Goal: Communication & Community: Answer question/provide support

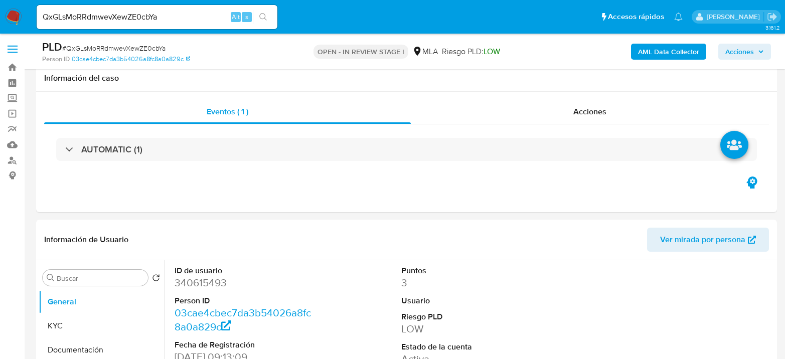
select select "10"
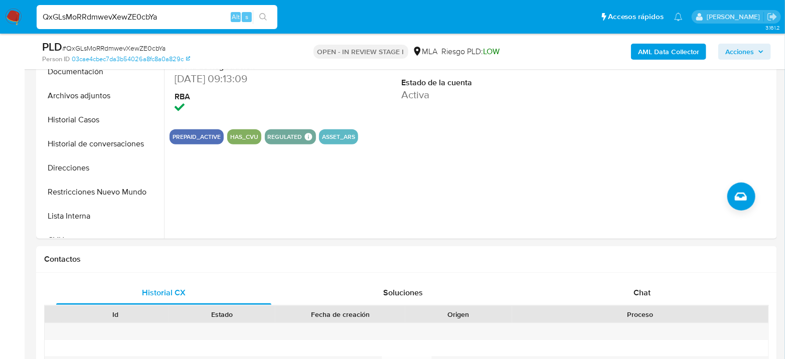
click at [169, 21] on input "QxGLsMoRRdmwevXewZE0cbYa" at bounding box center [157, 17] width 241 height 13
paste input "xJ7rNvnBatdk36W3ptgf1tsm"
type input "xJ7rNvnBatdk36W3ptgf1tsm"
click at [257, 15] on button "search-icon" at bounding box center [263, 17] width 21 height 14
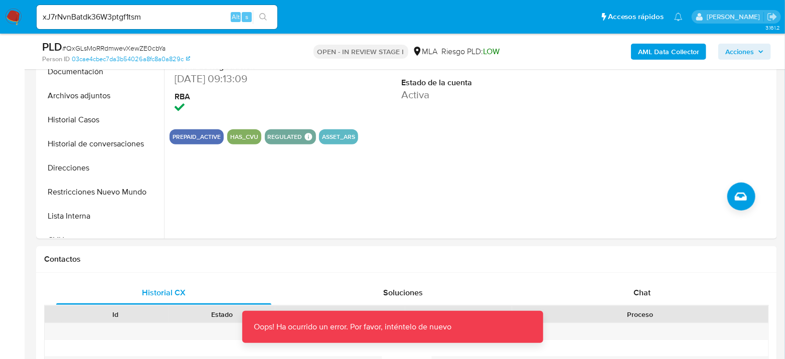
click at [262, 13] on icon "search-icon" at bounding box center [263, 17] width 8 height 8
click at [199, 11] on input "xJ7rNvnBatdk36W3ptgf1tsm" at bounding box center [157, 17] width 241 height 13
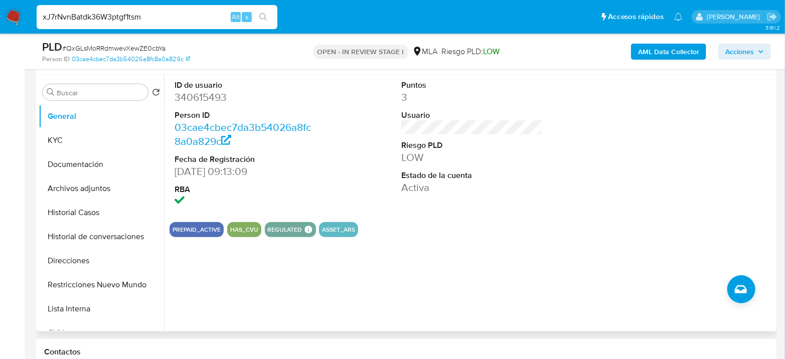
scroll to position [167, 0]
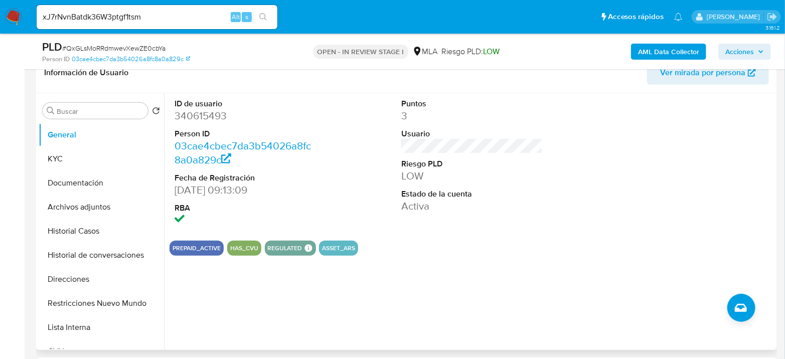
click at [192, 114] on dd "340615493" at bounding box center [245, 116] width 141 height 14
copy dd "340615493"
click at [100, 20] on input "xJ7rNvnBatdk36W3ptgf1tsm" at bounding box center [157, 17] width 241 height 13
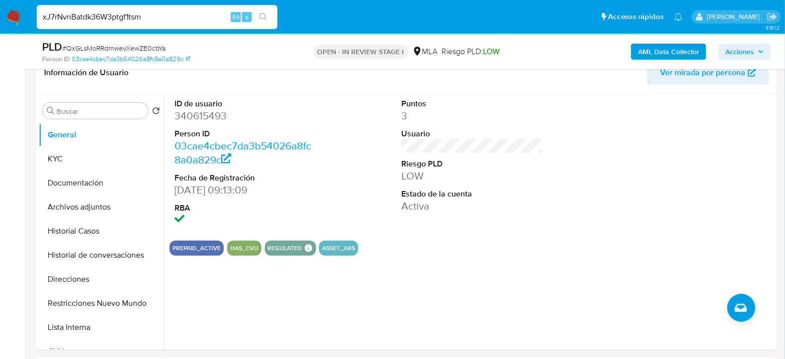
click at [264, 14] on icon "search-icon" at bounding box center [263, 17] width 8 height 8
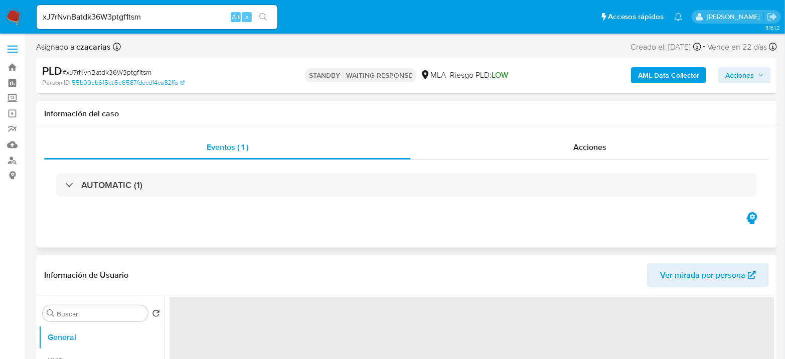
select select "10"
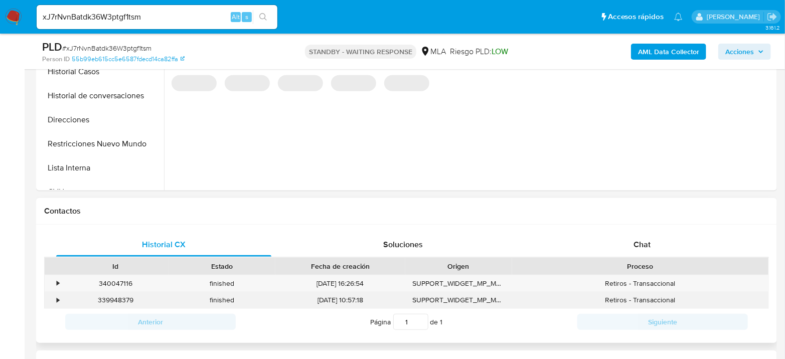
scroll to position [390, 0]
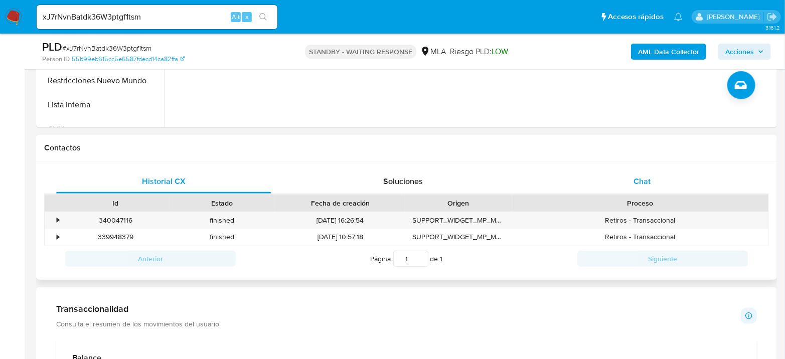
click at [644, 176] on span "Chat" at bounding box center [642, 182] width 17 height 12
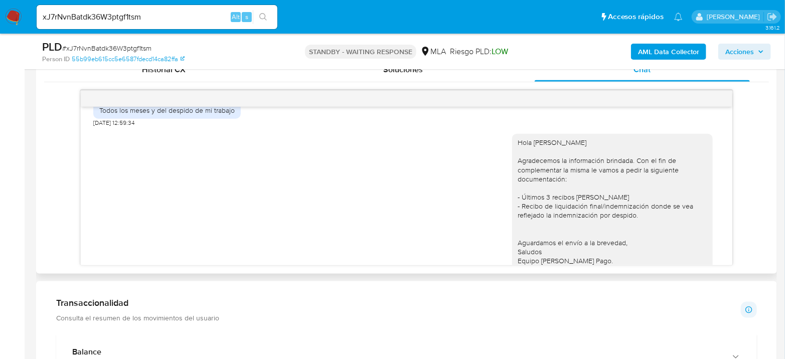
scroll to position [697, 0]
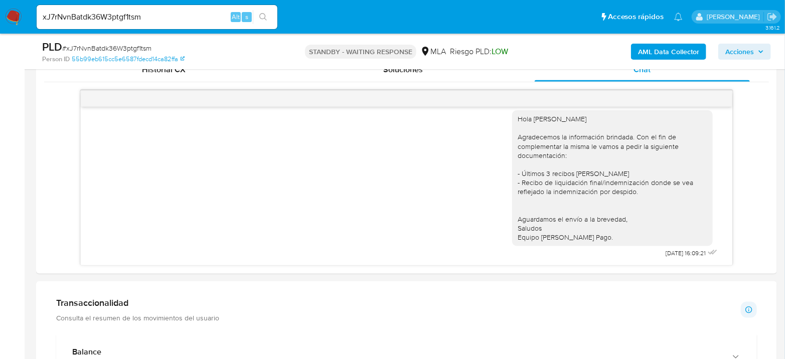
click at [113, 25] on div "xJ7rNvnBatdk36W3ptgf1tsm Alt s" at bounding box center [157, 17] width 241 height 24
click at [114, 23] on input "xJ7rNvnBatdk36W3ptgf1tsm" at bounding box center [157, 17] width 241 height 13
paste input
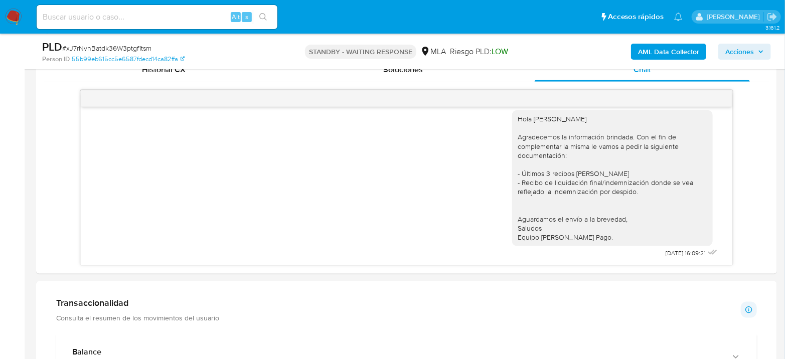
click at [202, 27] on div "Alt s" at bounding box center [157, 17] width 241 height 24
paste input "QxGLsMoRRdmwevXewZE0cbYa"
click at [203, 20] on input at bounding box center [157, 17] width 241 height 13
type input "QxGLsMoRRdmwevXewZE0cbYa"
click at [249, 17] on div "s" at bounding box center [247, 17] width 10 height 10
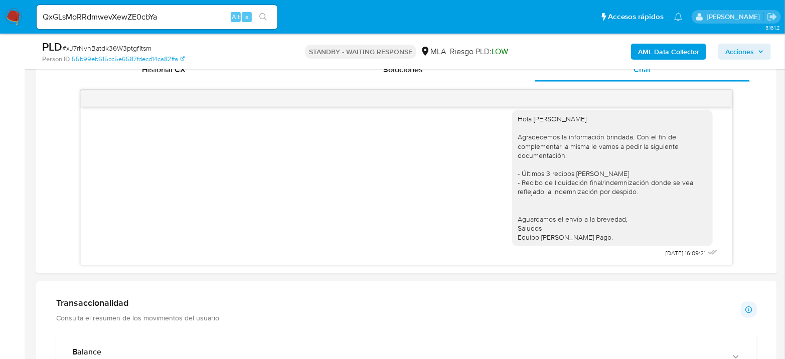
click at [259, 15] on button "search-icon" at bounding box center [263, 17] width 21 height 14
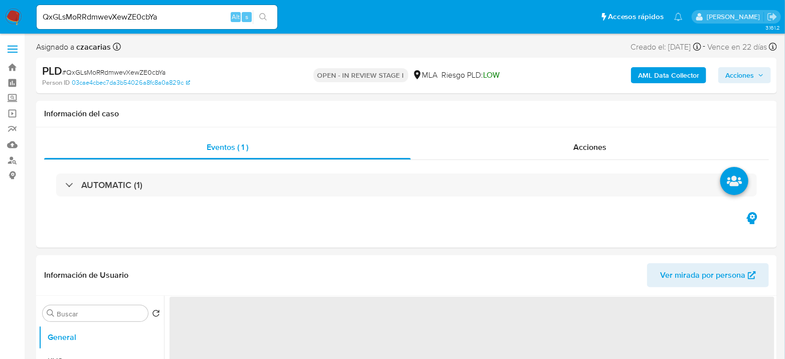
select select "10"
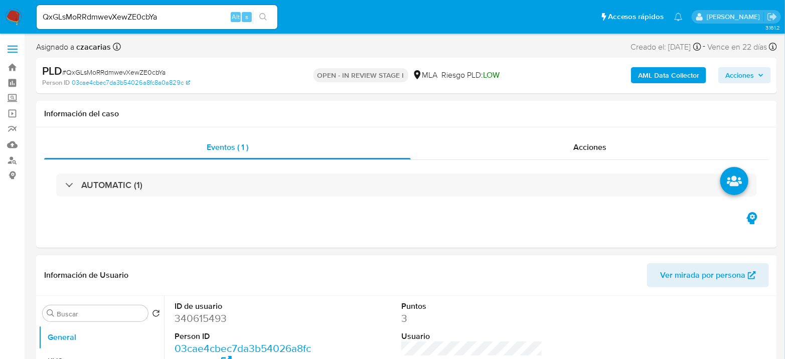
click at [213, 321] on dd "340615493" at bounding box center [245, 319] width 141 height 14
copy dd "340615493"
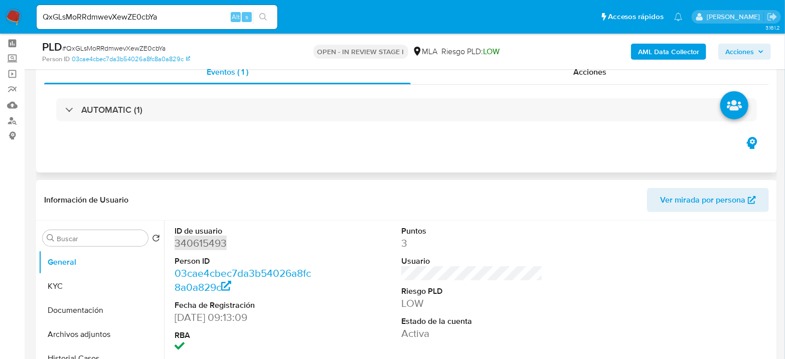
scroll to position [167, 0]
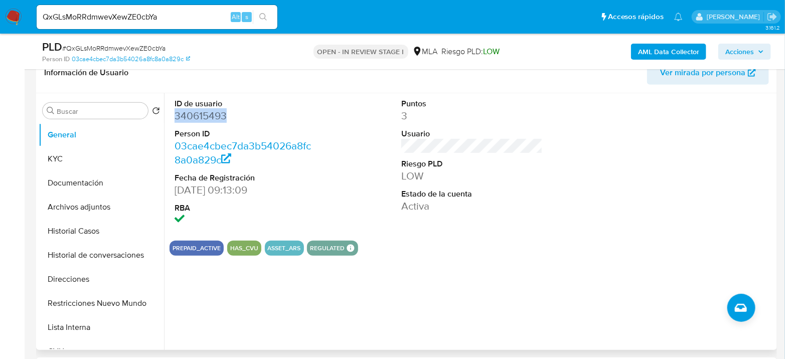
click at [198, 113] on dd "340615493" at bounding box center [245, 116] width 141 height 14
copy dd "340615493"
click at [178, 120] on dd "340615493" at bounding box center [245, 116] width 141 height 14
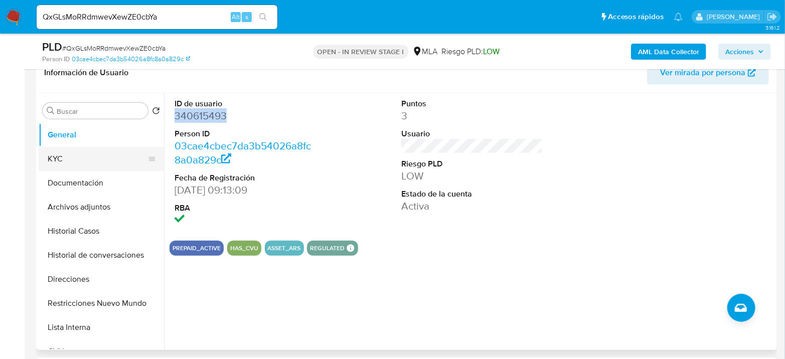
copy dd "340615493"
click at [72, 157] on button "KYC" at bounding box center [97, 159] width 117 height 24
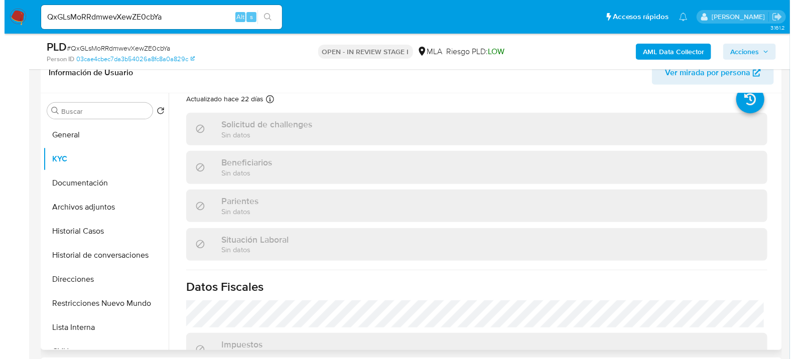
scroll to position [56, 0]
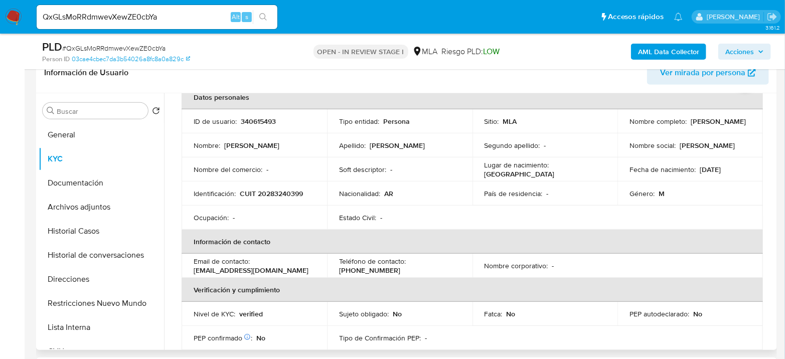
drag, startPoint x: 290, startPoint y: 181, endPoint x: 285, endPoint y: 189, distance: 9.5
click at [290, 182] on td "Identificación : CUIT 20283240399" at bounding box center [255, 194] width 146 height 24
click at [284, 190] on p "CUIT 20283240399" at bounding box center [271, 193] width 63 height 9
copy p "20283240399"
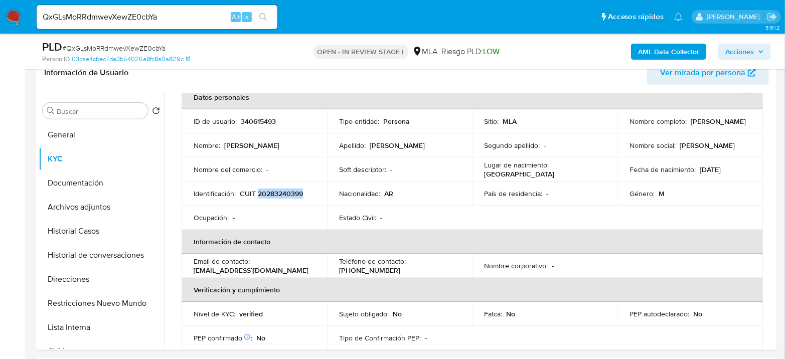
click at [682, 44] on b "AML Data Collector" at bounding box center [668, 52] width 61 height 16
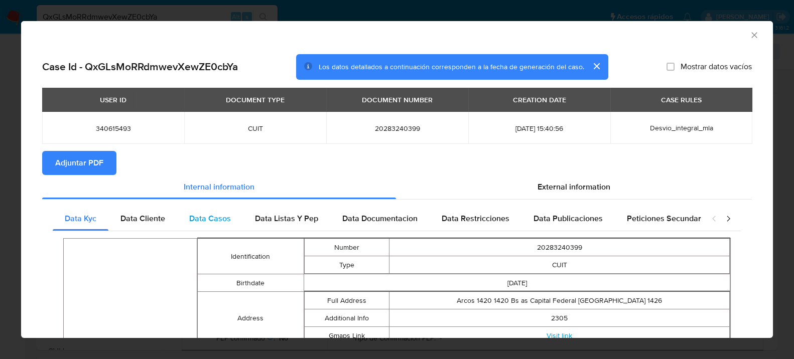
drag, startPoint x: 564, startPoint y: 184, endPoint x: 427, endPoint y: 209, distance: 139.7
click at [564, 184] on span "External information" at bounding box center [573, 187] width 73 height 12
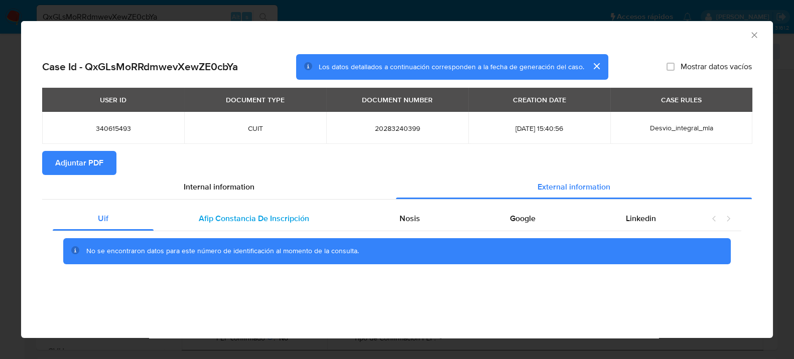
click at [248, 222] on span "Afip Constancia De Inscripción" at bounding box center [254, 219] width 110 height 12
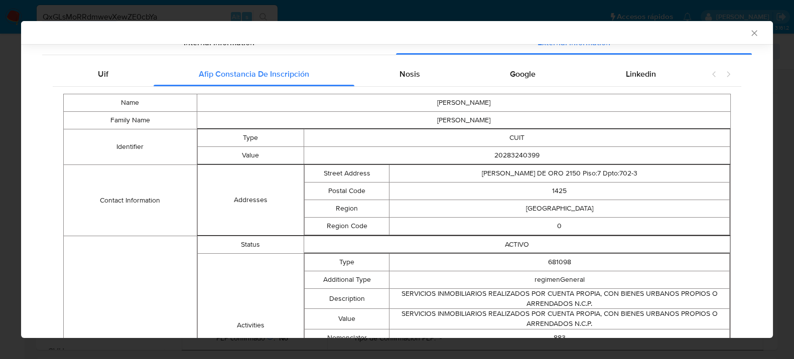
scroll to position [109, 0]
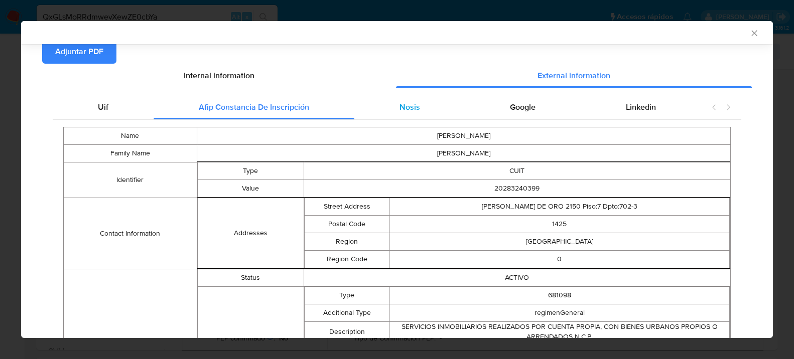
click at [442, 109] on div "Nosis" at bounding box center [409, 107] width 111 height 24
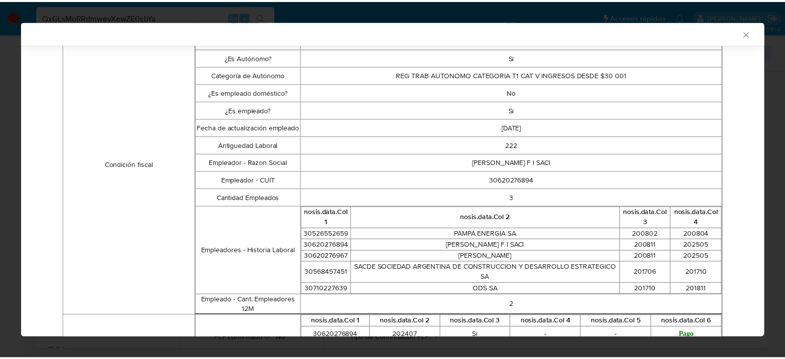
scroll to position [0, 0]
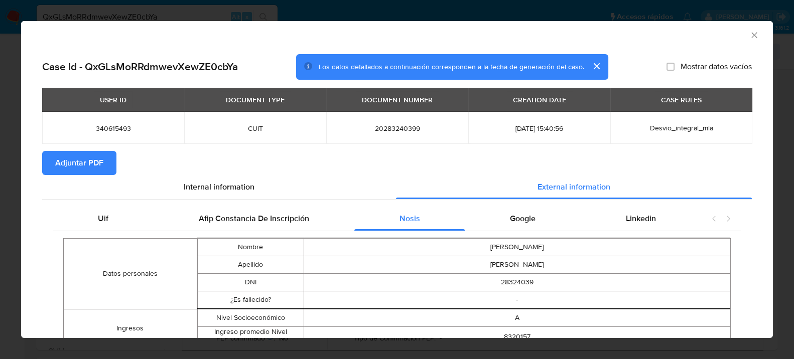
click at [749, 35] on icon "Cerrar ventana" at bounding box center [754, 35] width 10 height 10
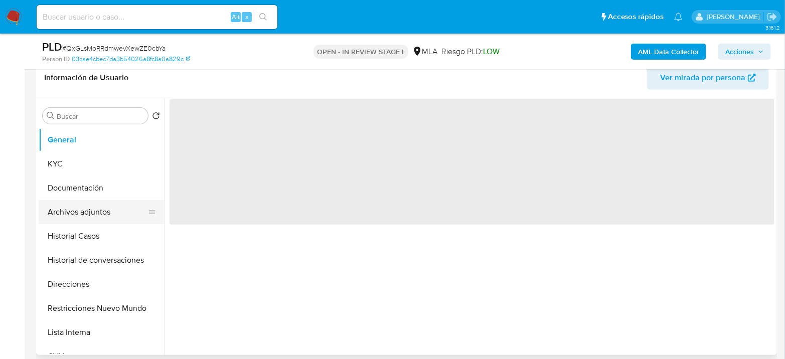
scroll to position [167, 0]
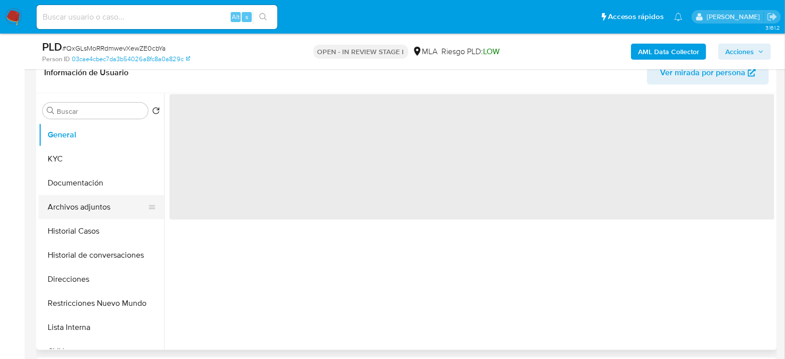
click at [125, 199] on button "Archivos adjuntos" at bounding box center [97, 207] width 117 height 24
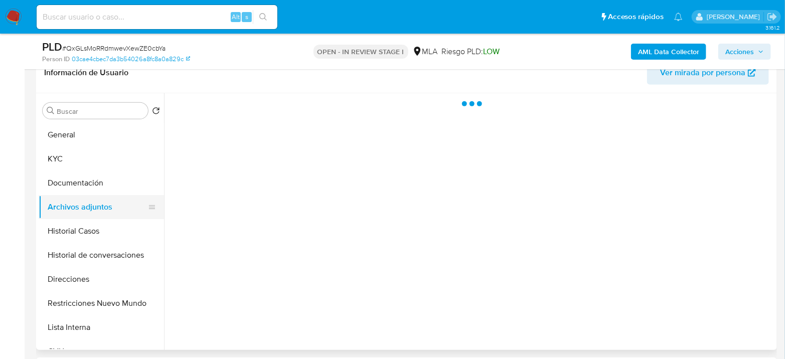
select select "10"
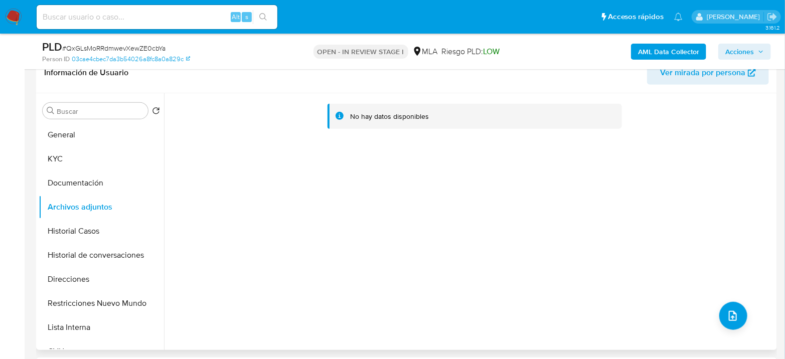
scroll to position [0, 0]
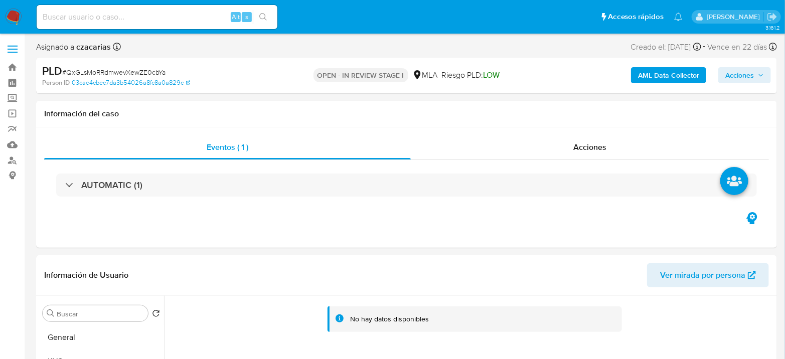
click at [678, 81] on b "AML Data Collector" at bounding box center [668, 75] width 61 height 16
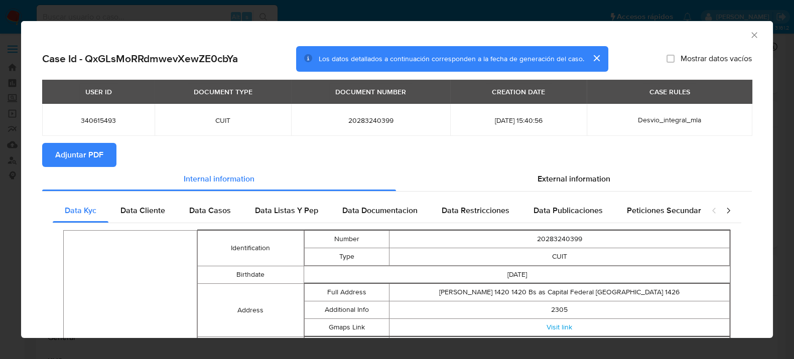
click at [59, 160] on span "Adjuntar PDF" at bounding box center [79, 155] width 48 height 22
click at [738, 36] on div "AML Data Collector" at bounding box center [388, 33] width 721 height 11
click at [749, 38] on icon "Cerrar ventana" at bounding box center [754, 35] width 10 height 10
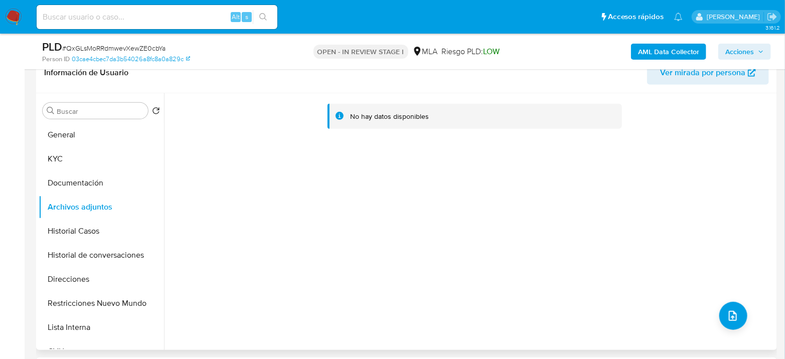
scroll to position [390, 0]
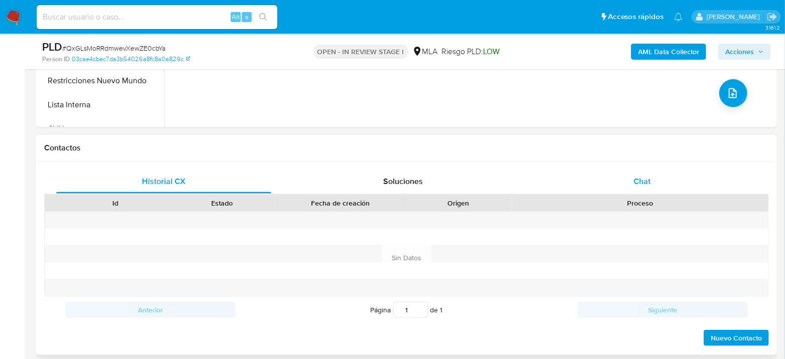
click at [660, 176] on div "Chat" at bounding box center [642, 182] width 215 height 24
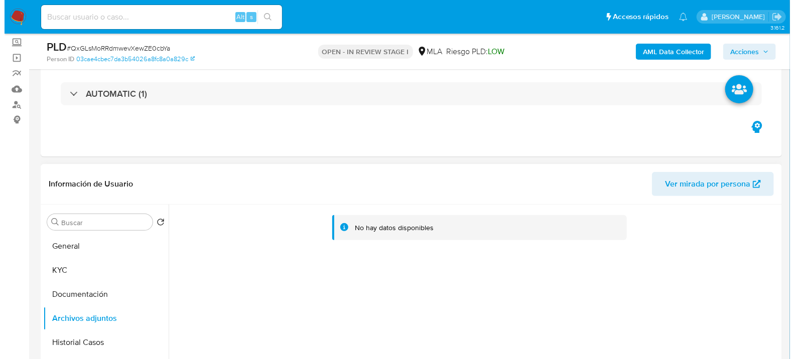
scroll to position [167, 0]
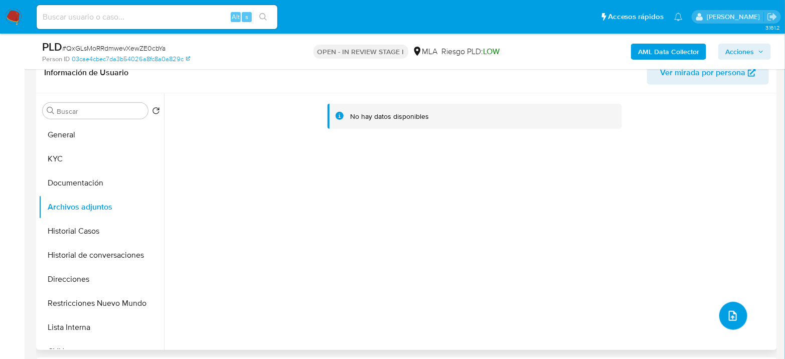
click at [743, 318] on button "upload-file" at bounding box center [733, 316] width 28 height 28
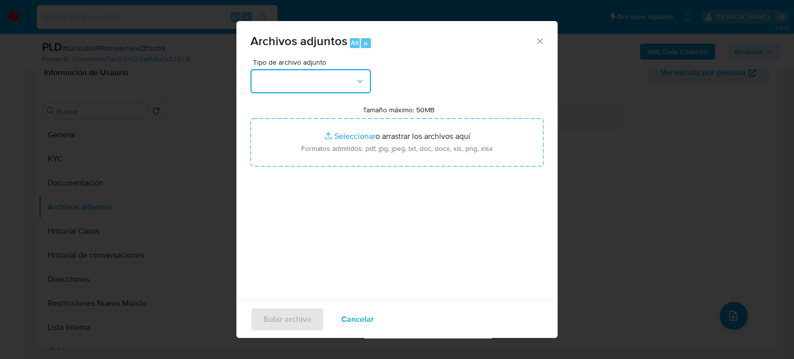
click at [336, 88] on button "button" at bounding box center [310, 81] width 120 height 24
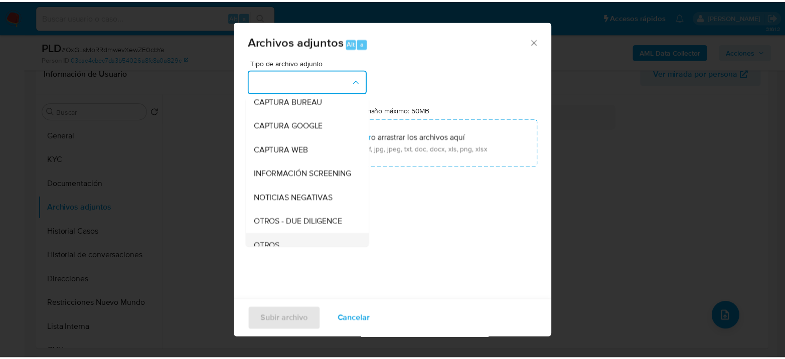
scroll to position [111, 0]
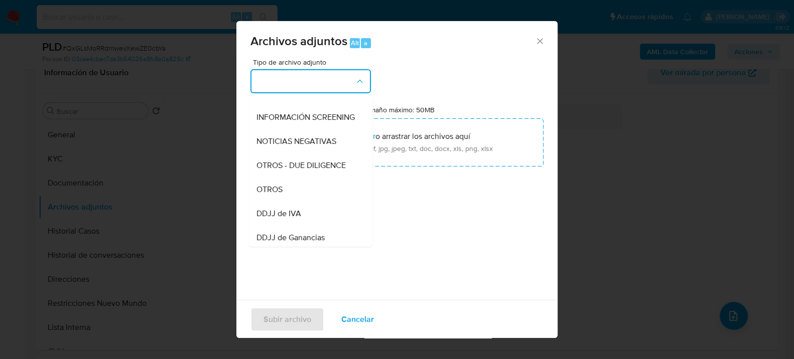
click at [293, 195] on div "OTROS" at bounding box center [307, 189] width 102 height 24
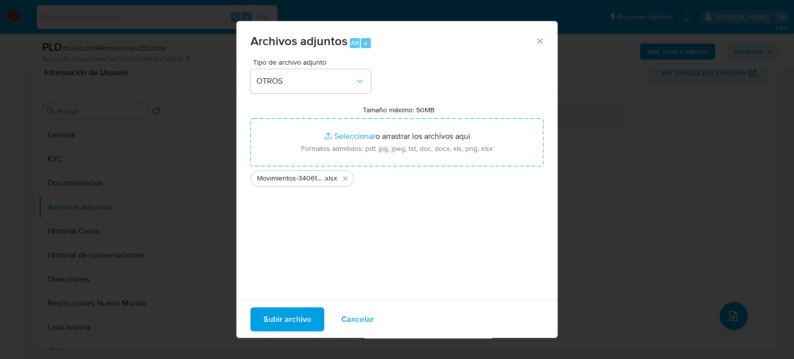
click at [281, 325] on span "Subir archivo" at bounding box center [287, 319] width 48 height 22
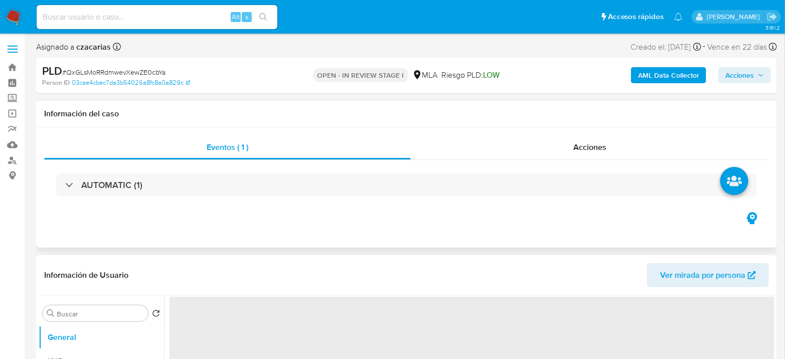
scroll to position [167, 0]
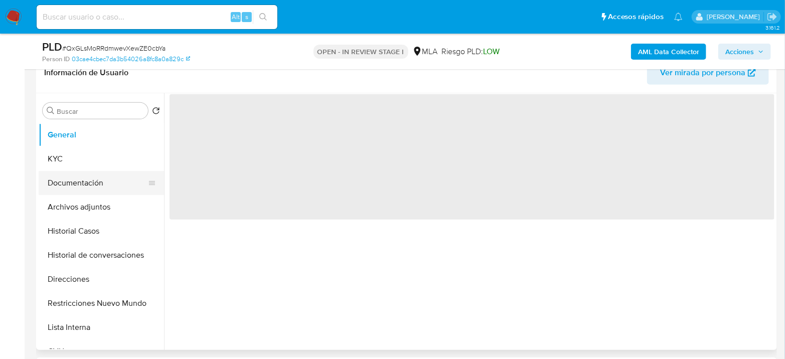
select select "10"
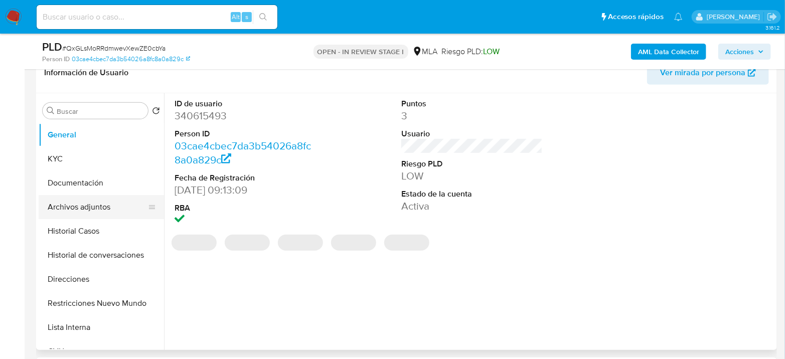
click at [108, 201] on button "Archivos adjuntos" at bounding box center [97, 207] width 117 height 24
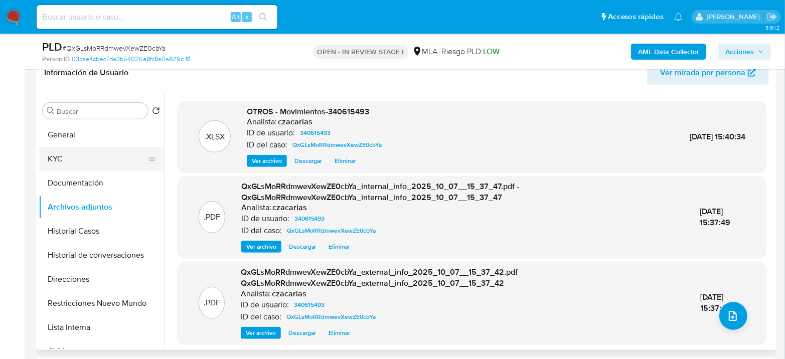
click at [72, 149] on button "KYC" at bounding box center [97, 159] width 117 height 24
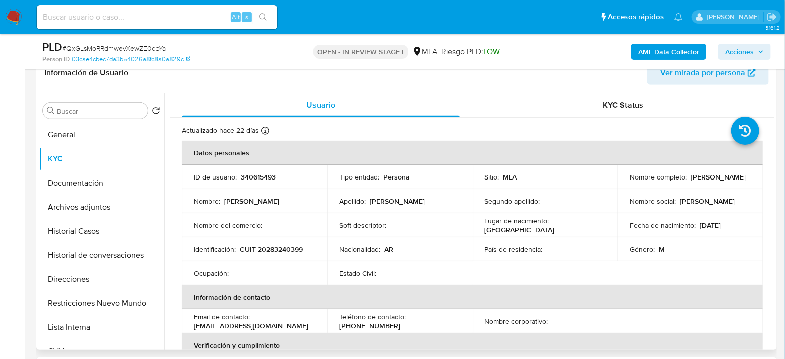
click at [274, 241] on td "Identificación : CUIT 20283240399" at bounding box center [255, 249] width 146 height 24
click at [270, 249] on p "CUIT 20283240399" at bounding box center [271, 249] width 63 height 9
copy p "20283240399"
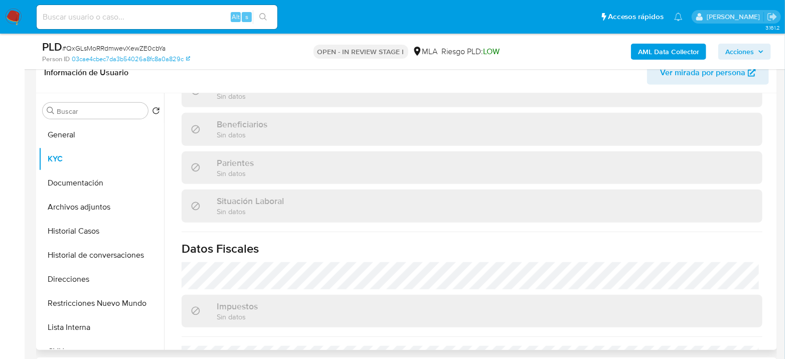
scroll to position [502, 0]
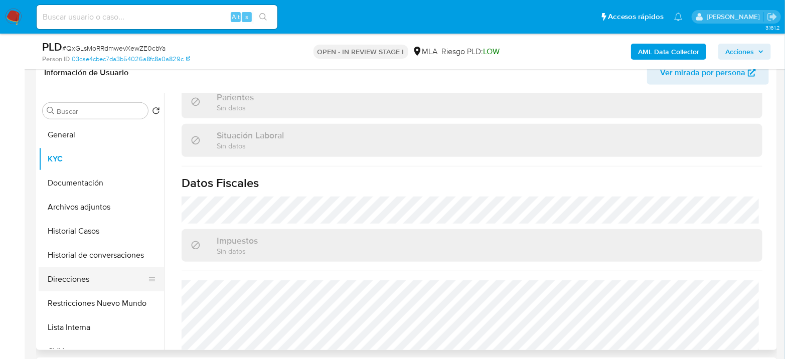
click at [83, 279] on button "Direcciones" at bounding box center [97, 279] width 117 height 24
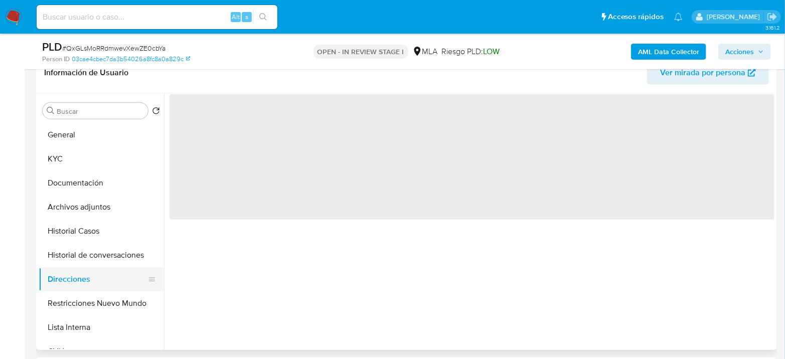
scroll to position [0, 0]
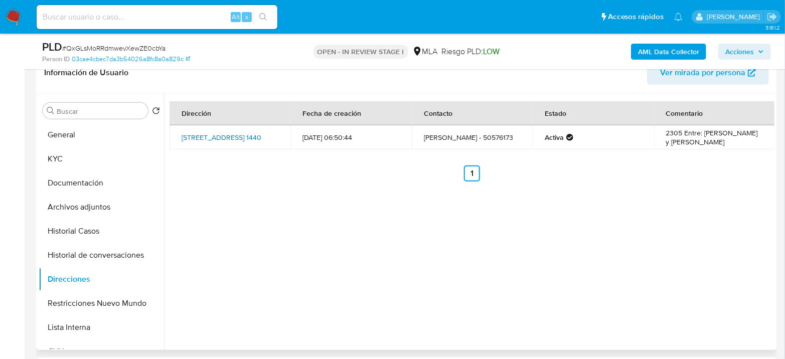
click at [233, 137] on link "Arcos 1440, Capital Federal Belgrano, Capital Federal, 1426, Argentina 1440" at bounding box center [222, 137] width 80 height 10
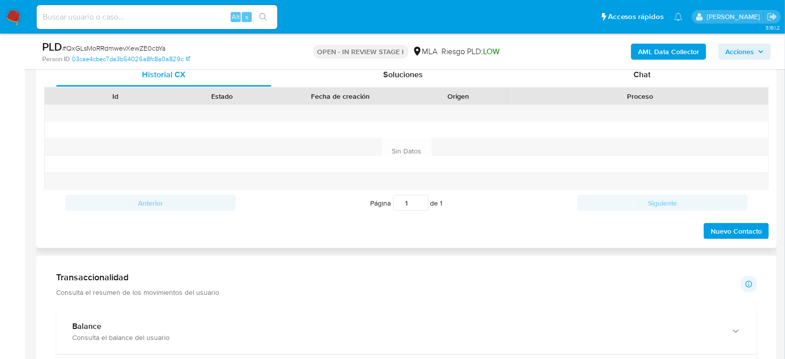
scroll to position [390, 0]
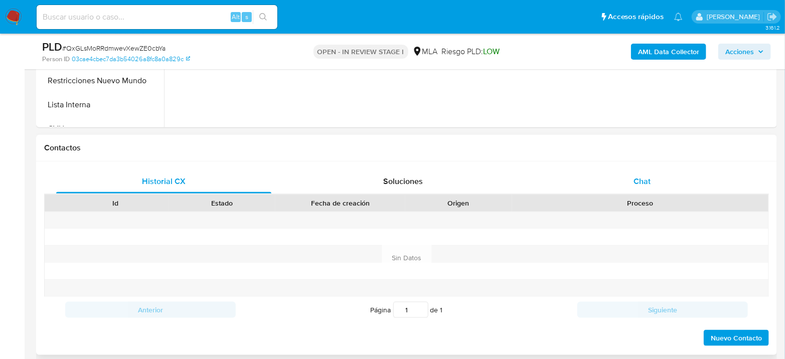
click at [647, 181] on span "Chat" at bounding box center [642, 182] width 17 height 12
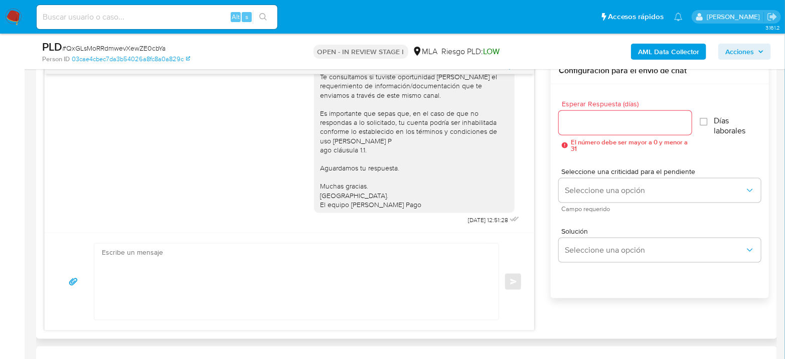
scroll to position [557, 0]
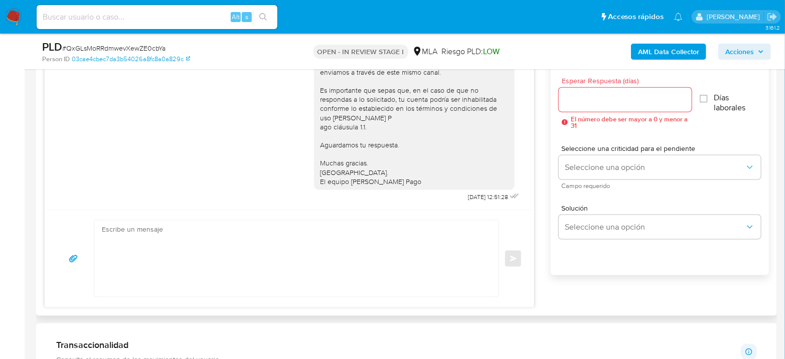
click at [282, 244] on textarea at bounding box center [294, 259] width 384 height 76
paste textarea "Hola, Esperamos que te encuentres muy bien. Te consultamos si tuviste oportunid…"
click at [290, 271] on textarea at bounding box center [294, 259] width 384 height 76
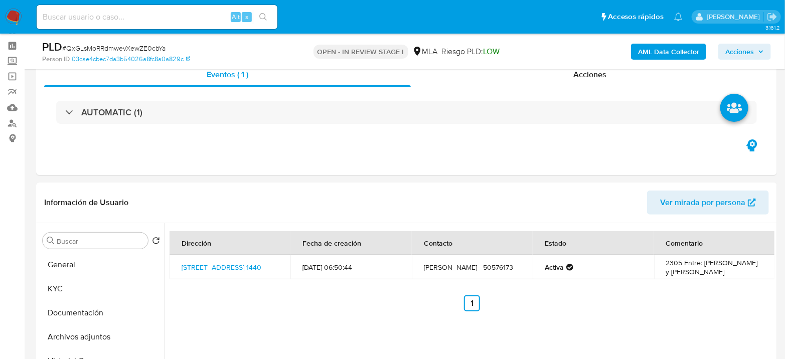
scroll to position [56, 0]
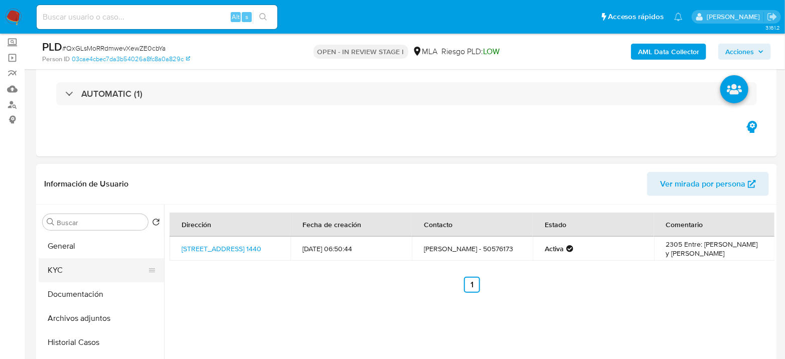
click at [63, 267] on button "KYC" at bounding box center [97, 270] width 117 height 24
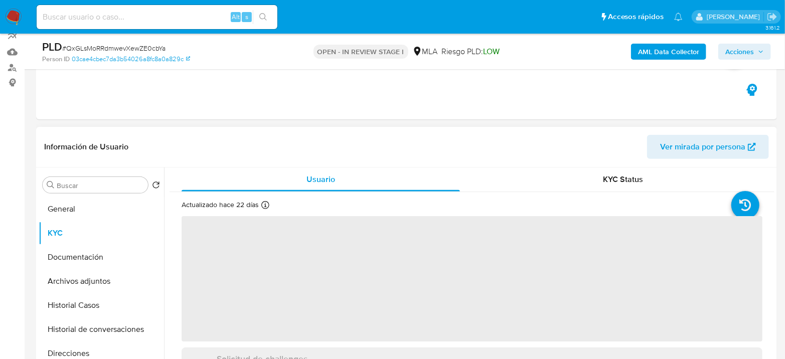
scroll to position [111, 0]
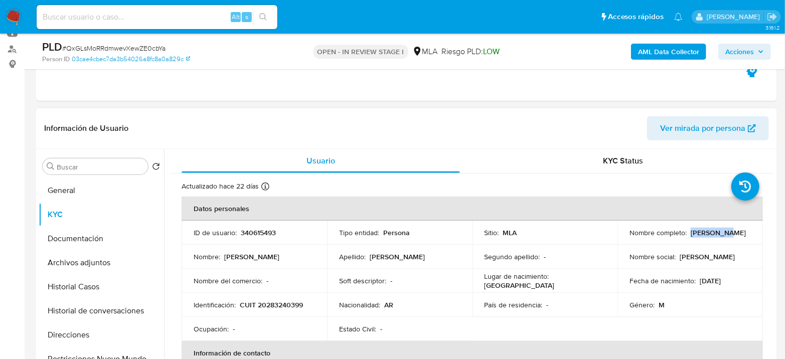
drag, startPoint x: 688, startPoint y: 235, endPoint x: 725, endPoint y: 234, distance: 36.6
click at [725, 234] on div "Nombre completo : Raul Warat" at bounding box center [690, 232] width 121 height 9
copy p "[PERSON_NAME]"
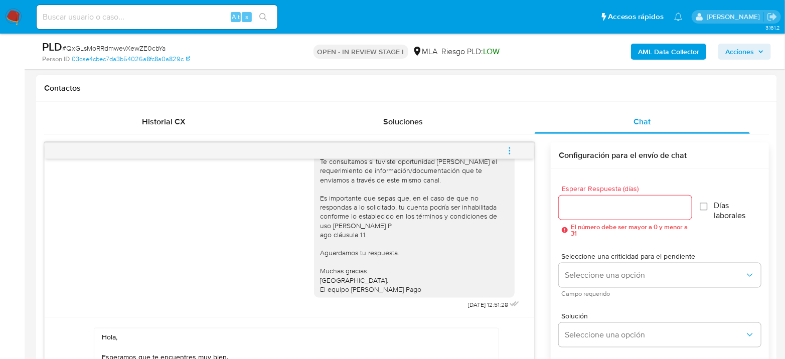
scroll to position [502, 0]
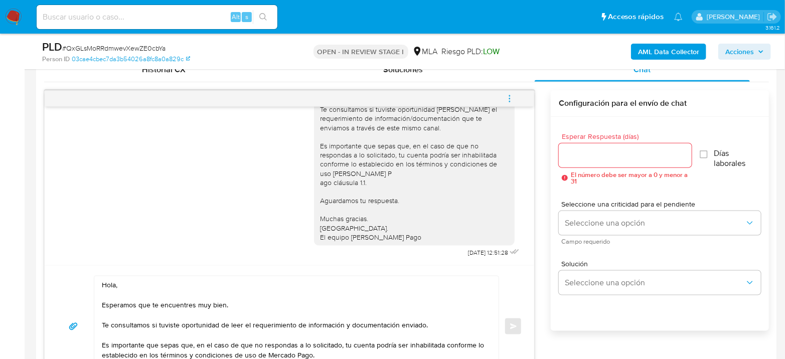
click at [140, 292] on textarea "Hola, Esperamos que te encuentres muy bien. Te consultamos si tuviste oportunid…" at bounding box center [294, 326] width 384 height 100
click at [145, 278] on textarea "Hola, Esperamos que te encuentres muy bien. Te consultamos si tuviste oportunid…" at bounding box center [294, 326] width 384 height 100
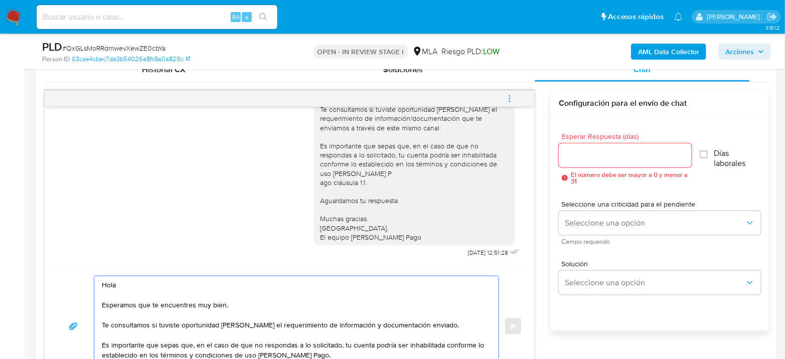
paste textarea "[PERSON_NAME]"
type textarea "Hola Raul Warat Esperamos que te encuentres muy bien. Te consultamos si tuviste…"
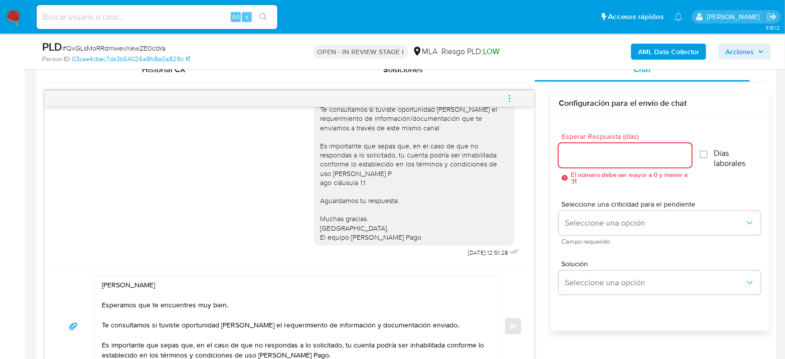
click at [632, 156] on input "Esperar Respuesta (días)" at bounding box center [625, 155] width 133 height 13
type input "2"
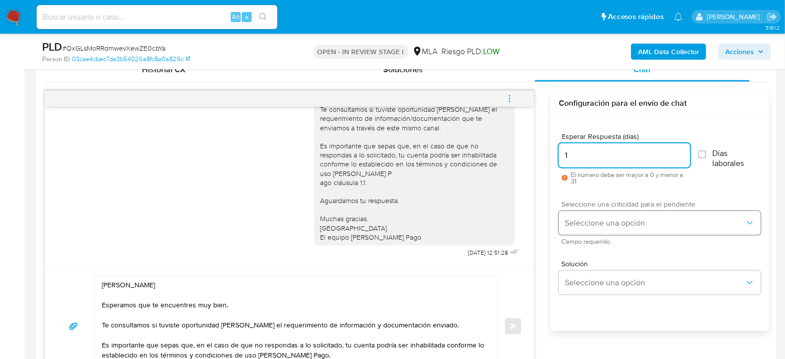
type input "1"
click at [621, 230] on button "Seleccione una opción" at bounding box center [660, 223] width 202 height 24
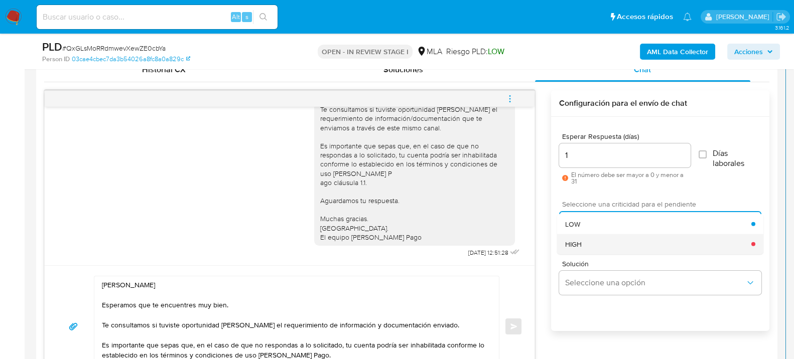
click at [611, 244] on div "HIGH" at bounding box center [658, 244] width 186 height 20
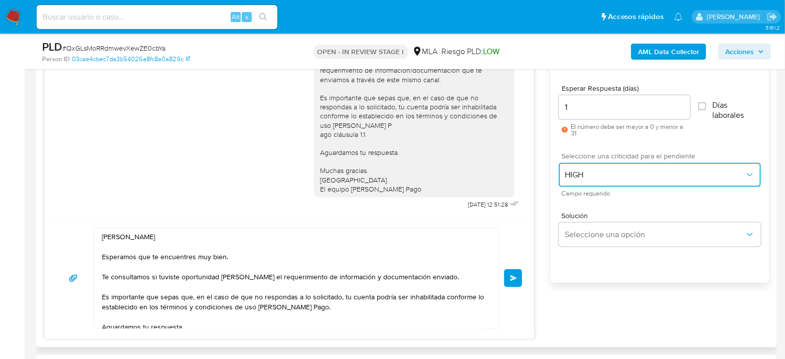
scroll to position [613, 0]
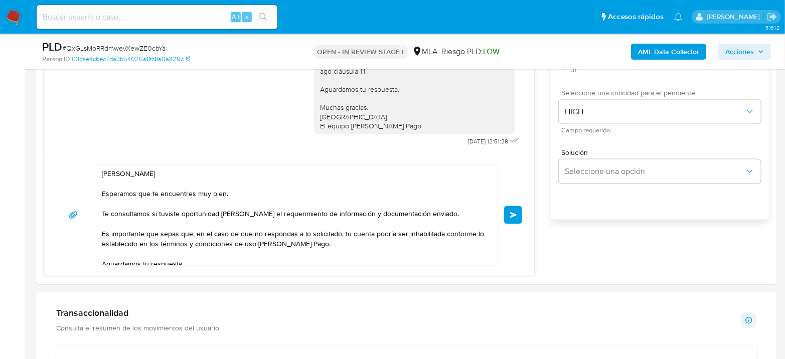
click at [511, 225] on div "Hola Raul Warat Esperamos que te encuentres muy bien. Te consultamos si tuviste…" at bounding box center [290, 215] width 466 height 101
click at [513, 214] on span "Enviar" at bounding box center [513, 215] width 7 height 6
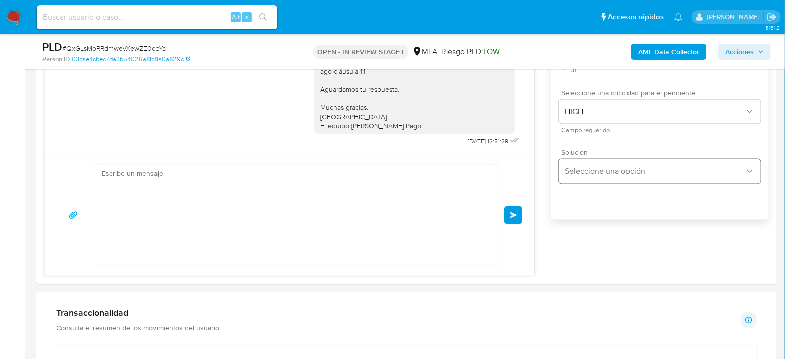
scroll to position [805, 0]
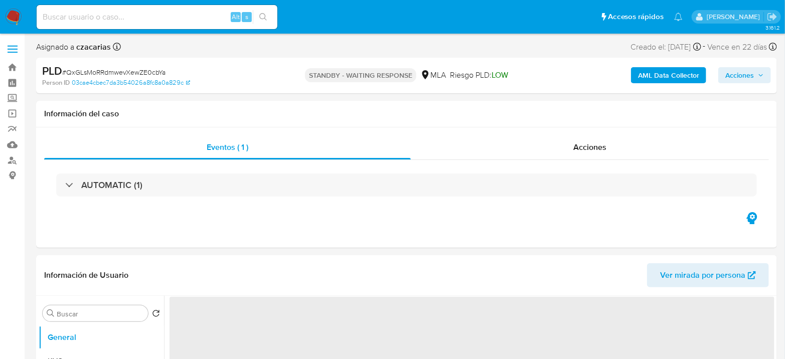
select select "10"
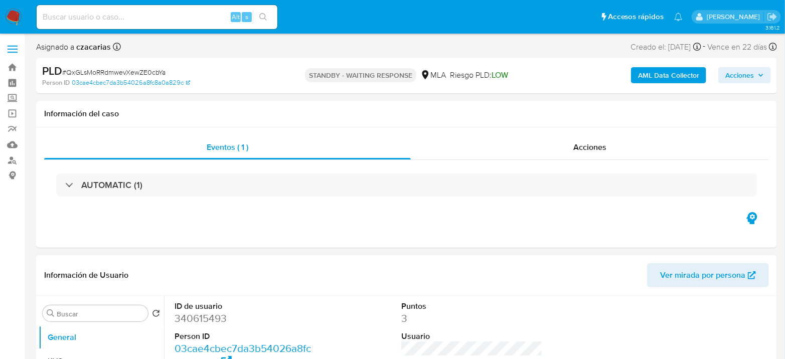
click at [161, 8] on div "Alt s" at bounding box center [157, 17] width 241 height 24
click at [183, 19] on input at bounding box center [157, 17] width 241 height 13
paste input "L8uDgdSefLVrz9r0Bok2brIW"
type input "L8uDgdSefLVrz9r0Bok2brIW"
click at [268, 19] on button "search-icon" at bounding box center [263, 17] width 21 height 14
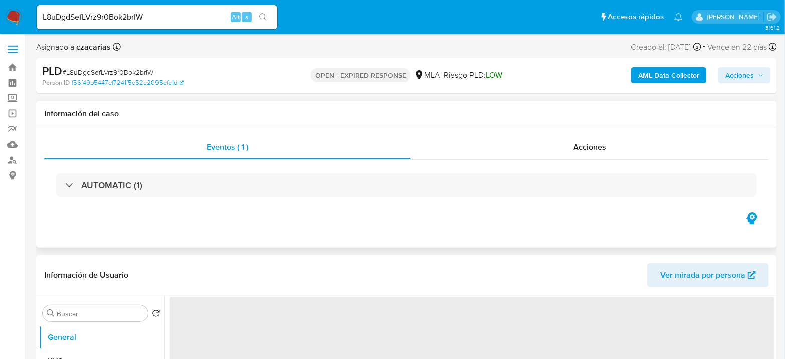
select select "10"
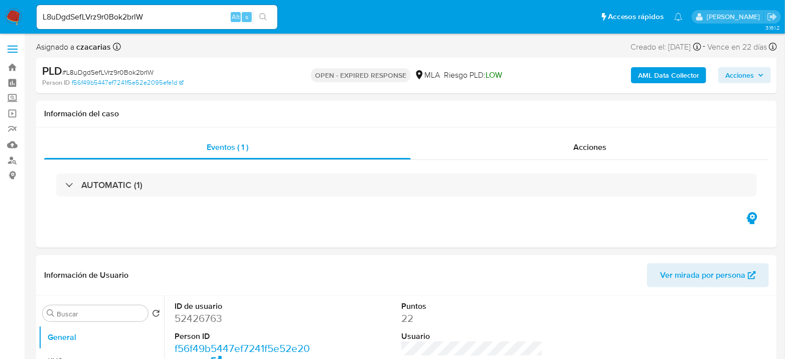
click at [164, 22] on input "L8uDgdSefLVrz9r0Bok2brIW" at bounding box center [157, 17] width 241 height 13
click at [167, 18] on input "L8uDgdSefLVrz9r0Bok2brIW" at bounding box center [157, 17] width 241 height 13
paste input "H9JsF36VRn0UsAGxOnmq6Sy7"
type input "H9JsF36VRn0UsAGxOnmq6Sy7"
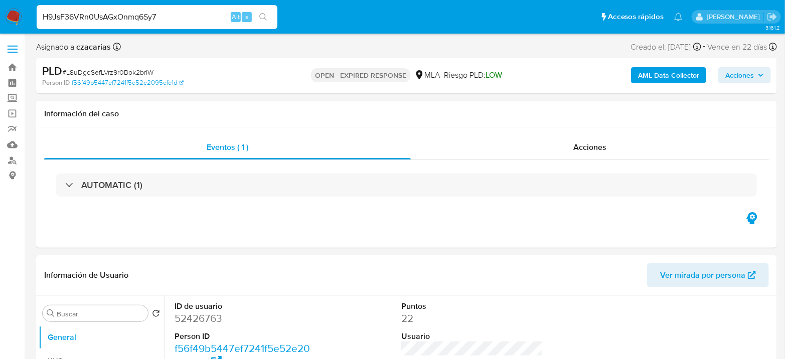
click at [256, 17] on button "search-icon" at bounding box center [263, 17] width 21 height 14
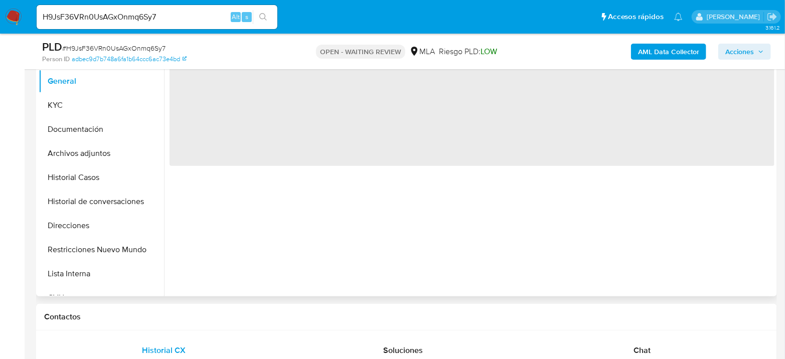
select select "10"
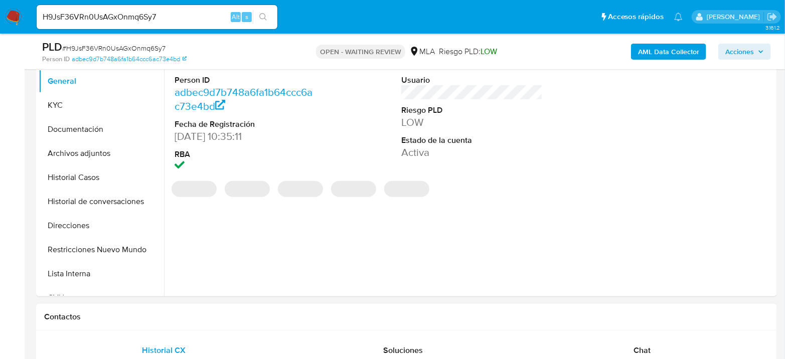
scroll to position [223, 0]
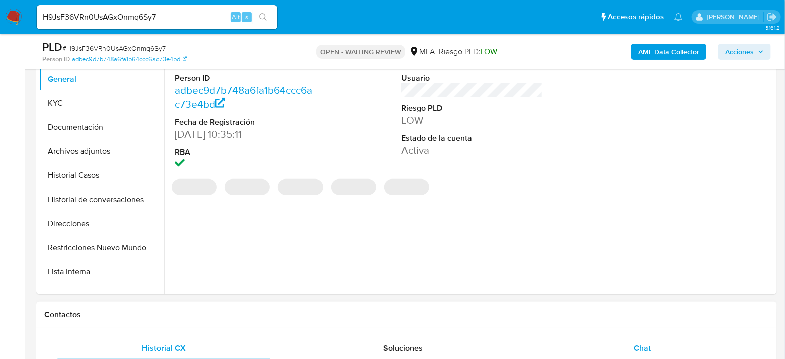
click at [645, 340] on div "Chat" at bounding box center [642, 349] width 215 height 24
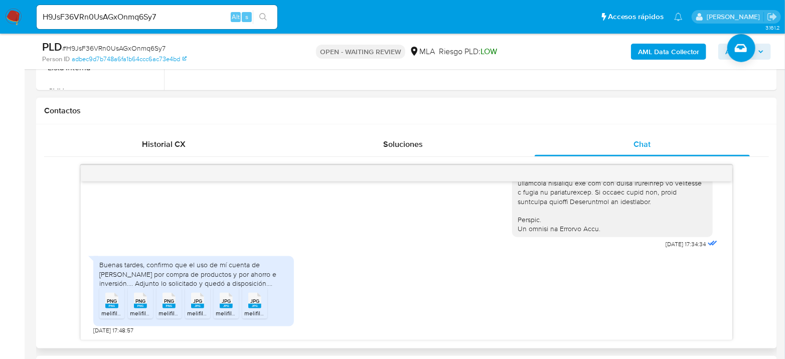
scroll to position [446, 0]
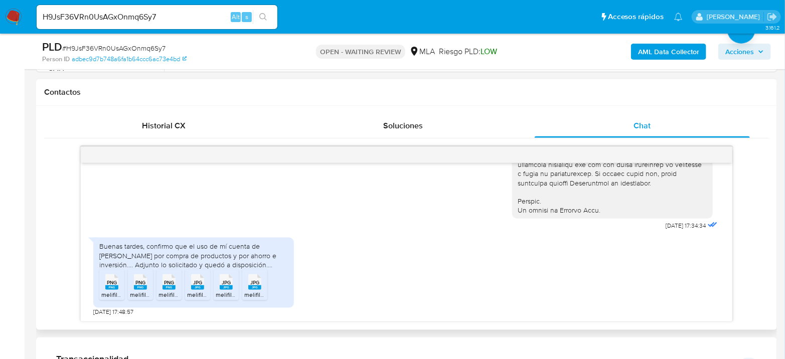
click at [111, 286] on rect at bounding box center [111, 287] width 13 height 5
click at [138, 284] on span "PNG" at bounding box center [140, 282] width 10 height 7
click at [173, 288] on rect at bounding box center [169, 287] width 13 height 5
click at [209, 279] on li "JPG JPG melifile2738725533484323179.jpg" at bounding box center [197, 284] width 25 height 31
drag, startPoint x: 225, startPoint y: 286, endPoint x: 267, endPoint y: 287, distance: 42.1
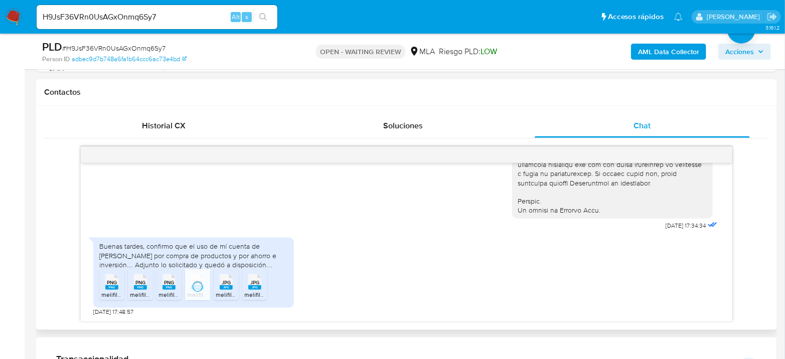
click at [225, 286] on rect at bounding box center [226, 287] width 13 height 5
click at [273, 286] on ul "PNG PNG melifile2208398769783688062.png PNG PNG melifile2408520916668580095.png…" at bounding box center [193, 286] width 189 height 35
click at [264, 288] on div "JPG JPG" at bounding box center [254, 281] width 21 height 20
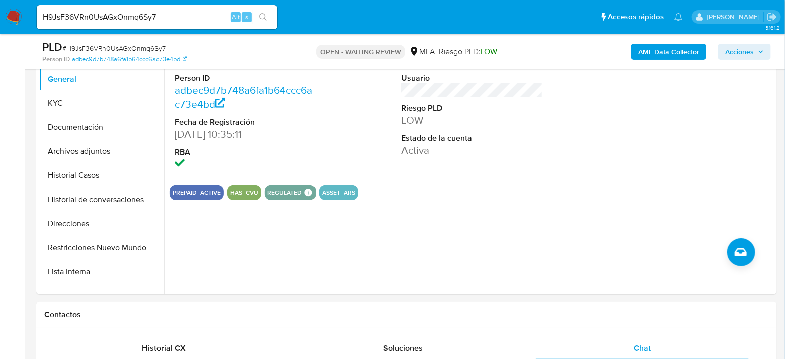
scroll to position [167, 0]
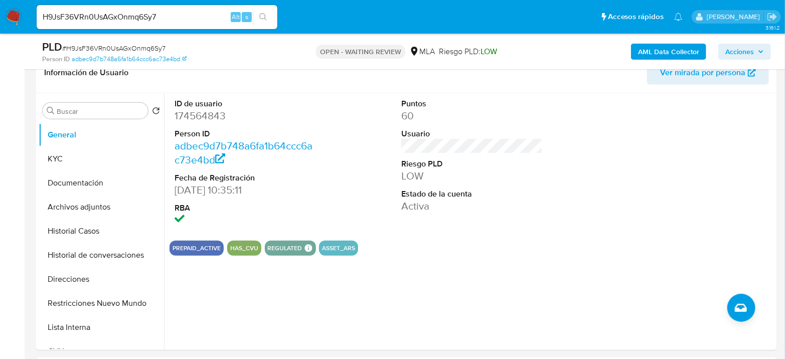
click at [109, 50] on span "# H9JsF36VRn0UsAGxOnmq6Sy7" at bounding box center [113, 48] width 103 height 10
copy span "H9JsF36VRn0UsAGxOnmq6Sy7"
click at [201, 120] on dd "174564843" at bounding box center [245, 116] width 141 height 14
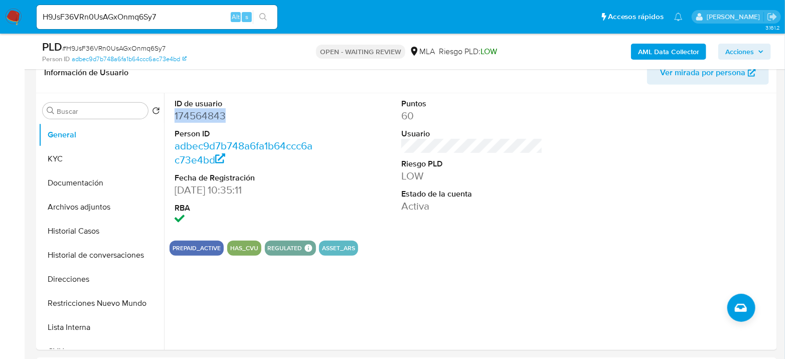
copy dd "174564843"
click at [87, 212] on button "Archivos adjuntos" at bounding box center [97, 207] width 117 height 24
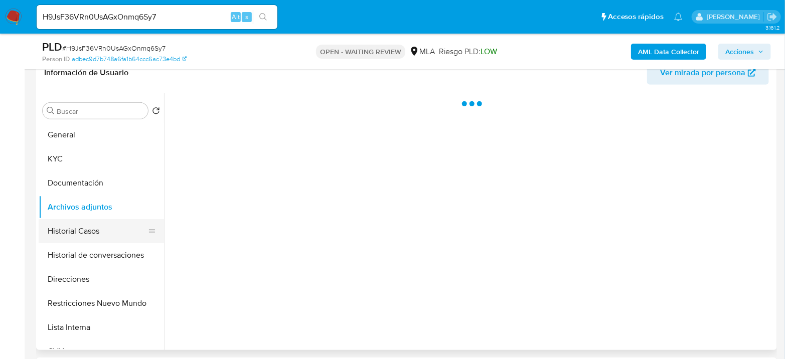
click at [89, 232] on button "Historial Casos" at bounding box center [97, 231] width 117 height 24
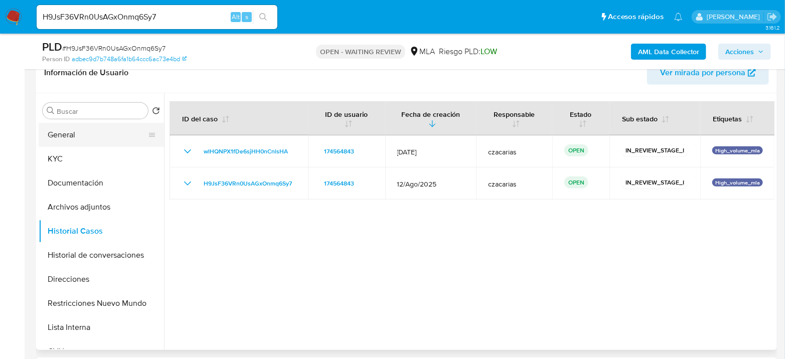
click at [57, 138] on button "General" at bounding box center [97, 135] width 117 height 24
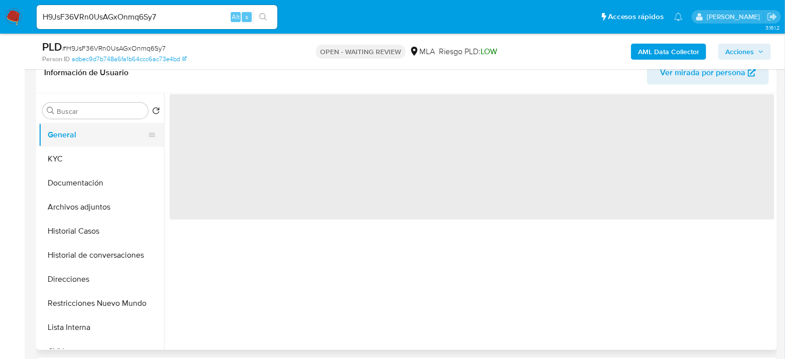
click at [57, 138] on button "General" at bounding box center [97, 135] width 117 height 24
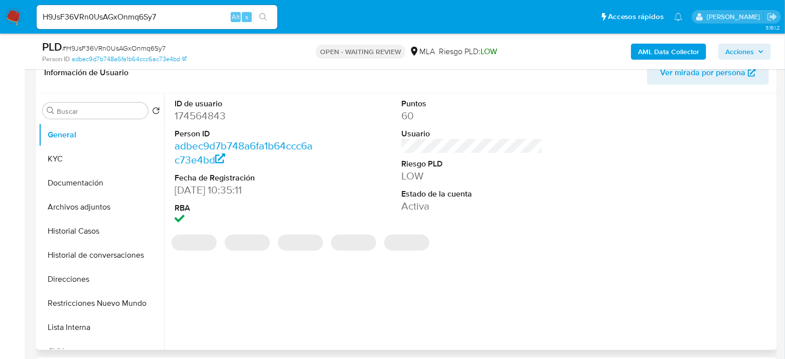
click at [208, 111] on dd "174564843" at bounding box center [245, 116] width 141 height 14
copy dd "174564843"
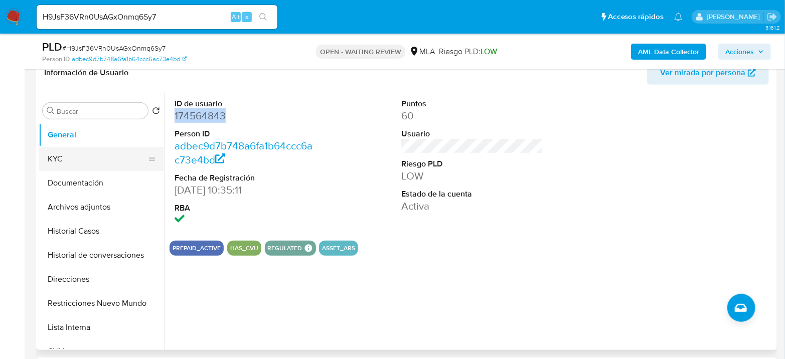
click at [108, 165] on button "KYC" at bounding box center [97, 159] width 117 height 24
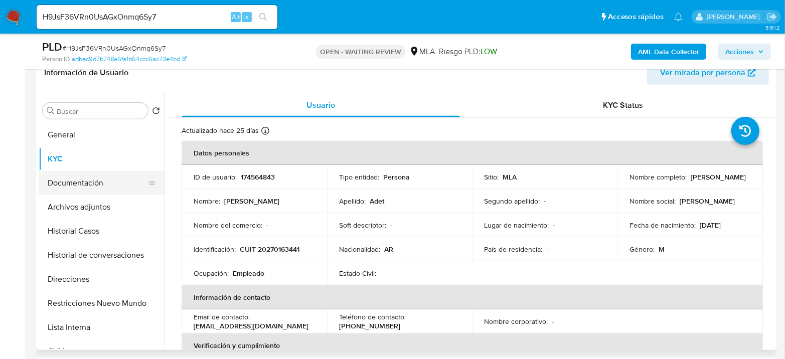
click at [90, 193] on button "Documentación" at bounding box center [97, 183] width 117 height 24
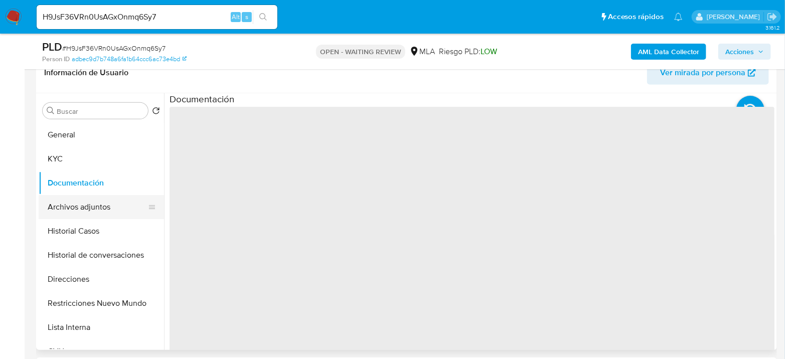
click at [95, 202] on button "Archivos adjuntos" at bounding box center [97, 207] width 117 height 24
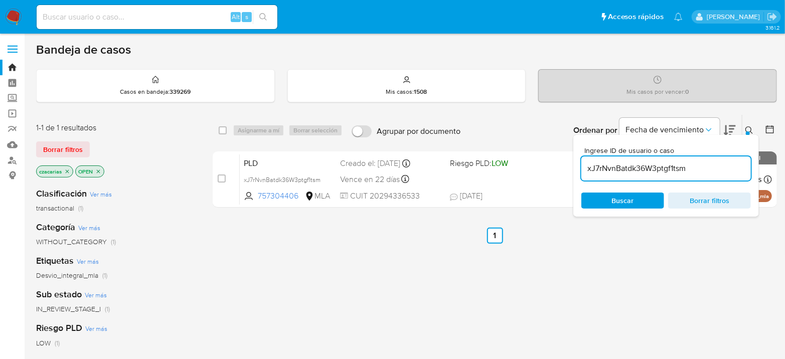
click at [676, 166] on input "xJ7rNvnBatdk36W3ptgf1tsm" at bounding box center [667, 168] width 170 height 13
paste input "H9JsF36VRn0UsAGxOnmq6Sy7"
type input "H9JsF36VRn0UsAGxOnmq6Sy7"
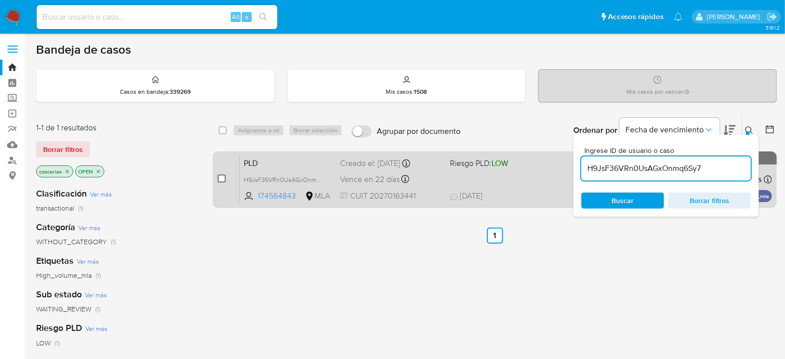
click at [217, 178] on div "case-item-checkbox No es posible asignar el caso PLD H9JsF36VRn0UsAGxOnmq6Sy7 1…" at bounding box center [495, 180] width 564 height 56
click at [221, 178] on input "checkbox" at bounding box center [222, 179] width 8 height 8
checkbox input "true"
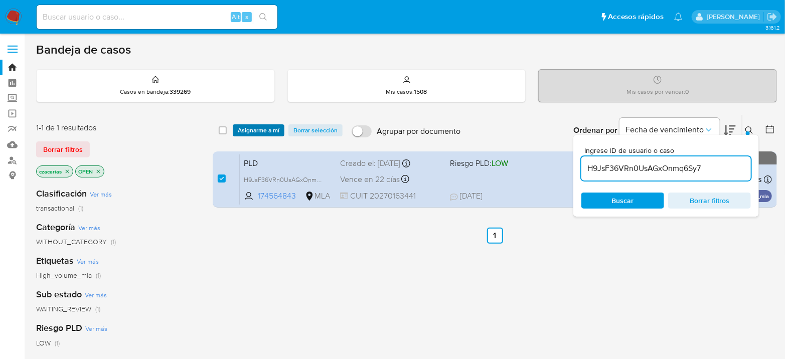
click at [259, 129] on span "Asignarme a mí" at bounding box center [259, 130] width 42 height 10
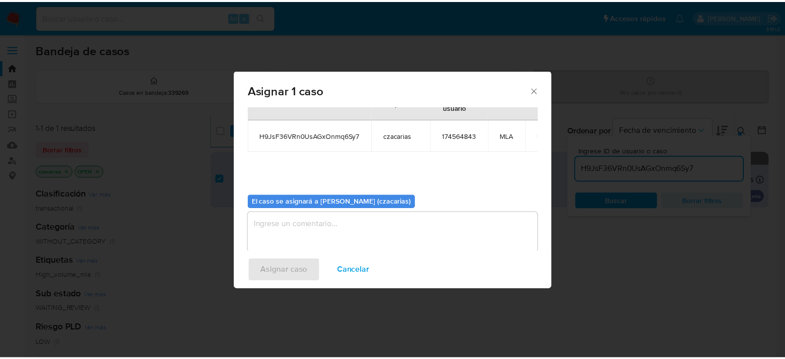
scroll to position [51, 0]
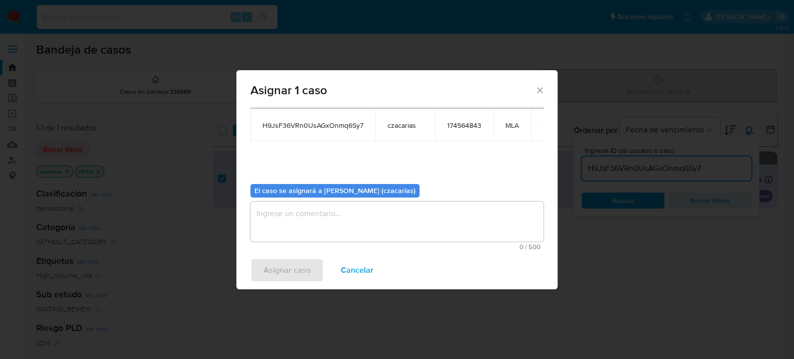
click at [295, 233] on textarea "assign-modal" at bounding box center [396, 222] width 293 height 40
click at [266, 269] on span "Asignar caso" at bounding box center [286, 270] width 47 height 22
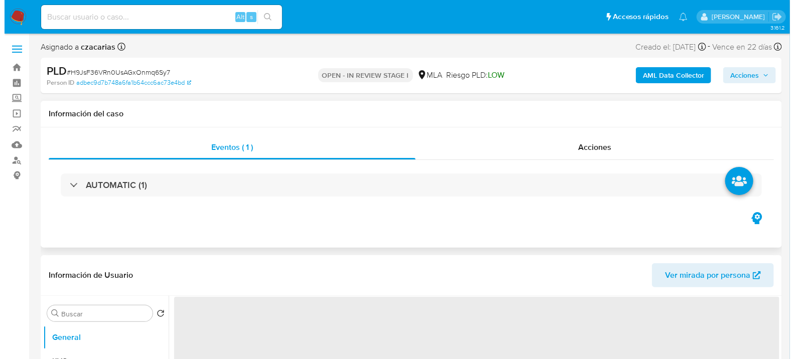
scroll to position [167, 0]
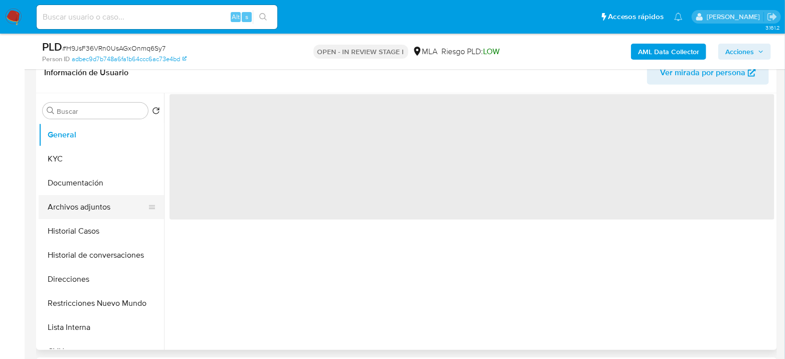
select select "10"
click at [63, 201] on button "Archivos adjuntos" at bounding box center [97, 207] width 117 height 24
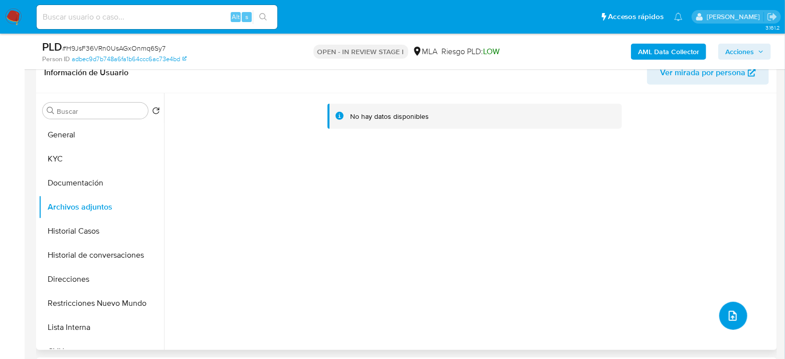
click at [727, 314] on icon "upload-file" at bounding box center [733, 316] width 12 height 12
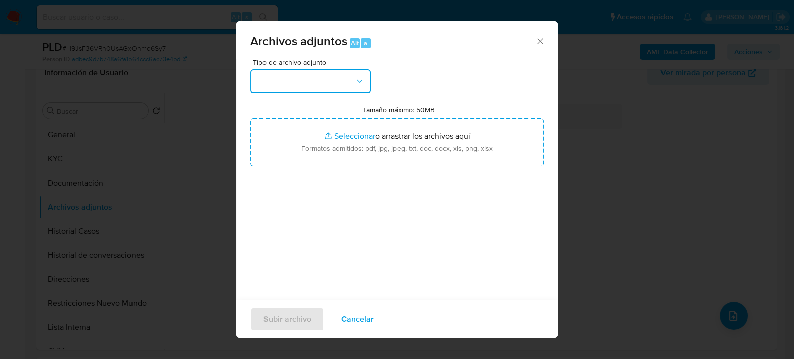
click at [300, 78] on button "button" at bounding box center [310, 81] width 120 height 24
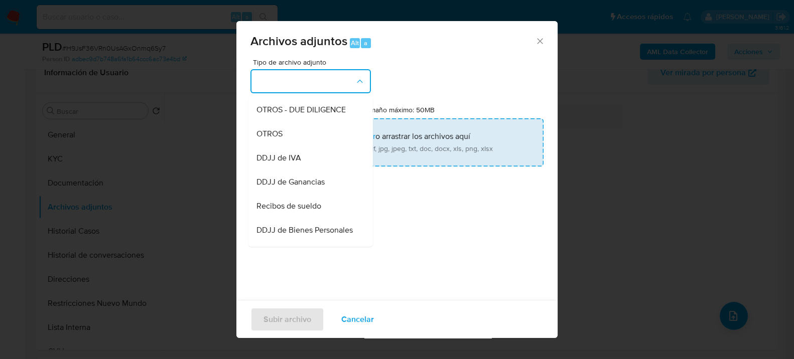
click at [296, 121] on div "OTROS - DUE DILIGENCE" at bounding box center [307, 109] width 102 height 24
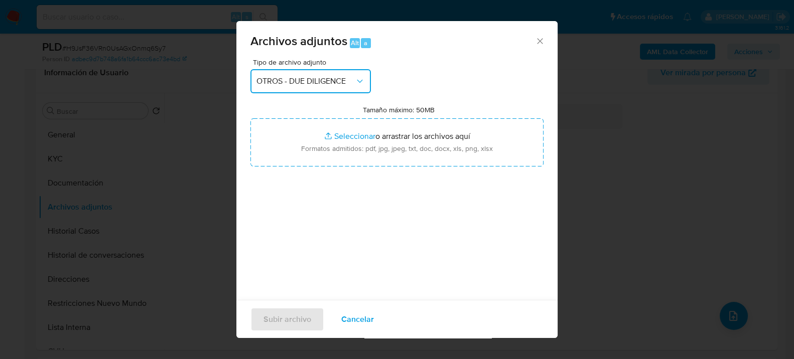
click at [287, 76] on span "OTROS - DUE DILIGENCE" at bounding box center [305, 81] width 98 height 10
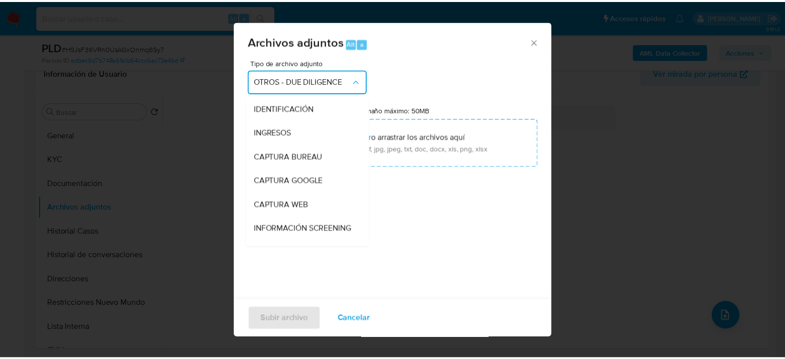
scroll to position [115, 0]
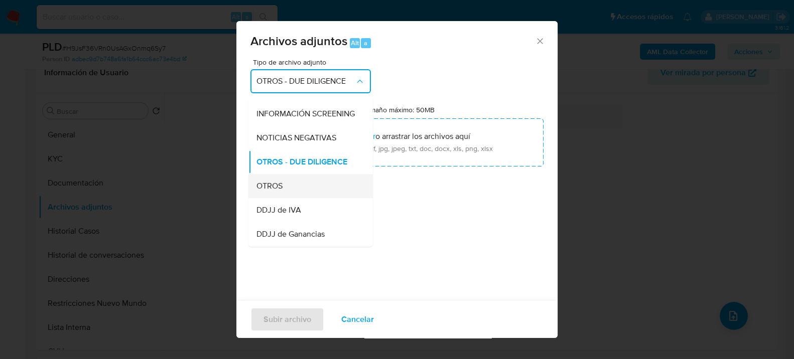
click at [292, 196] on div "OTROS" at bounding box center [307, 186] width 102 height 24
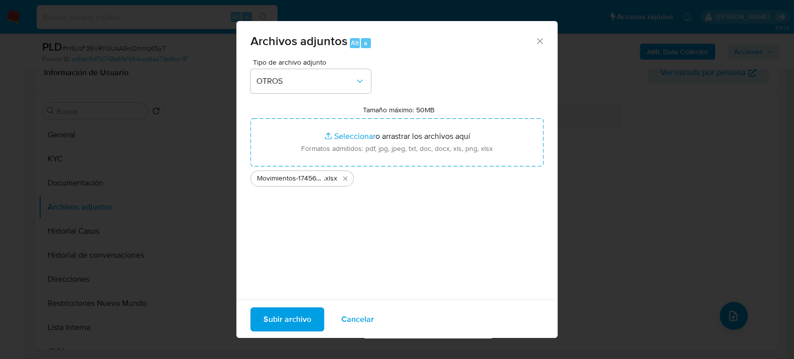
click at [264, 333] on div "Subir archivo Cancelar" at bounding box center [396, 319] width 321 height 39
click at [275, 315] on span "Subir archivo" at bounding box center [287, 319] width 48 height 22
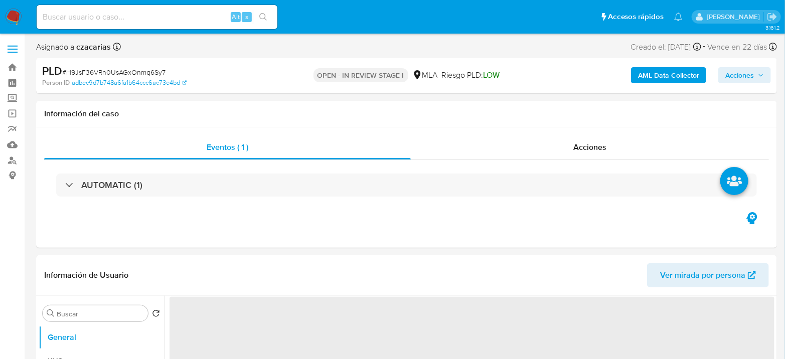
select select "10"
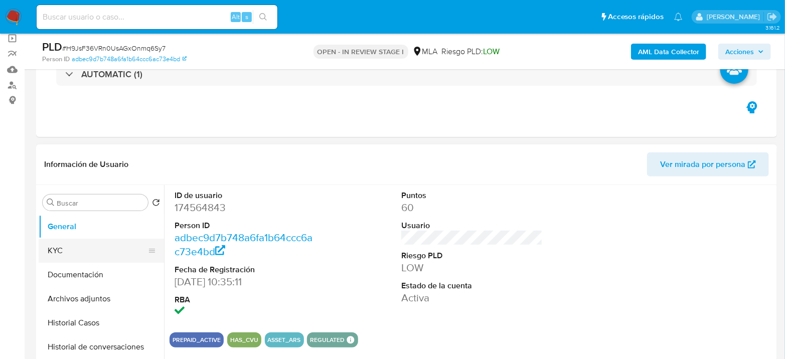
scroll to position [111, 0]
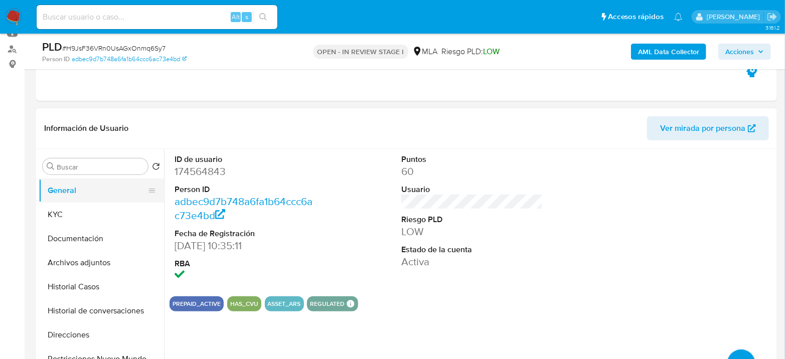
click at [62, 202] on button "General" at bounding box center [97, 191] width 117 height 24
click at [60, 211] on button "KYC" at bounding box center [97, 215] width 117 height 24
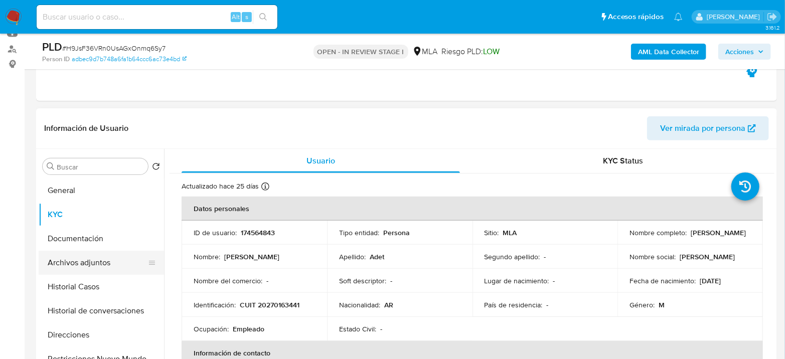
click at [96, 268] on button "Archivos adjuntos" at bounding box center [97, 263] width 117 height 24
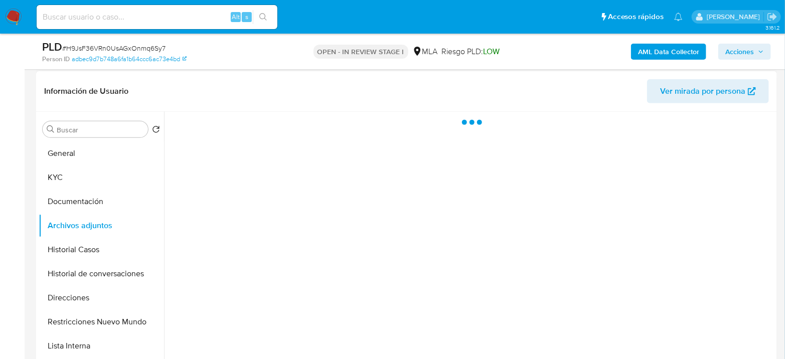
scroll to position [167, 0]
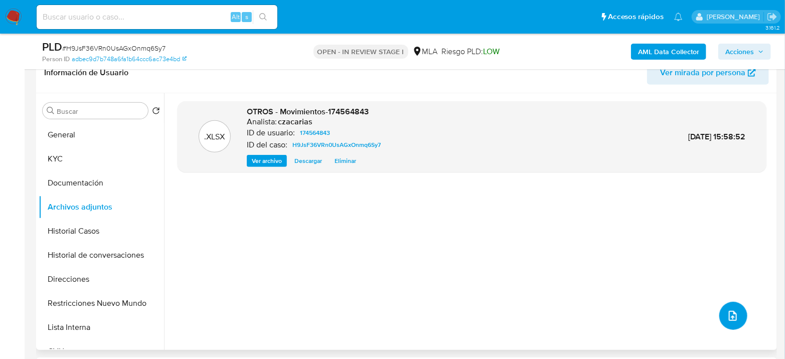
click at [735, 318] on span "upload-file" at bounding box center [733, 316] width 12 height 12
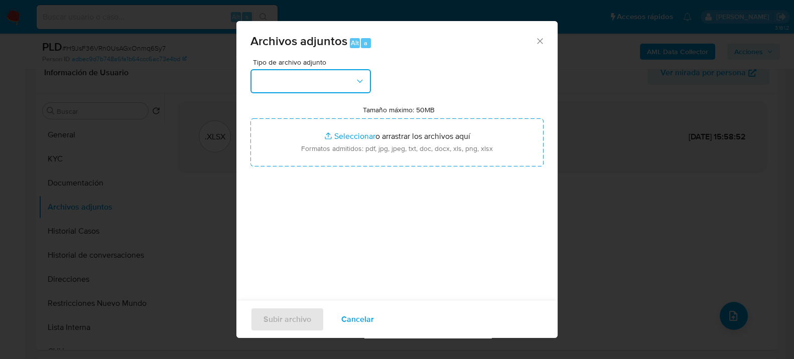
click at [331, 78] on button "button" at bounding box center [310, 81] width 120 height 24
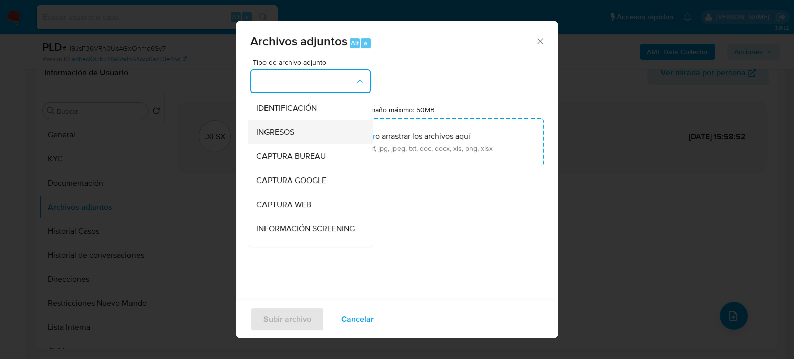
click at [299, 126] on div "INGRESOS" at bounding box center [307, 132] width 102 height 24
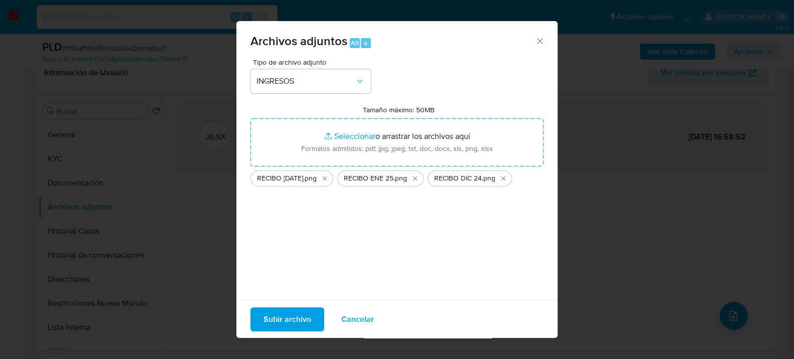
click at [296, 317] on span "Subir archivo" at bounding box center [287, 319] width 48 height 22
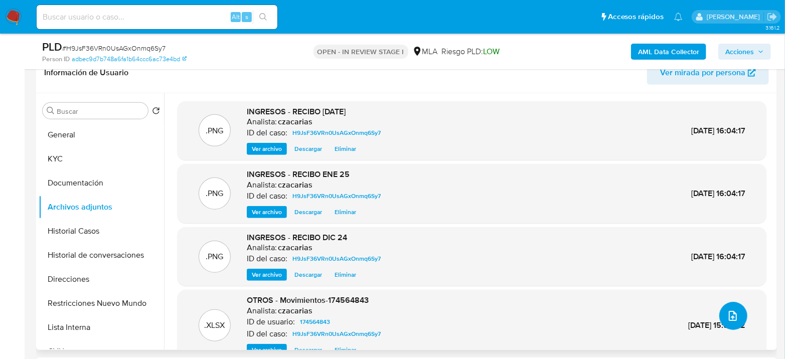
click at [727, 311] on span "upload-file" at bounding box center [733, 316] width 12 height 12
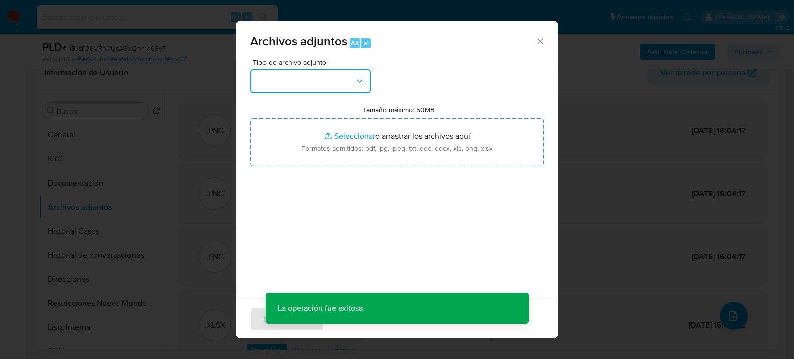
click at [292, 85] on button "button" at bounding box center [310, 81] width 120 height 24
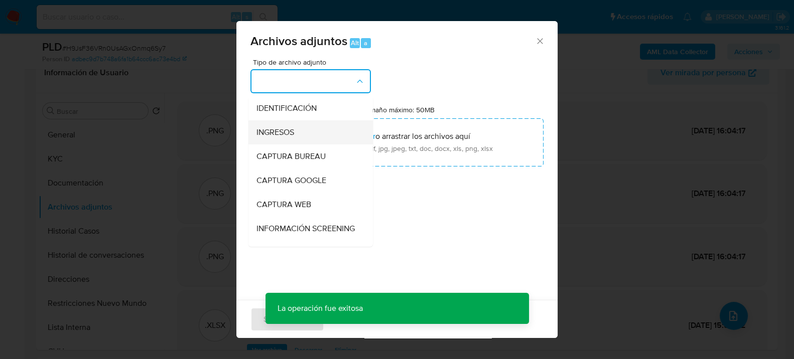
click at [291, 127] on span "INGRESOS" at bounding box center [275, 132] width 38 height 10
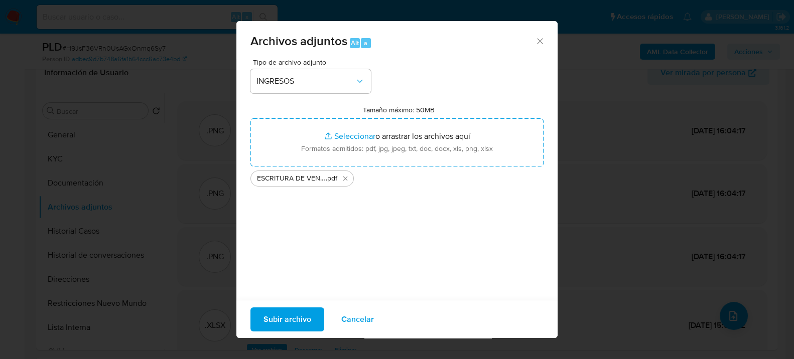
click at [287, 316] on span "Subir archivo" at bounding box center [287, 319] width 48 height 22
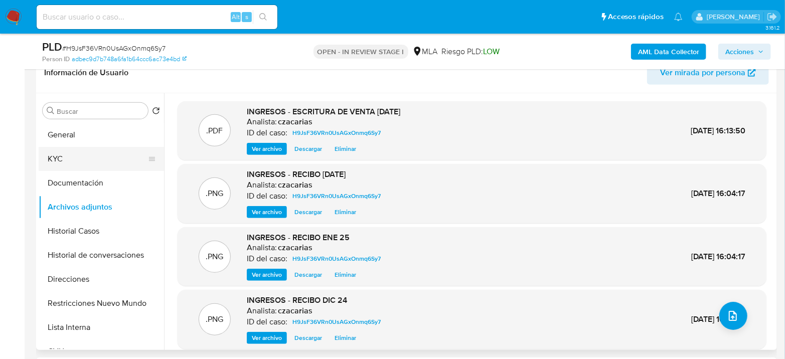
click at [97, 154] on button "KYC" at bounding box center [97, 159] width 117 height 24
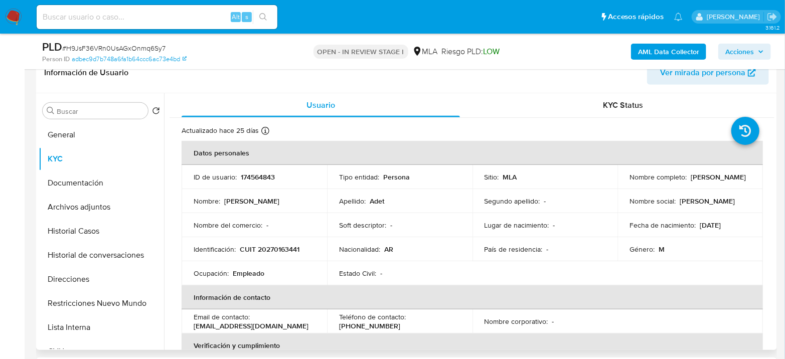
click at [274, 252] on p "CUIT 20270163441" at bounding box center [270, 249] width 60 height 9
copy p "20270163441"
click at [76, 204] on button "Archivos adjuntos" at bounding box center [97, 207] width 117 height 24
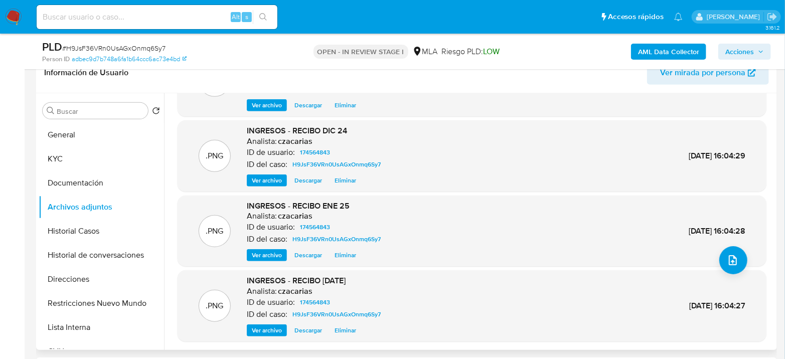
scroll to position [84, 0]
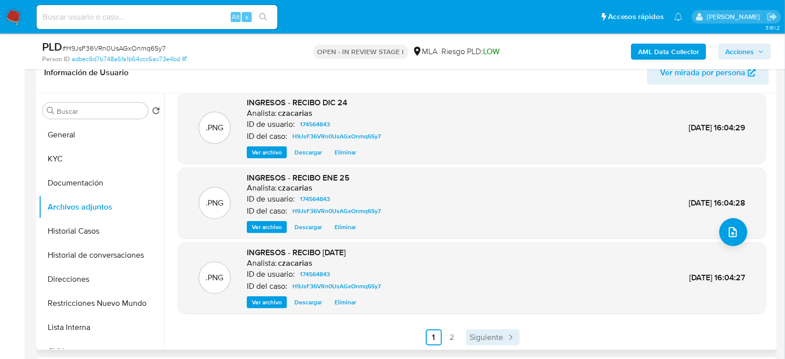
click at [497, 334] on span "Siguiente" at bounding box center [487, 338] width 34 height 8
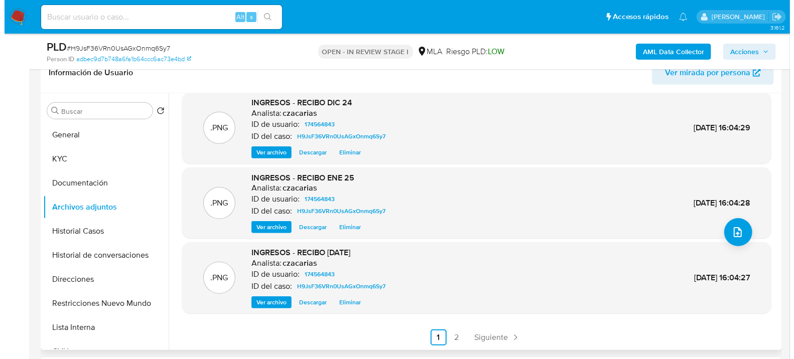
scroll to position [0, 0]
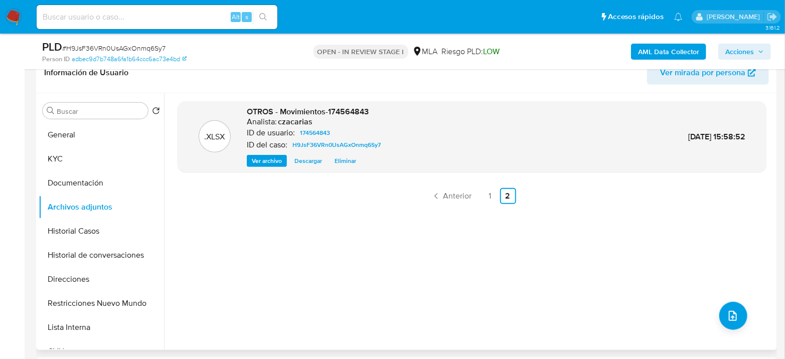
click at [673, 46] on b "AML Data Collector" at bounding box center [668, 52] width 61 height 16
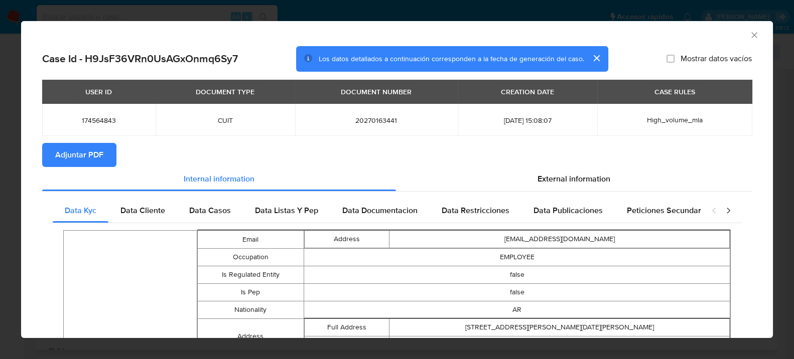
click at [69, 157] on span "Adjuntar PDF" at bounding box center [79, 155] width 48 height 22
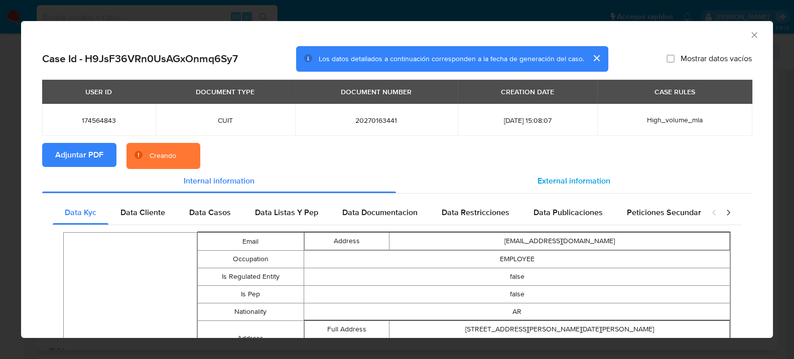
click at [587, 181] on span "External information" at bounding box center [573, 181] width 73 height 12
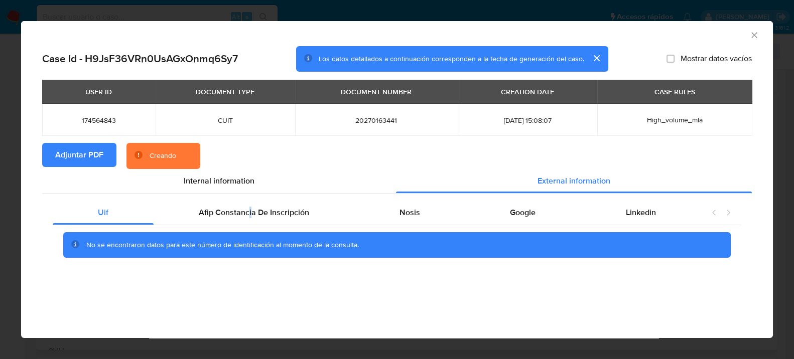
click at [249, 195] on div "Uif Afip Constancia De Inscripción Nosis Google Linkedin No se encontraron dato…" at bounding box center [396, 233] width 709 height 79
click at [255, 208] on span "Afip Constancia De Inscripción" at bounding box center [254, 213] width 110 height 12
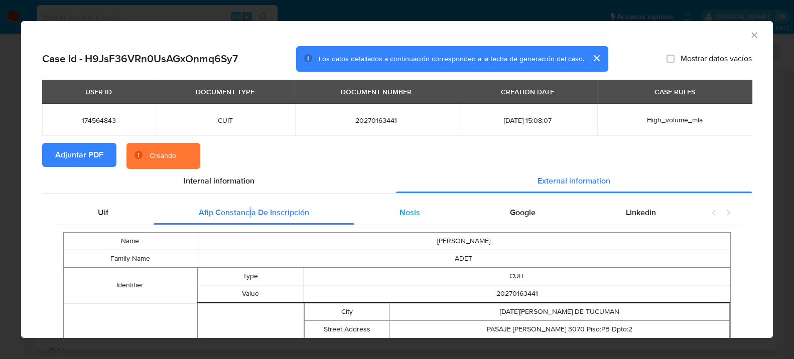
scroll to position [109, 0]
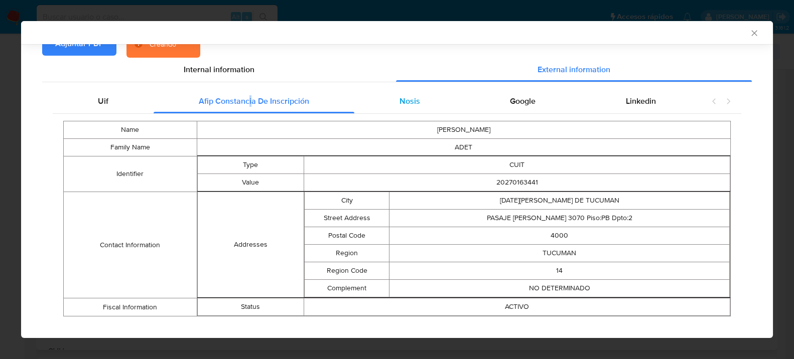
click at [415, 103] on div "Nosis" at bounding box center [409, 101] width 111 height 24
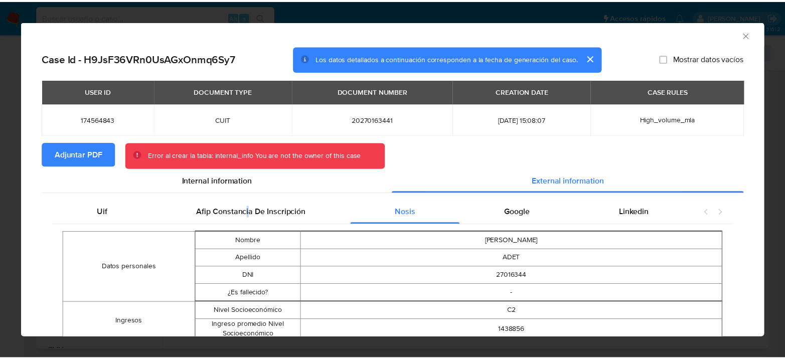
scroll to position [0, 0]
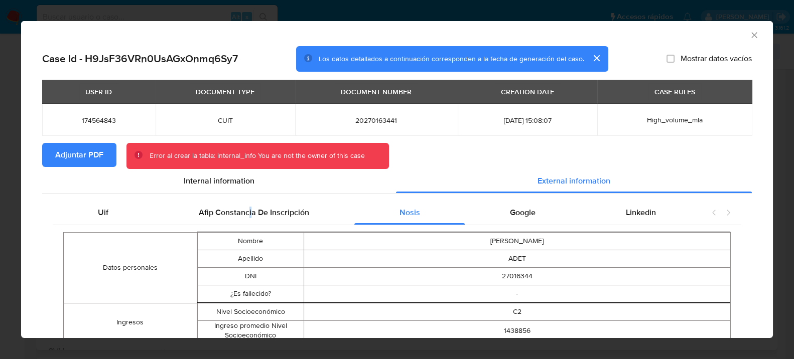
click at [74, 158] on span "Adjuntar PDF" at bounding box center [79, 155] width 48 height 22
click at [751, 34] on icon "Cerrar ventana" at bounding box center [754, 35] width 6 height 6
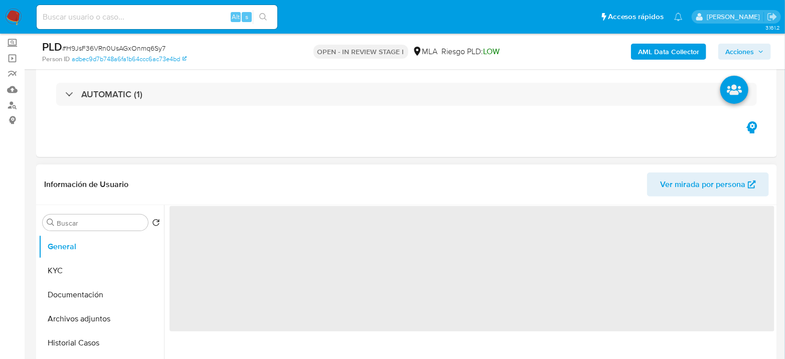
scroll to position [111, 0]
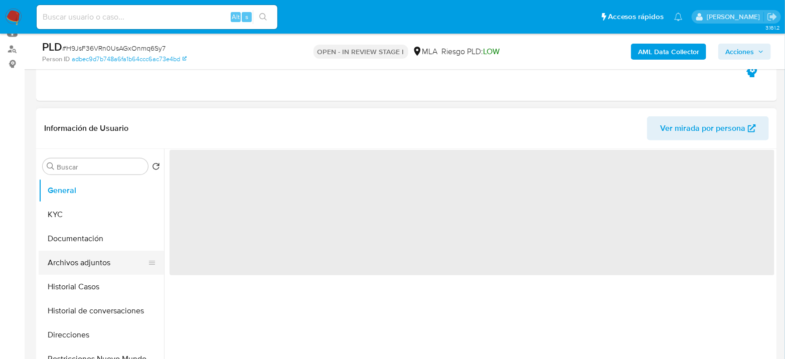
click at [91, 253] on button "Archivos adjuntos" at bounding box center [97, 263] width 117 height 24
select select "10"
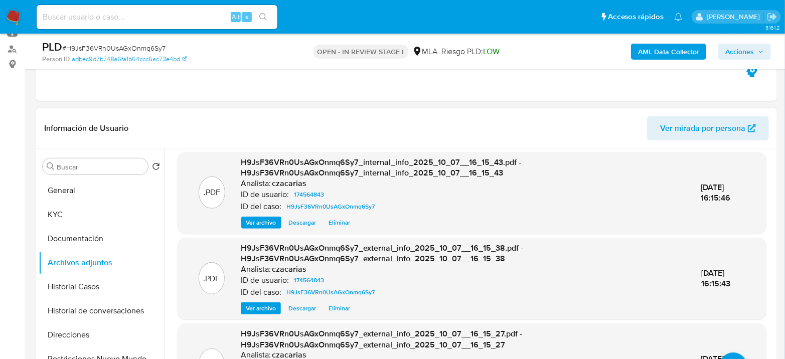
scroll to position [0, 0]
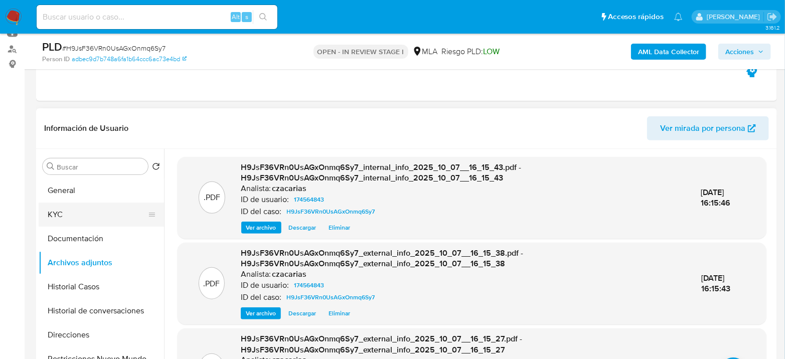
click at [88, 221] on button "KYC" at bounding box center [97, 215] width 117 height 24
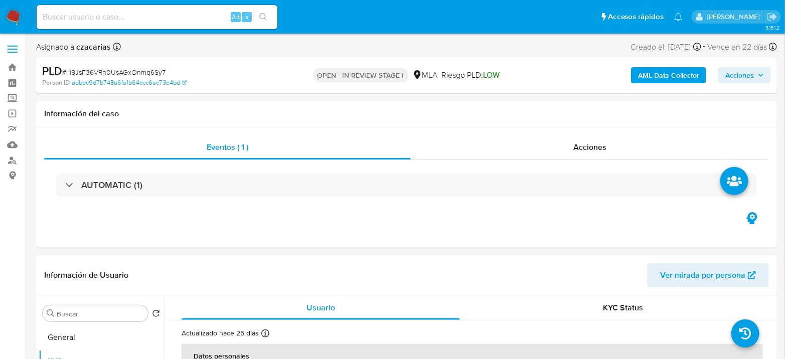
click at [100, 72] on span "# H9JsF36VRn0UsAGxOnmq6Sy7" at bounding box center [113, 72] width 103 height 10
copy span "H9JsF36VRn0UsAGxOnmq6Sy7"
drag, startPoint x: 674, startPoint y: 47, endPoint x: 690, endPoint y: 45, distance: 15.6
click at [690, 45] on div "Creado el: 12/08/2025 Creado el: 12/08/2025 12:08:07" at bounding box center [666, 47] width 70 height 14
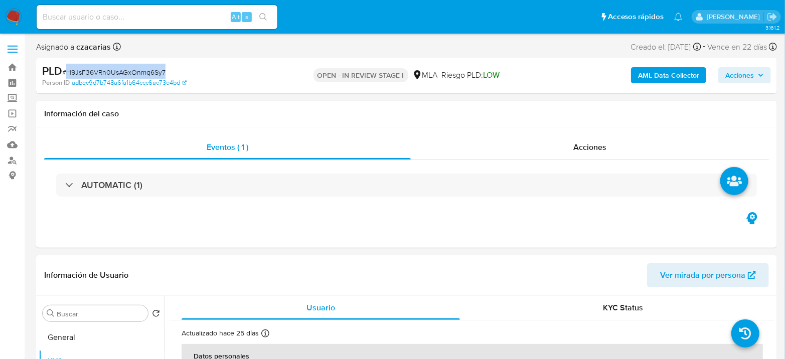
copy div "12/08/2025"
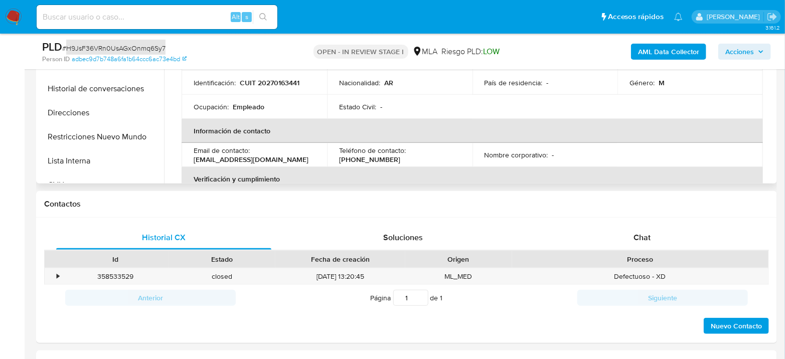
scroll to position [334, 0]
drag, startPoint x: 604, startPoint y: 231, endPoint x: 612, endPoint y: 235, distance: 8.8
click at [604, 232] on div "Chat" at bounding box center [642, 237] width 215 height 24
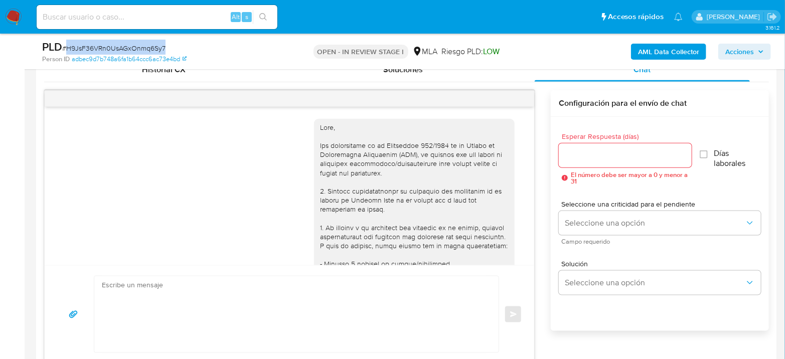
scroll to position [502, 0]
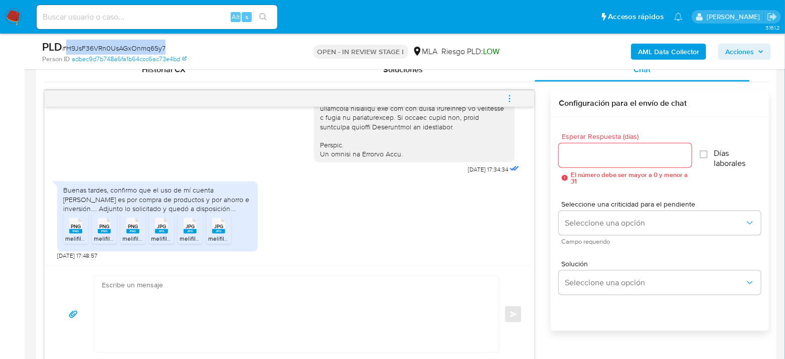
click at [511, 100] on icon "menu-action" at bounding box center [509, 98] width 9 height 9
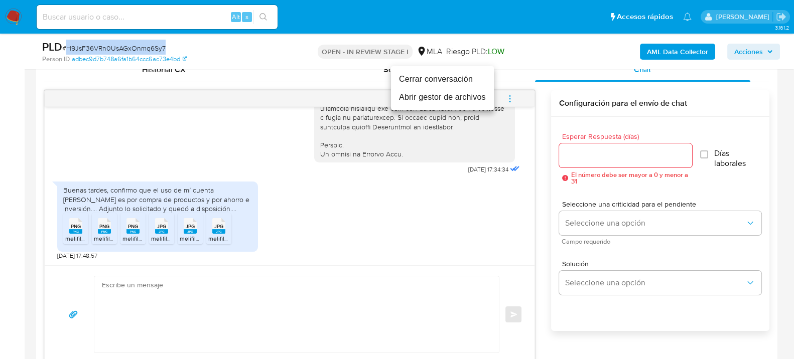
click at [442, 83] on li "Cerrar conversación" at bounding box center [442, 79] width 103 height 18
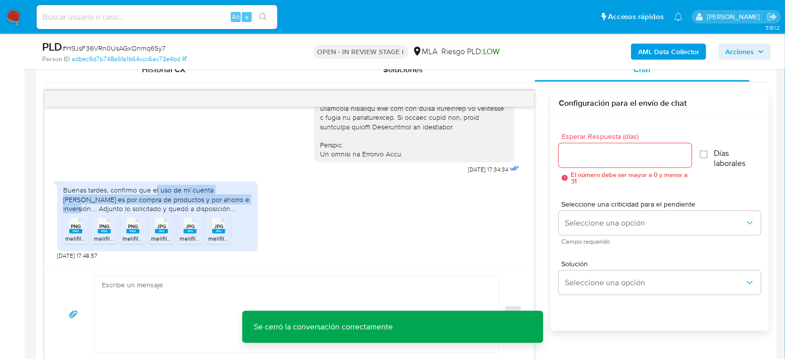
drag, startPoint x: 155, startPoint y: 192, endPoint x: 224, endPoint y: 196, distance: 69.3
click at [224, 196] on div "Buenas tardes, confirmo que el uso de mí cuenta de Mercado es por compra de pro…" at bounding box center [157, 200] width 189 height 28
copy div "l uso de mí cuenta de Mercado es por compra de productos y por ahorro e inversi…"
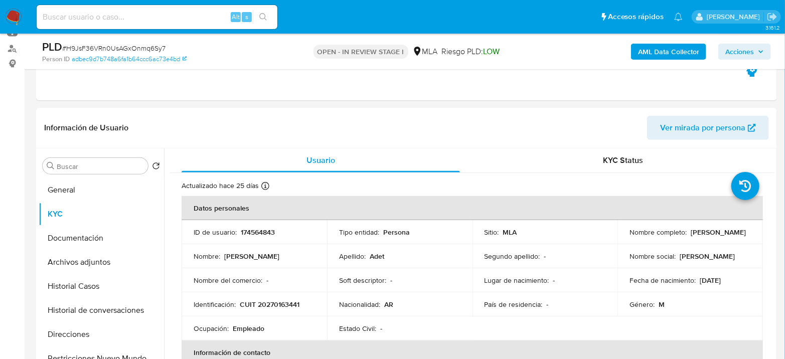
scroll to position [111, 0]
click at [57, 262] on button "Archivos adjuntos" at bounding box center [97, 263] width 117 height 24
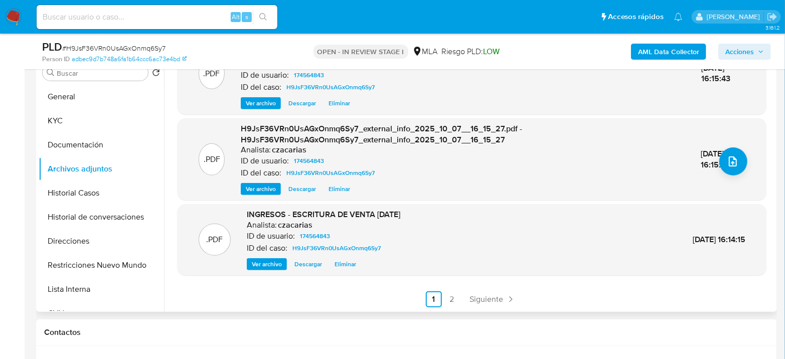
scroll to position [223, 0]
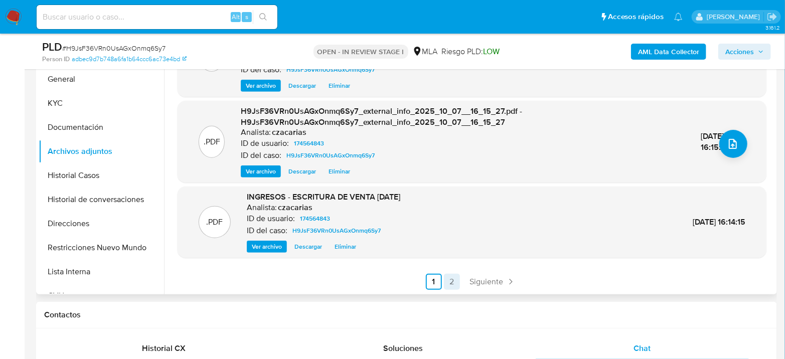
click at [453, 277] on link "2" at bounding box center [452, 282] width 16 height 16
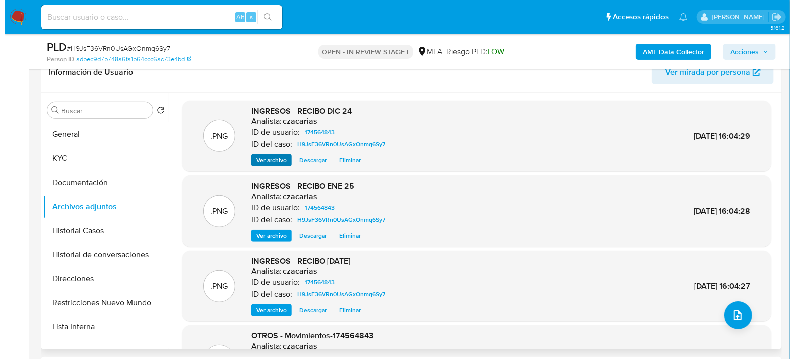
scroll to position [167, 0]
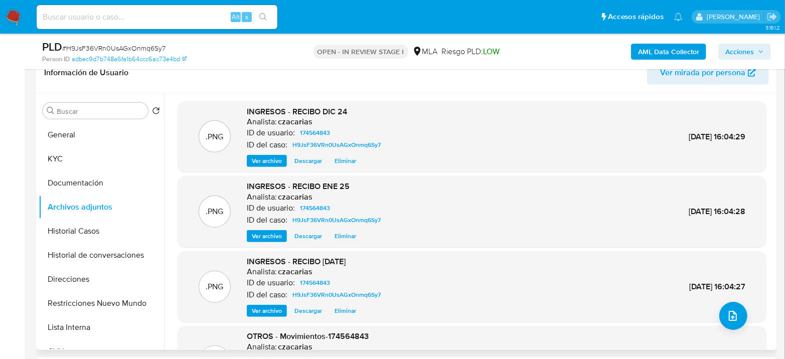
click at [276, 161] on span "Ver archivo" at bounding box center [267, 161] width 30 height 10
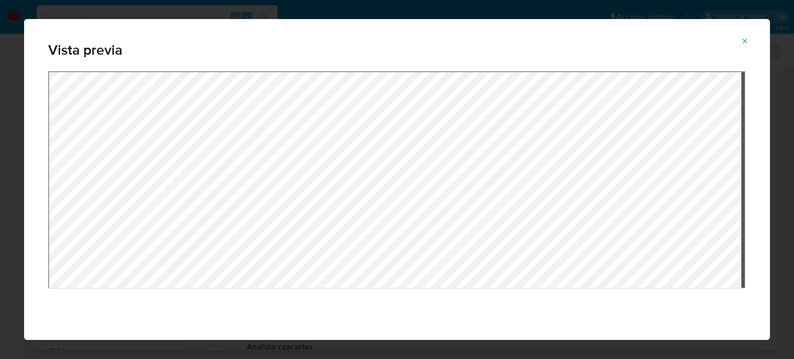
click at [746, 39] on icon "Attachment preview" at bounding box center [745, 41] width 8 height 8
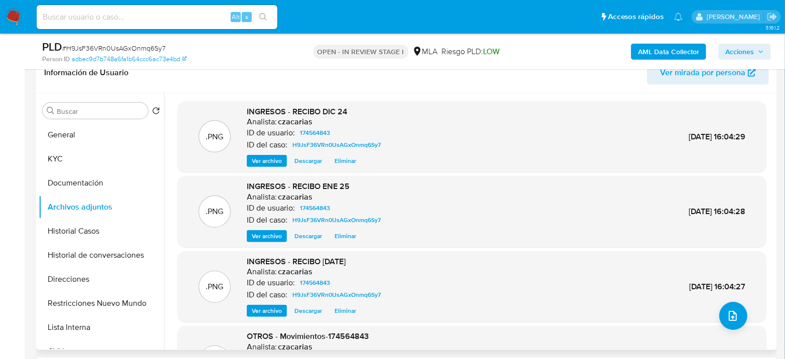
click at [281, 228] on div "INGRESOS - RECIBO ENE 25 Analista: czacarias ID de usuario: 174564843 ID del ca…" at bounding box center [316, 211] width 138 height 61
click at [276, 231] on span "Ver archivo" at bounding box center [267, 236] width 30 height 10
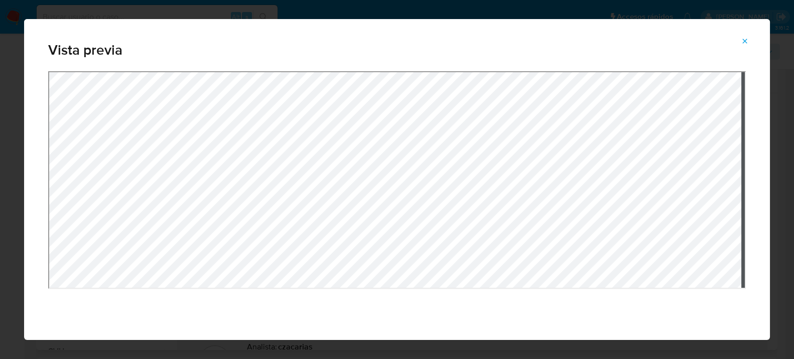
click at [743, 43] on icon "Attachment preview" at bounding box center [745, 41] width 5 height 5
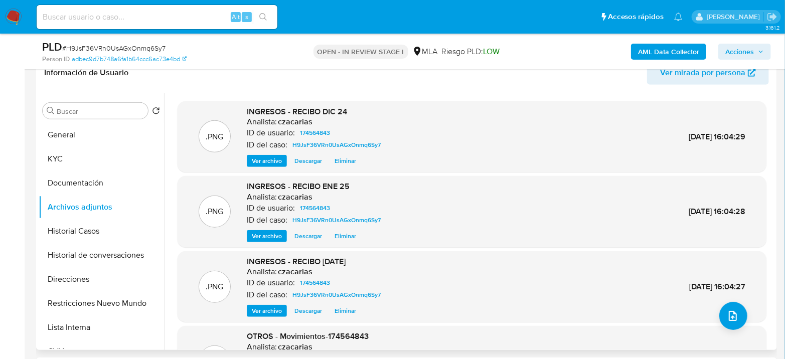
click at [248, 312] on button "Ver archivo" at bounding box center [267, 311] width 40 height 12
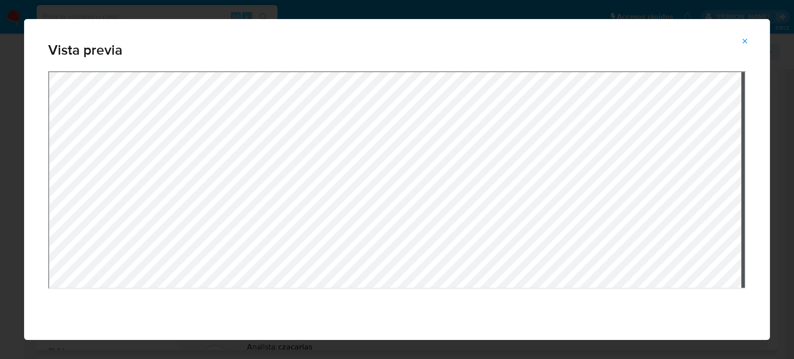
click at [751, 39] on button "Attachment preview" at bounding box center [745, 41] width 22 height 16
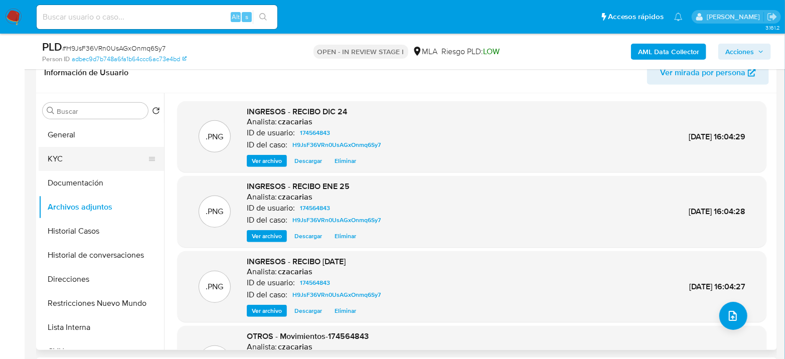
click at [46, 162] on button "KYC" at bounding box center [97, 159] width 117 height 24
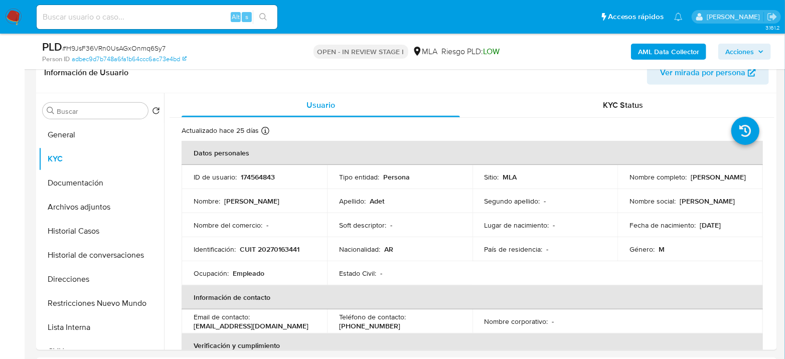
click at [247, 174] on p "174564843" at bounding box center [258, 177] width 34 height 9
copy p "174564843"
click at [76, 216] on button "Archivos adjuntos" at bounding box center [97, 207] width 117 height 24
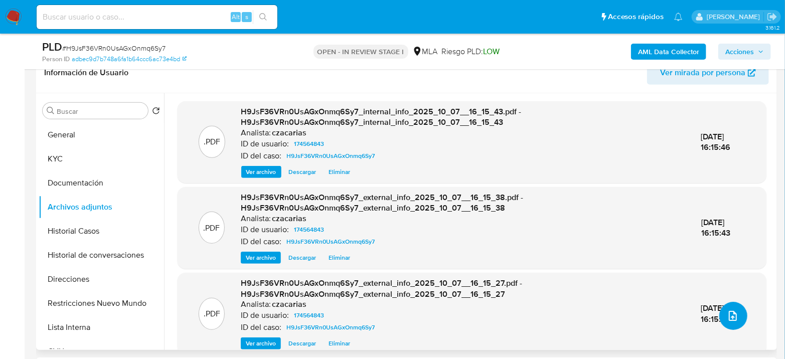
click at [733, 310] on span "upload-file" at bounding box center [733, 316] width 12 height 12
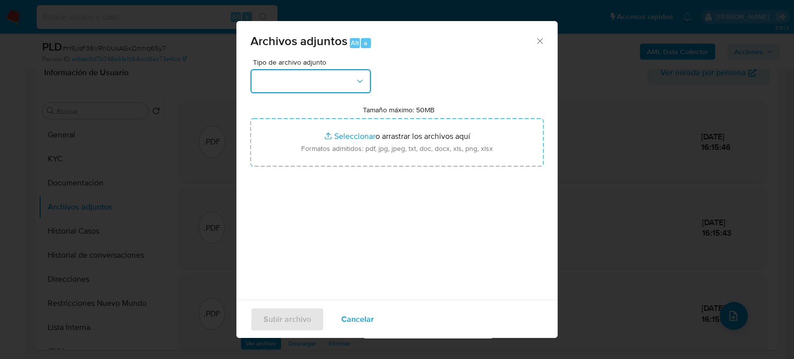
click at [270, 80] on button "button" at bounding box center [310, 81] width 120 height 24
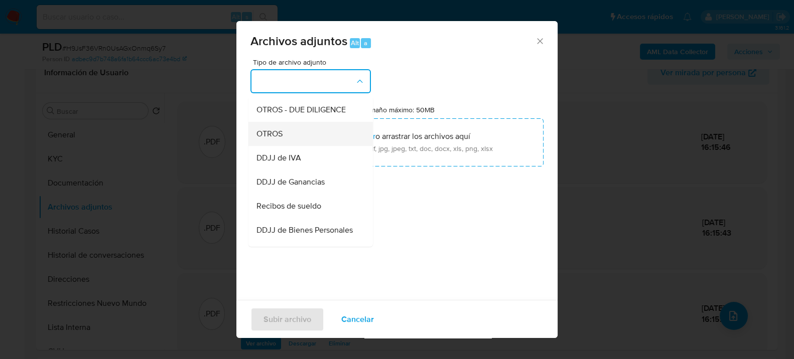
click at [293, 145] on div "OTROS" at bounding box center [307, 133] width 102 height 24
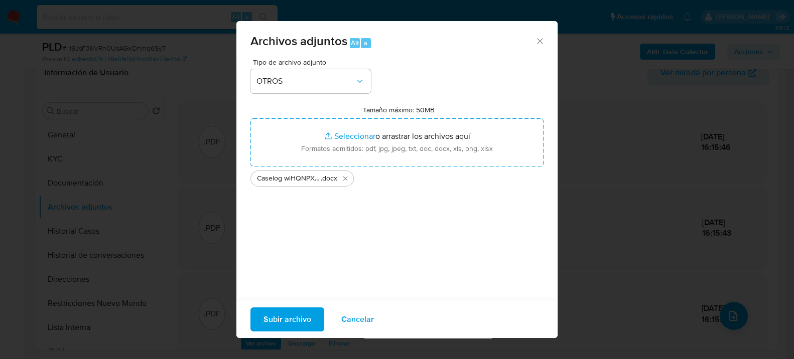
click at [262, 320] on button "Subir archivo" at bounding box center [287, 319] width 74 height 24
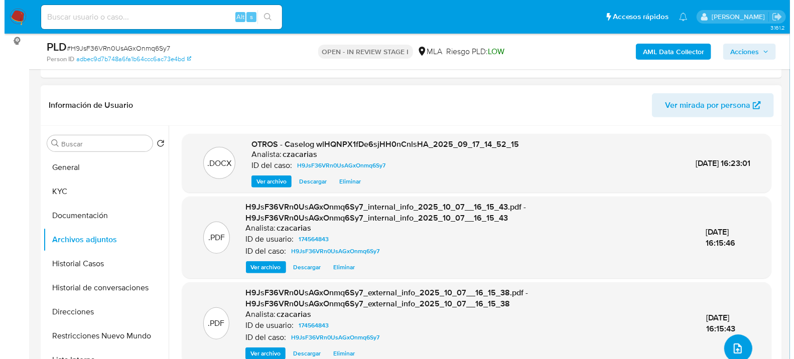
scroll to position [111, 0]
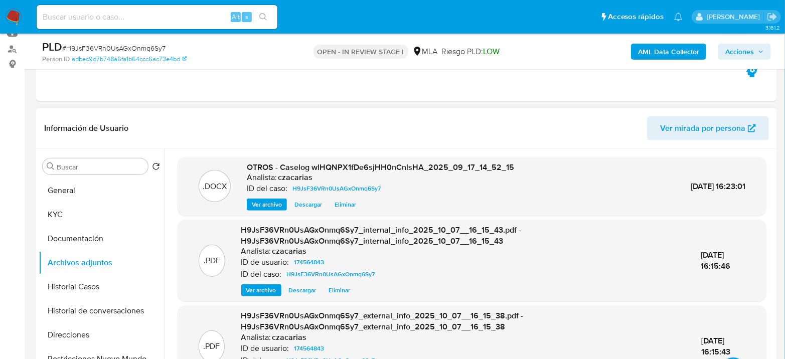
click at [263, 206] on span "Ver archivo" at bounding box center [267, 205] width 30 height 10
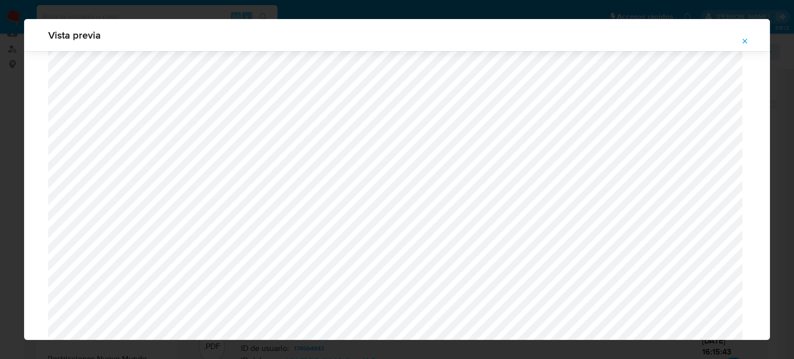
scroll to position [872, 0]
click at [741, 46] on span "Attachment preview" at bounding box center [745, 41] width 8 height 14
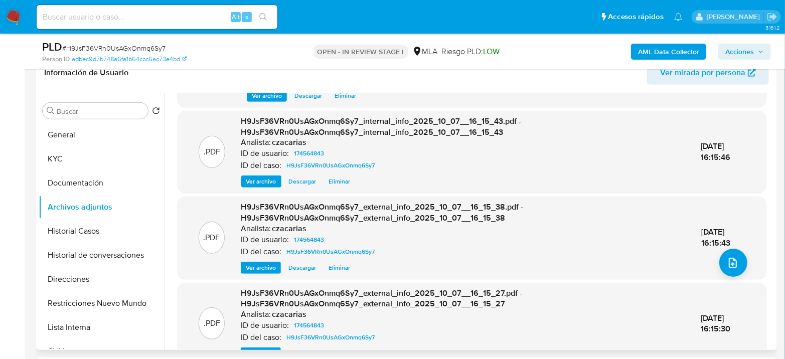
scroll to position [0, 0]
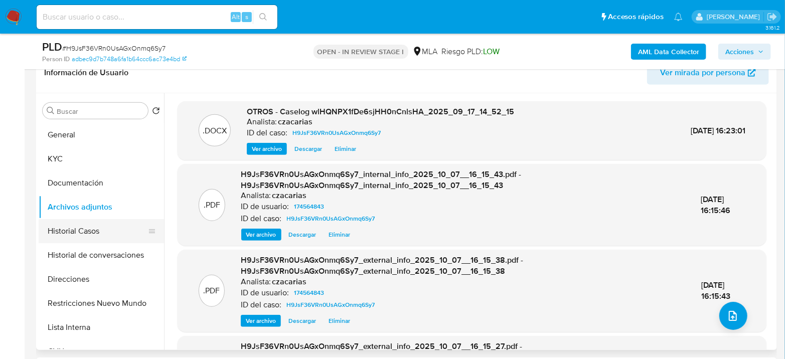
click at [68, 237] on button "Historial Casos" at bounding box center [97, 231] width 117 height 24
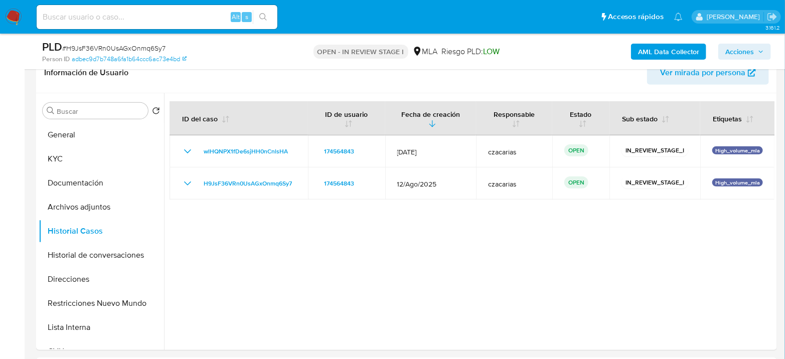
click at [743, 53] on span "Acciones" at bounding box center [740, 52] width 29 height 16
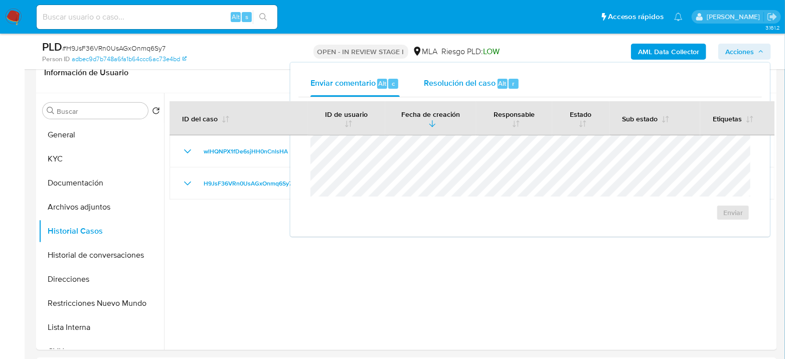
click at [493, 86] on span "Resolución del caso" at bounding box center [460, 83] width 72 height 12
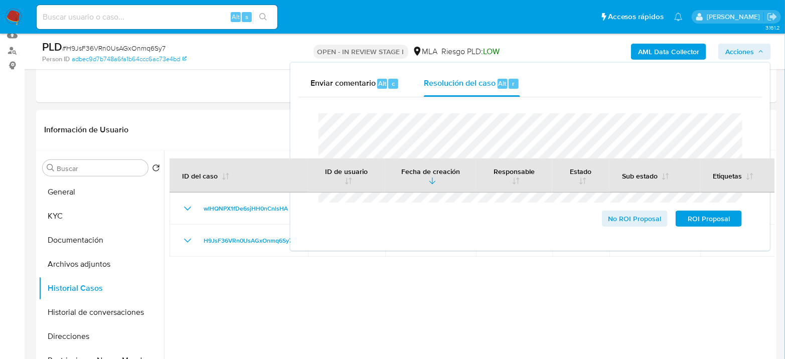
scroll to position [111, 0]
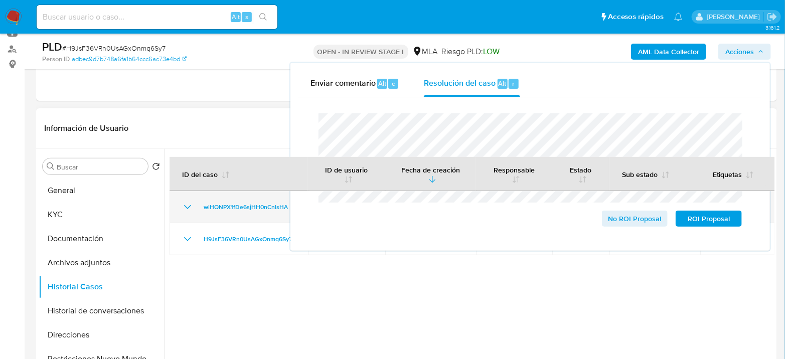
click at [264, 221] on td "wlHQNPX1fDe6sjHH0nCnlsHA" at bounding box center [239, 207] width 138 height 32
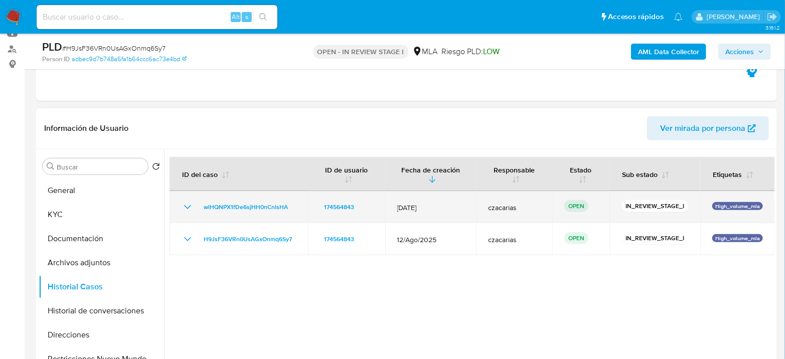
drag, startPoint x: 194, startPoint y: 205, endPoint x: 293, endPoint y: 206, distance: 98.8
click at [293, 206] on div "wlHQNPX1fDe6sjHH0nCnlsHA" at bounding box center [239, 207] width 114 height 12
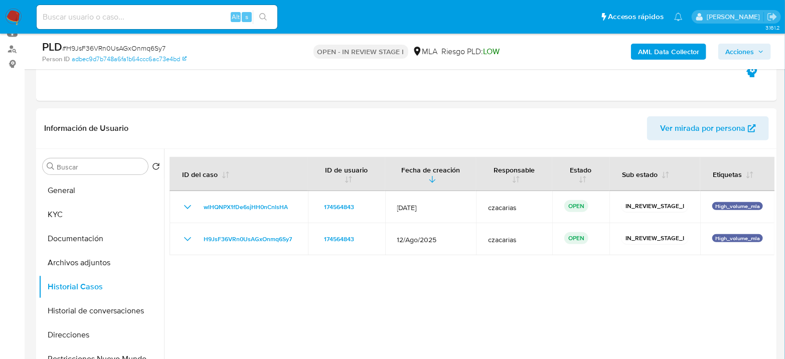
click at [740, 51] on span "Acciones" at bounding box center [740, 52] width 29 height 16
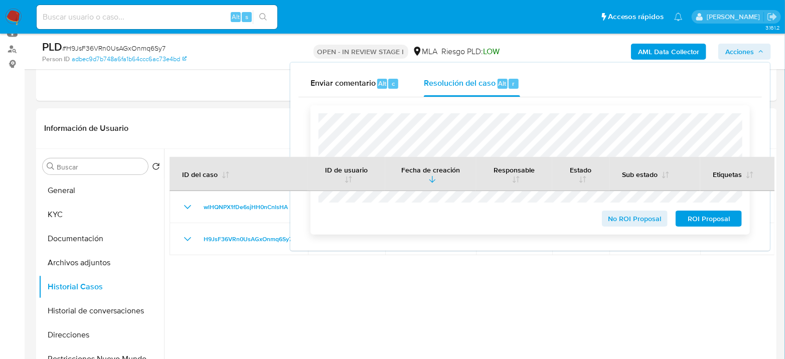
click at [640, 224] on span "No ROI Proposal" at bounding box center [635, 219] width 52 height 14
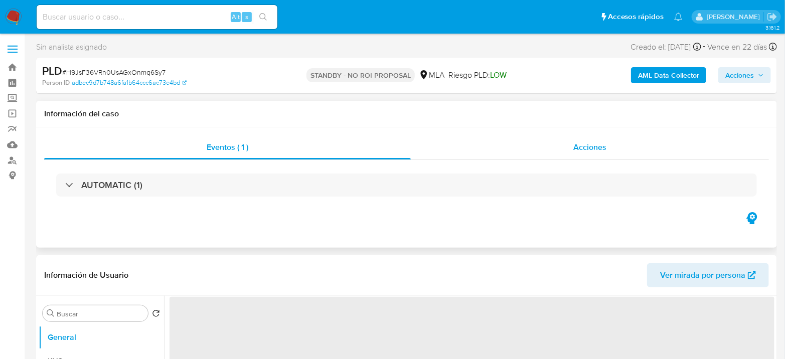
click at [580, 152] on span "Acciones" at bounding box center [589, 147] width 33 height 12
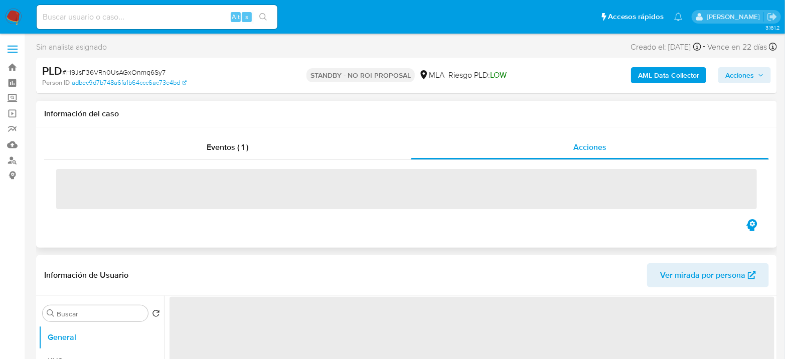
select select "10"
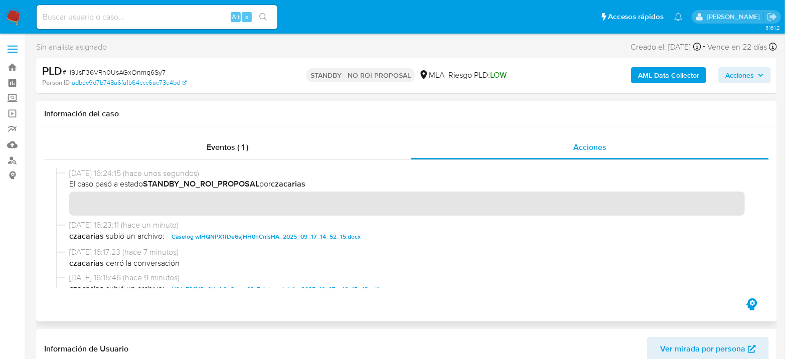
click at [66, 214] on div "07/10/2025 16:24:15 (hace unos segundos) El caso pasó a estado STANDBY_NO_ROI_P…" at bounding box center [406, 194] width 701 height 52
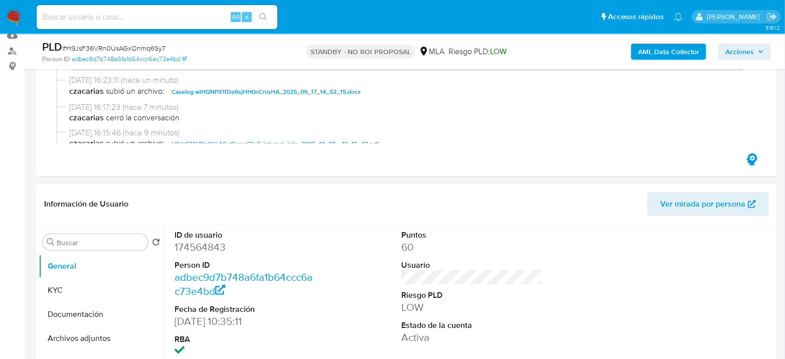
scroll to position [167, 0]
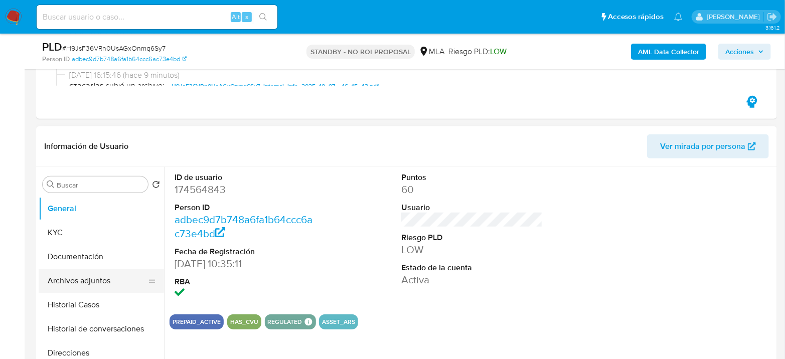
click at [85, 284] on button "Archivos adjuntos" at bounding box center [97, 281] width 117 height 24
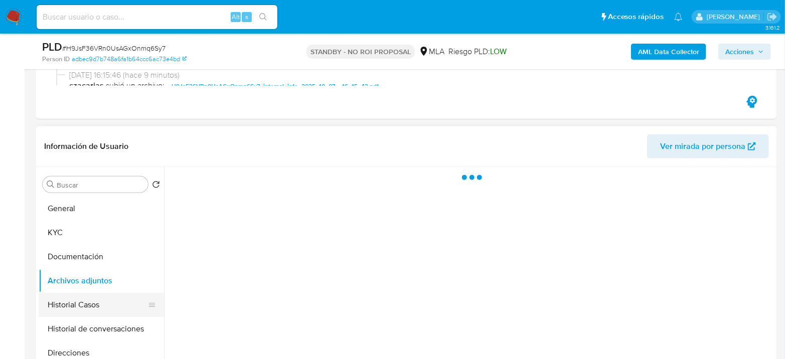
click at [88, 299] on button "Historial Casos" at bounding box center [97, 305] width 117 height 24
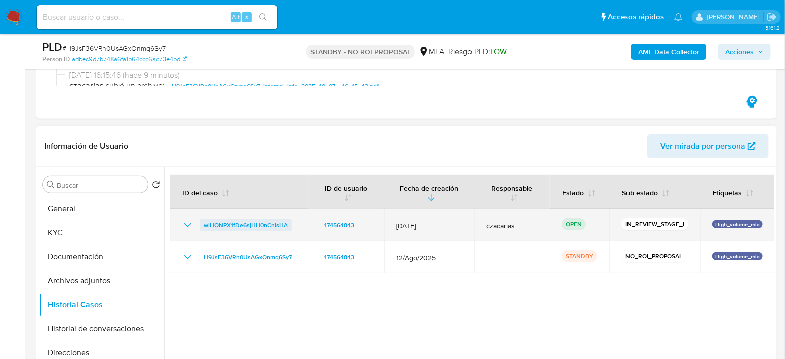
click at [239, 220] on span "wlHQNPX1fDe6sjHH0nCnlsHA" at bounding box center [246, 225] width 84 height 12
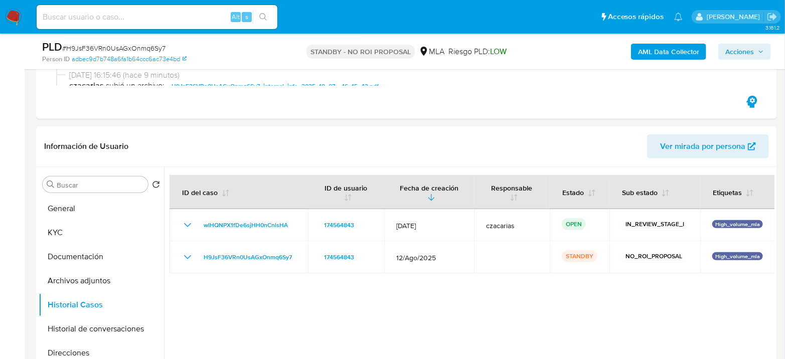
click at [14, 14] on img at bounding box center [13, 17] width 17 height 17
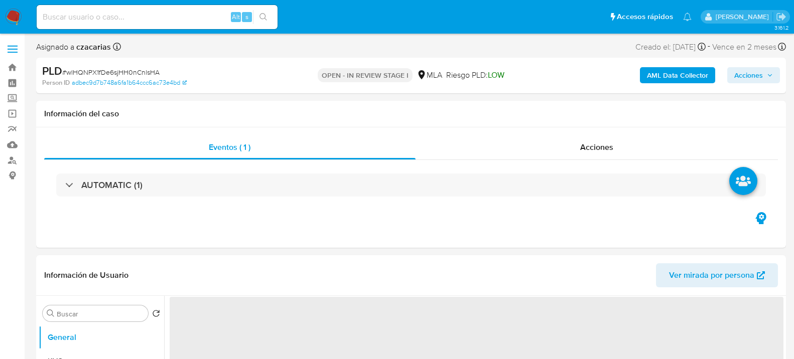
click at [743, 74] on span "Acciones" at bounding box center [748, 75] width 29 height 16
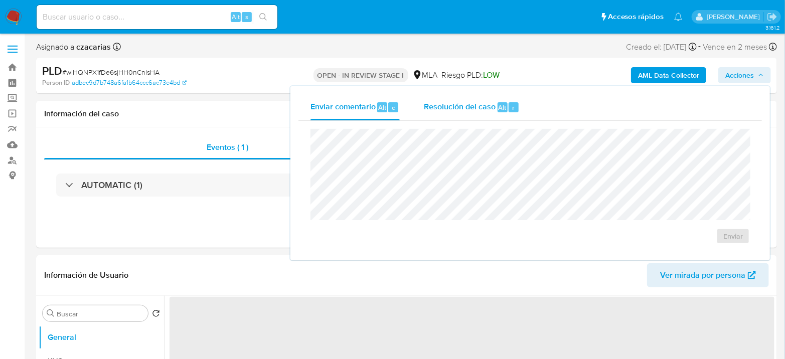
click at [510, 106] on div "r" at bounding box center [514, 107] width 10 height 10
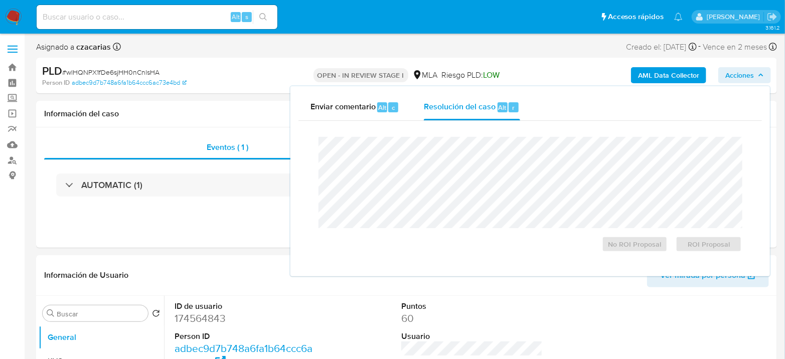
select select "10"
click at [641, 249] on span "No ROI Proposal" at bounding box center [635, 244] width 52 height 14
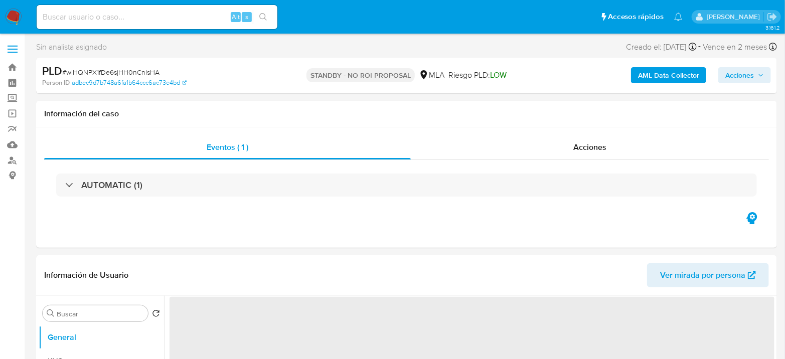
select select "10"
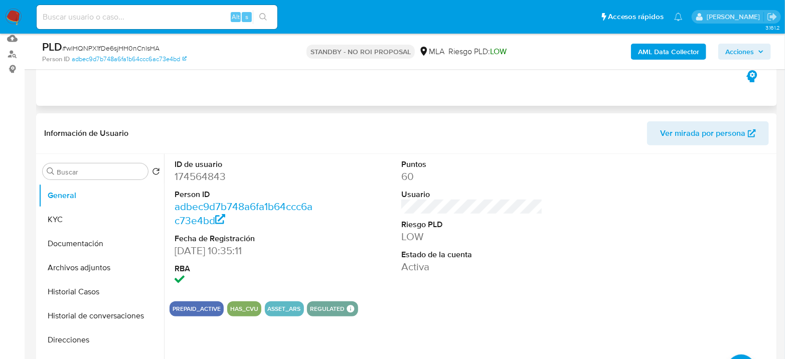
scroll to position [111, 0]
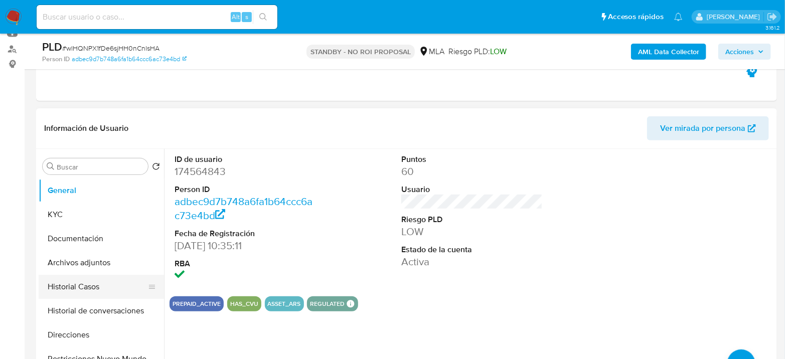
click at [83, 290] on button "Historial Casos" at bounding box center [97, 287] width 117 height 24
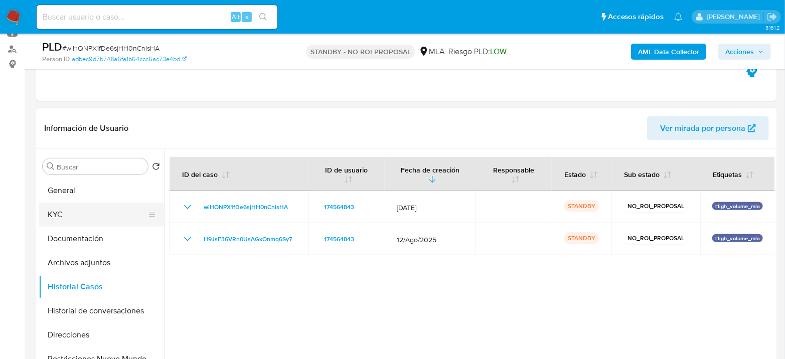
click at [70, 212] on button "KYC" at bounding box center [97, 215] width 117 height 24
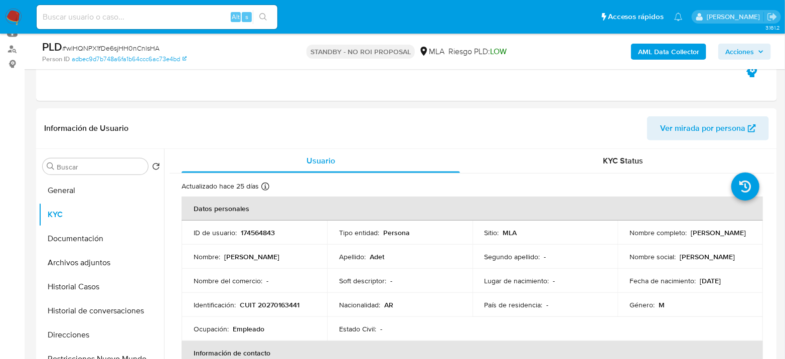
click at [14, 10] on img at bounding box center [13, 17] width 17 height 17
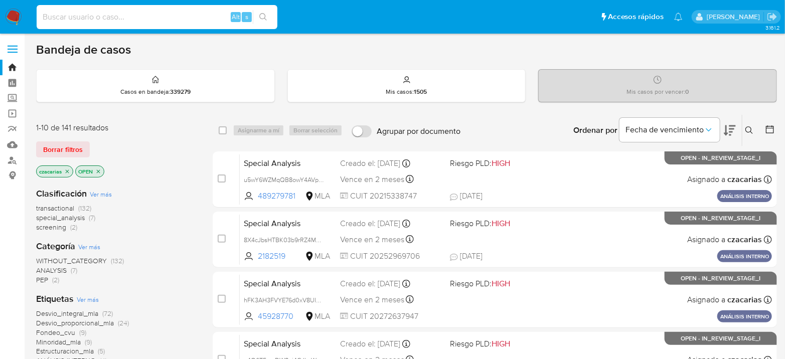
click at [197, 21] on input at bounding box center [157, 17] width 241 height 13
paste input "L8uDgdSefLVrz9r0Bok2brIW"
type input "L8uDgdSefLVrz9r0Bok2brIW"
click at [268, 18] on button "search-icon" at bounding box center [263, 17] width 21 height 14
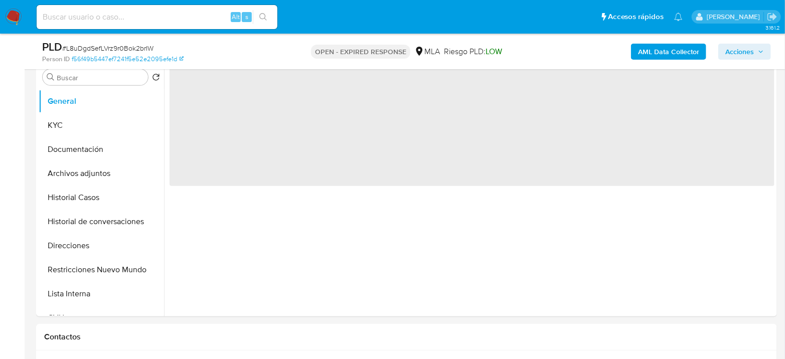
scroll to position [223, 0]
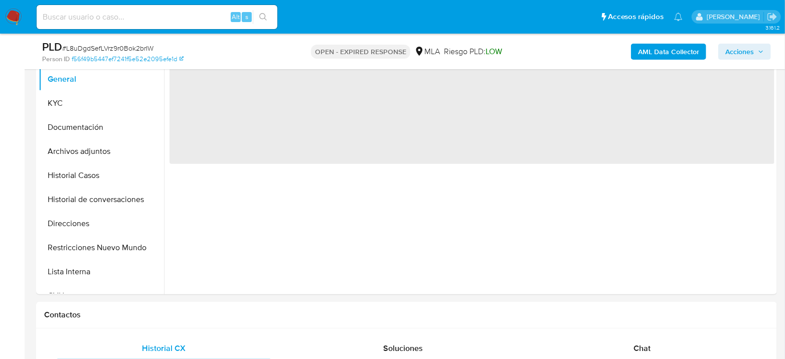
select select "10"
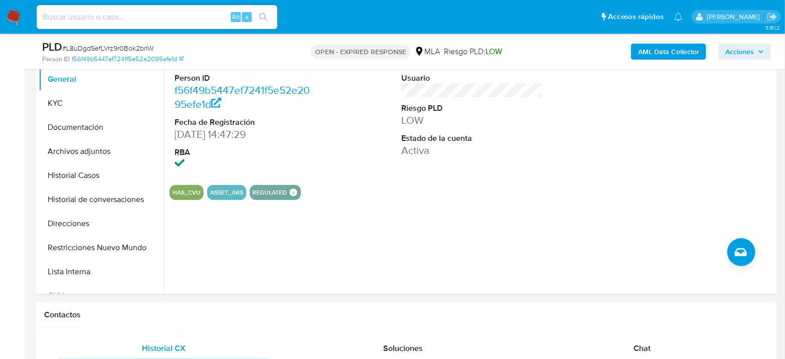
click at [135, 20] on input at bounding box center [157, 17] width 241 height 13
paste input "in9ttxvdnBjtBDazte3p6Y8h"
type input "in9ttxvdnBjtBDazte3p6Y8h"
click at [260, 16] on icon "search-icon" at bounding box center [263, 17] width 8 height 8
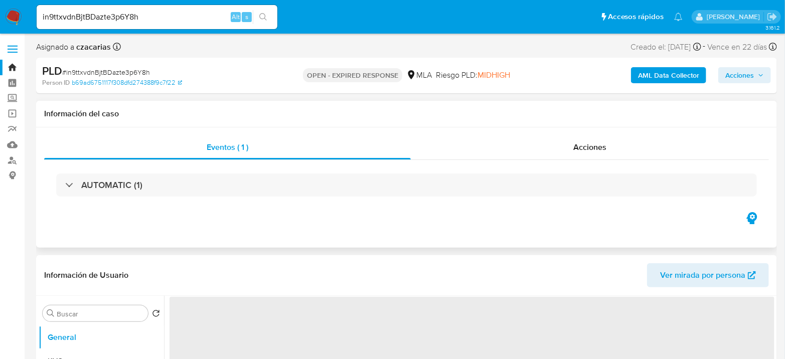
select select "10"
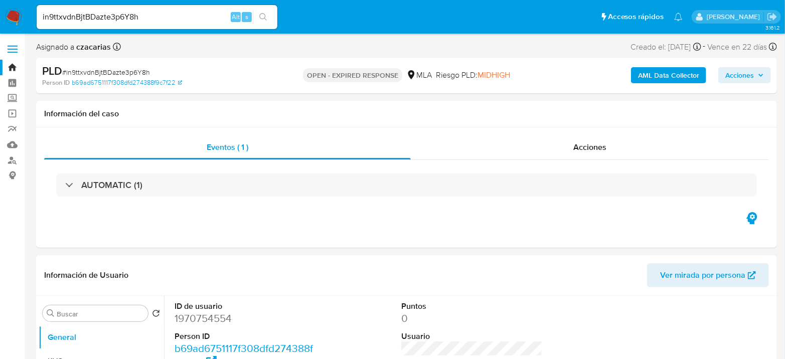
click at [103, 21] on input "in9ttxvdnBjtBDazte3p6Y8h" at bounding box center [157, 17] width 241 height 13
paste input "fBzdKu1XdBAjLBNGBtY6CSls"
type input "fBzdKu1XdBAjLBNGBtY6CSls"
click at [261, 20] on icon "search-icon" at bounding box center [263, 17] width 8 height 8
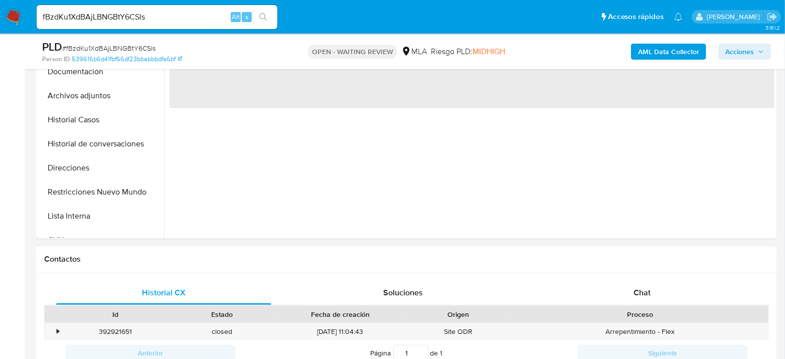
select select "10"
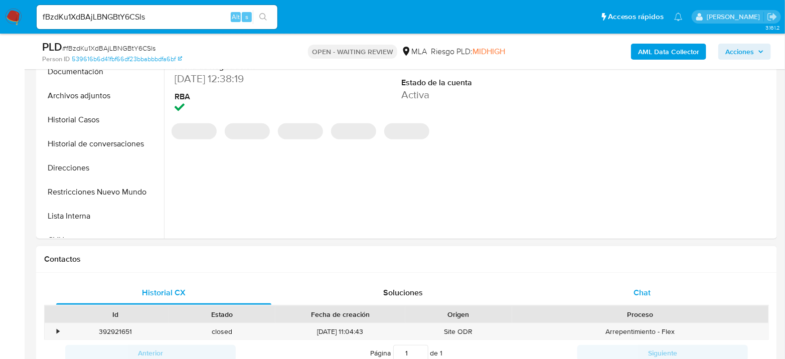
click at [682, 297] on div "Chat" at bounding box center [642, 293] width 215 height 24
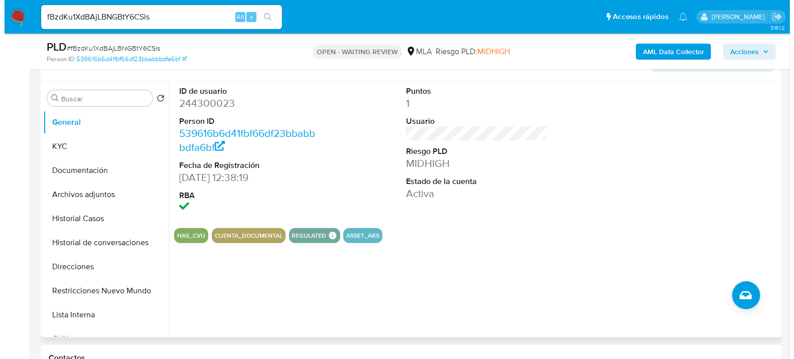
scroll to position [167, 0]
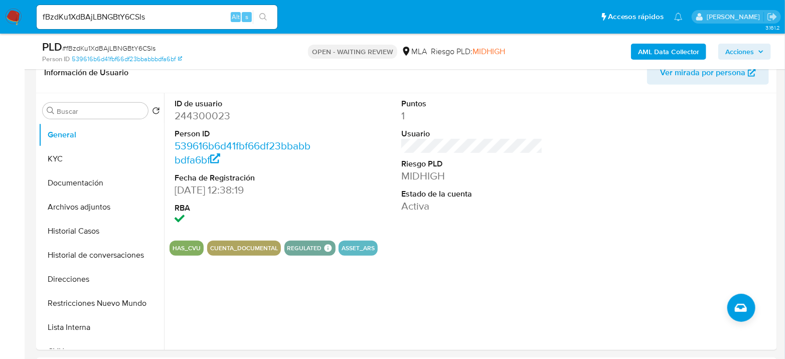
click at [693, 47] on b "AML Data Collector" at bounding box center [668, 52] width 61 height 16
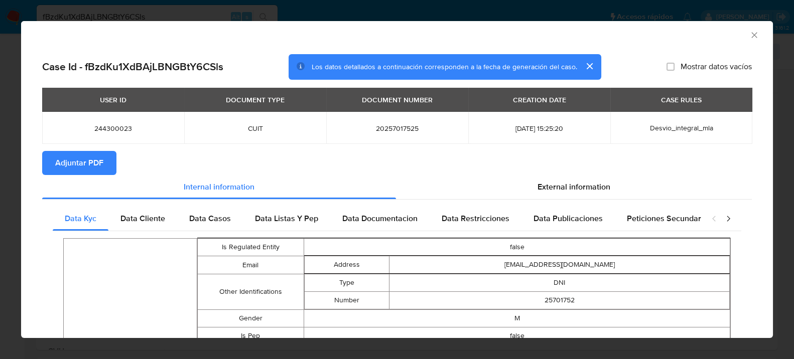
click at [573, 171] on section "Adjuntar PDF" at bounding box center [396, 163] width 709 height 24
click at [571, 180] on div "External information" at bounding box center [574, 187] width 356 height 24
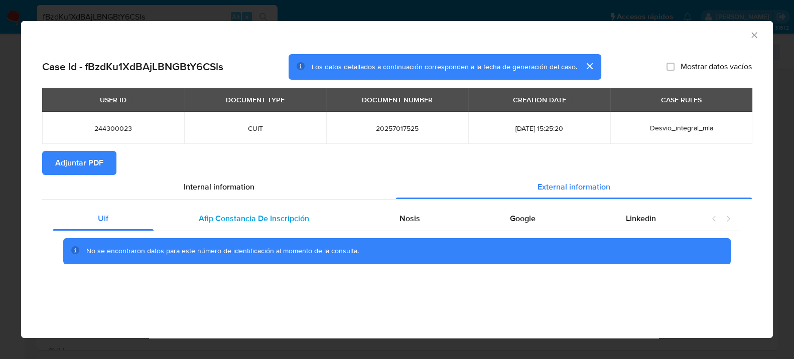
click at [222, 218] on span "Afip Constancia De Inscripción" at bounding box center [254, 219] width 110 height 12
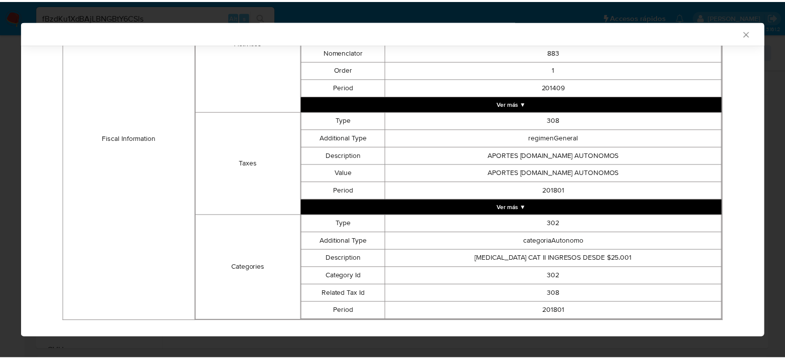
scroll to position [462, 0]
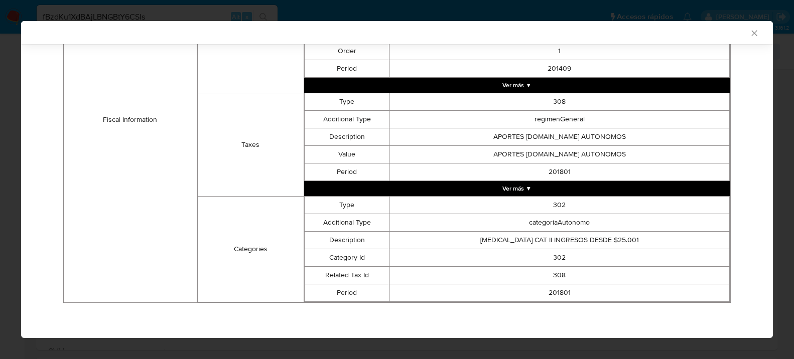
click at [749, 29] on icon "Cerrar ventana" at bounding box center [754, 33] width 10 height 10
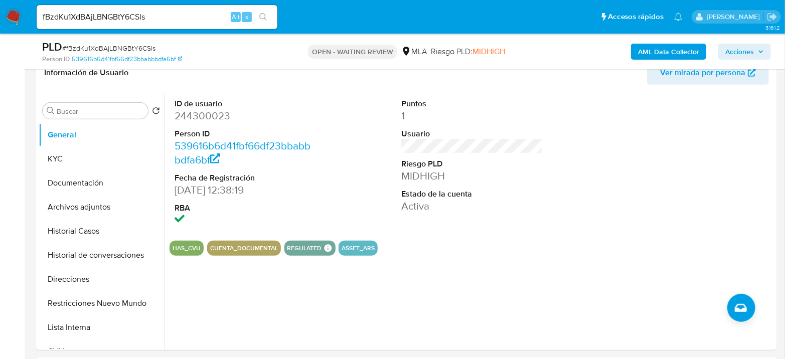
click at [87, 49] on span "# fBzdKu1XdBAjLBNGBtY6CSls" at bounding box center [108, 48] width 93 height 10
copy span "fBzdKu1XdBAjLBNGBtY6CSls"
click at [133, 52] on span "# fBzdKu1XdBAjLBNGBtY6CSls" at bounding box center [108, 48] width 93 height 10
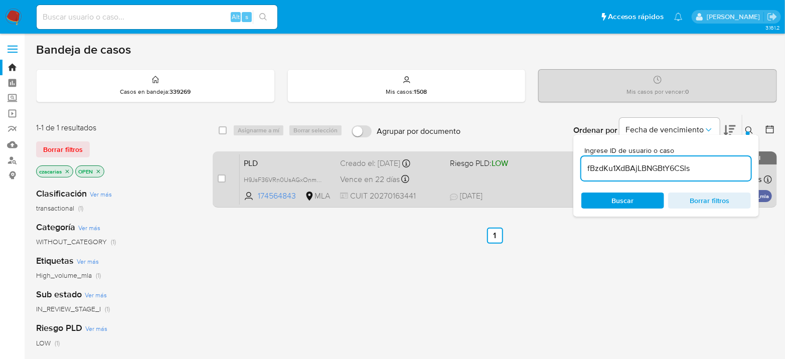
type input "fBzdKu1XdBAjLBNGBtY6CSls"
click at [222, 172] on div "case-item-checkbox No es posible asignar el caso" at bounding box center [229, 179] width 22 height 51
click at [224, 177] on input "checkbox" at bounding box center [222, 179] width 8 height 8
checkbox input "true"
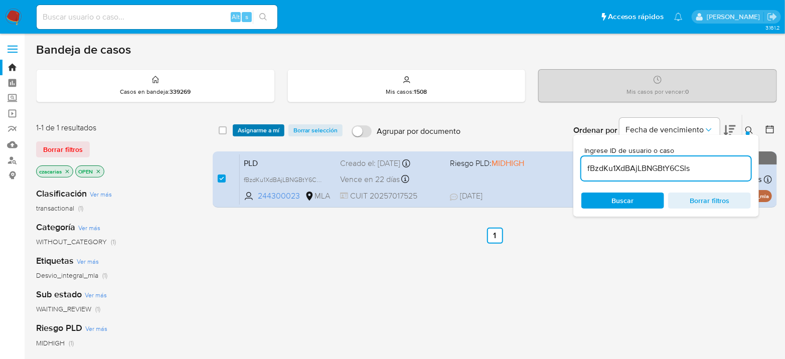
click at [267, 125] on span "Asignarme a mí" at bounding box center [259, 130] width 42 height 10
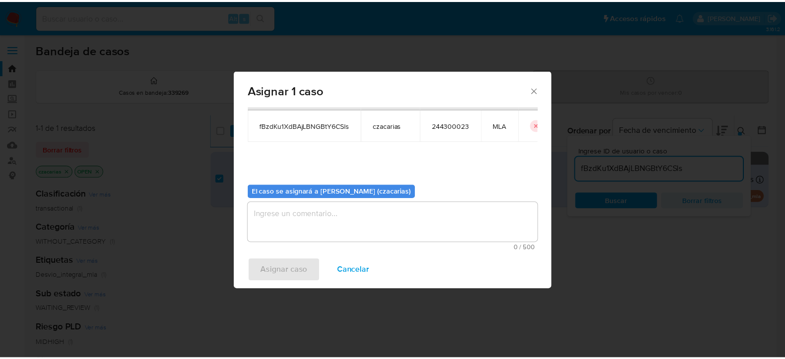
scroll to position [51, 0]
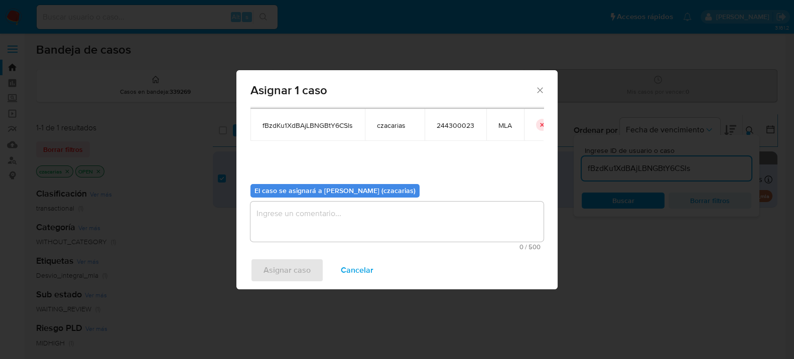
click at [320, 234] on textarea "assign-modal" at bounding box center [396, 222] width 293 height 40
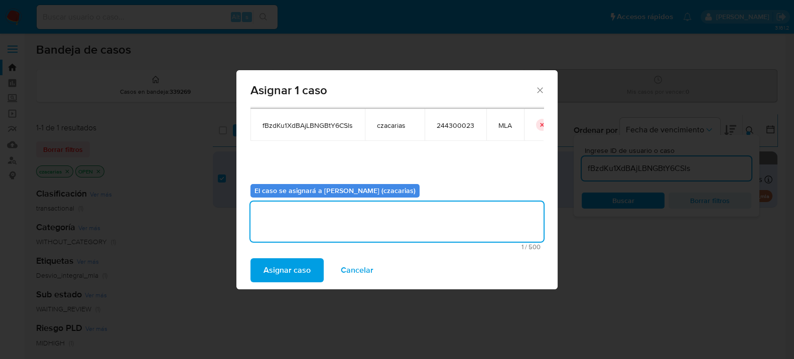
click at [292, 261] on span "Asignar caso" at bounding box center [286, 270] width 47 height 22
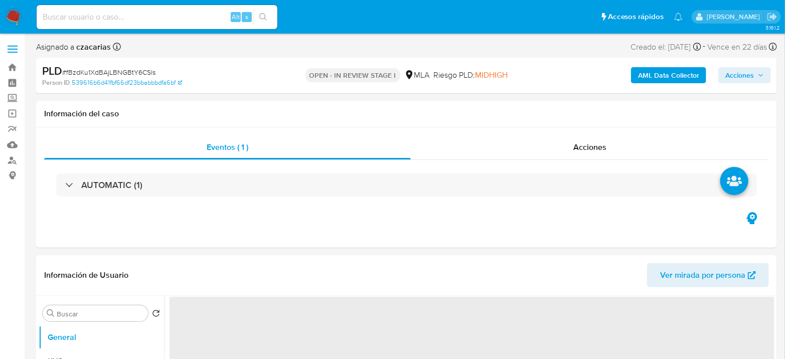
select select "10"
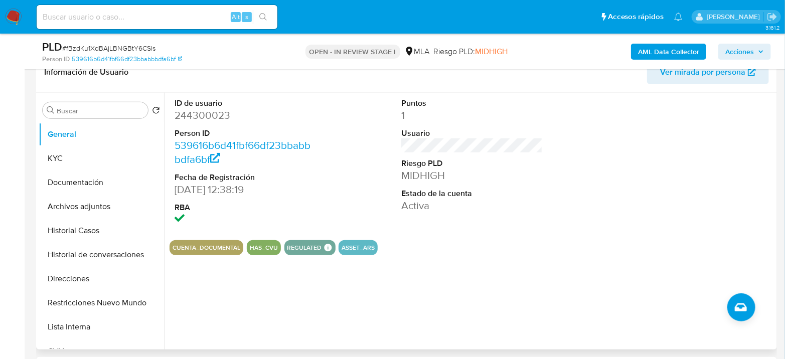
scroll to position [223, 0]
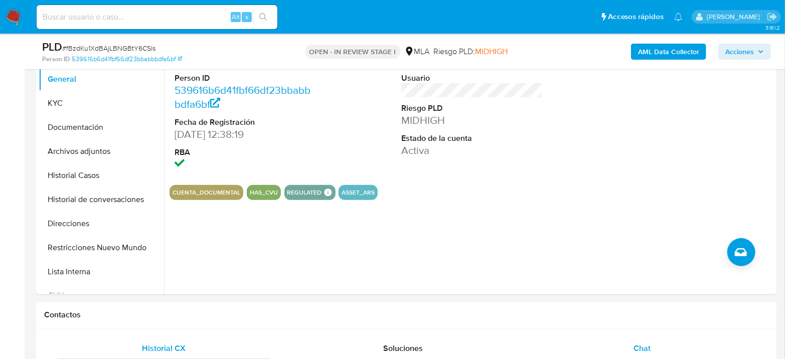
click at [651, 347] on div "Chat" at bounding box center [642, 349] width 215 height 24
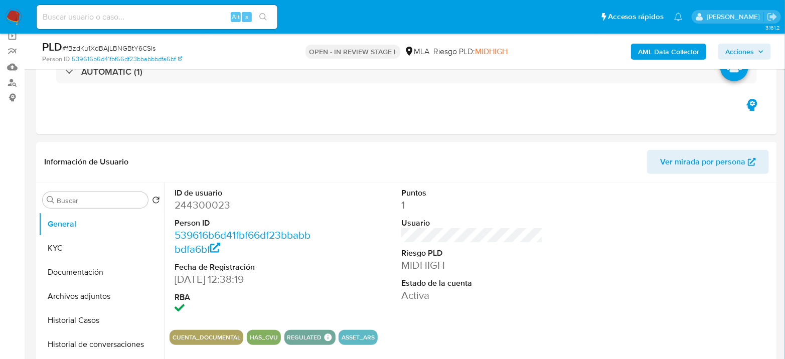
scroll to position [56, 0]
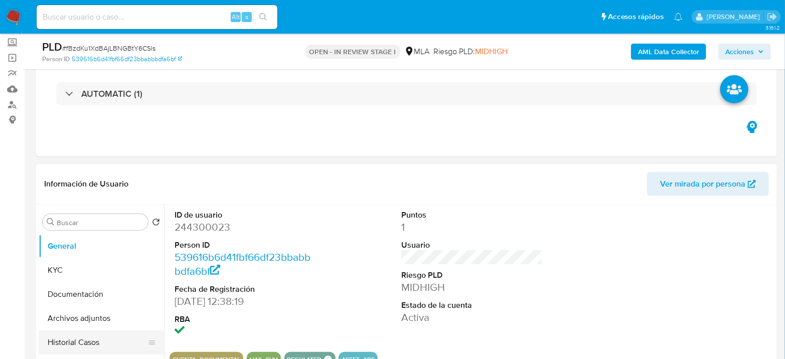
drag, startPoint x: 72, startPoint y: 338, endPoint x: 76, endPoint y: 333, distance: 6.8
click at [72, 338] on button "Historial Casos" at bounding box center [97, 343] width 117 height 24
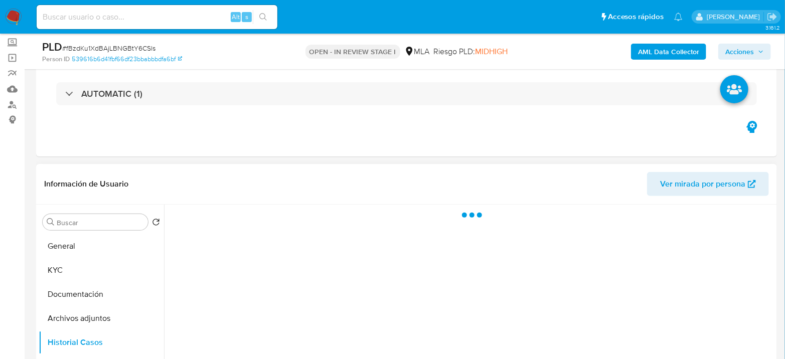
scroll to position [111, 0]
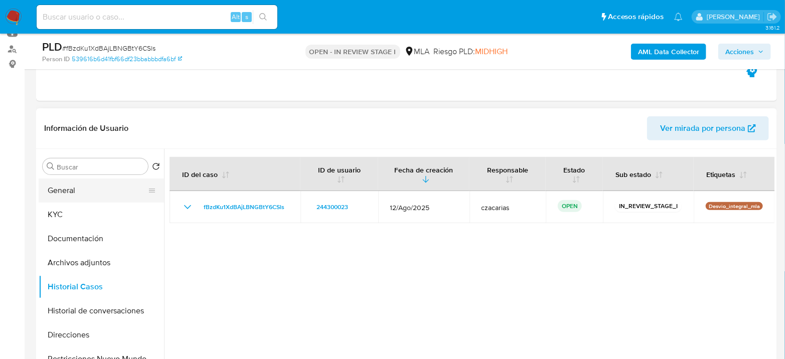
click at [69, 196] on button "General" at bounding box center [97, 191] width 117 height 24
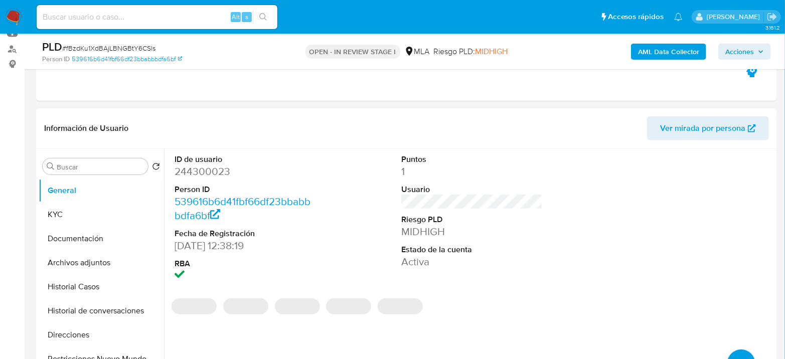
click at [192, 174] on dd "244300023" at bounding box center [245, 172] width 141 height 14
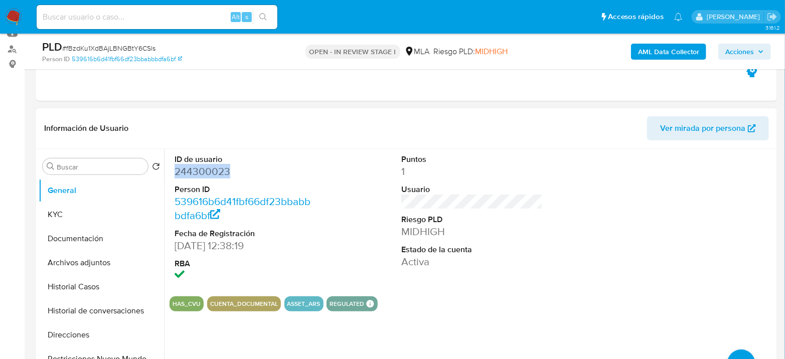
click at [192, 174] on dd "244300023" at bounding box center [245, 172] width 141 height 14
copy dd "244300023"
click at [217, 165] on dd "244300023" at bounding box center [245, 172] width 141 height 14
click at [54, 219] on button "KYC" at bounding box center [97, 215] width 117 height 24
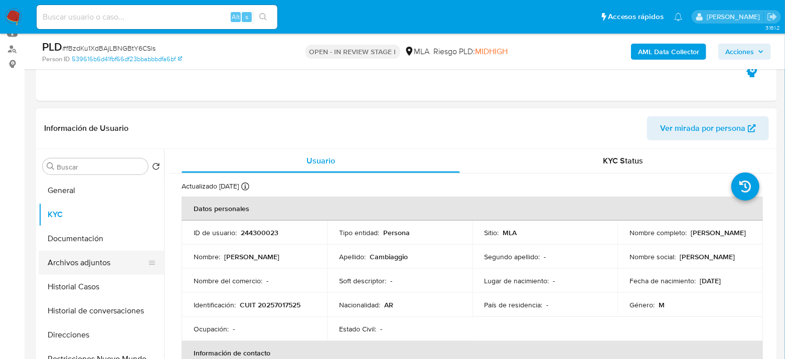
click at [78, 253] on button "Archivos adjuntos" at bounding box center [97, 263] width 117 height 24
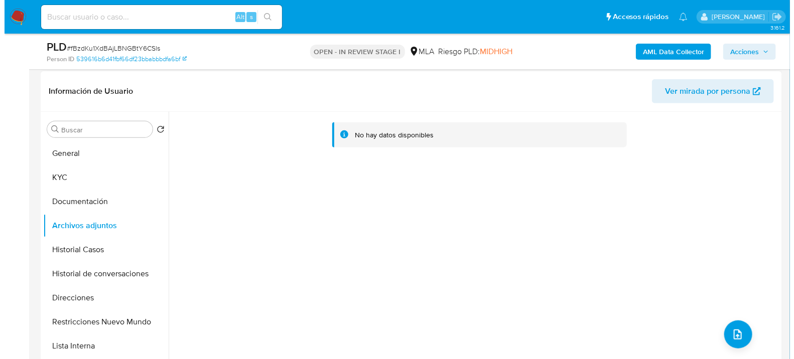
scroll to position [167, 0]
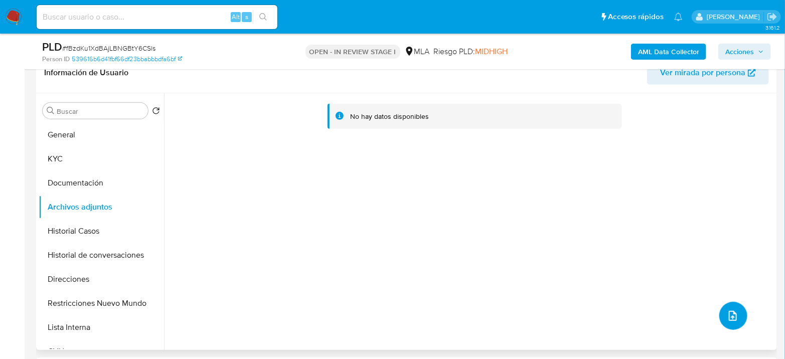
click at [737, 311] on button "upload-file" at bounding box center [733, 316] width 28 height 28
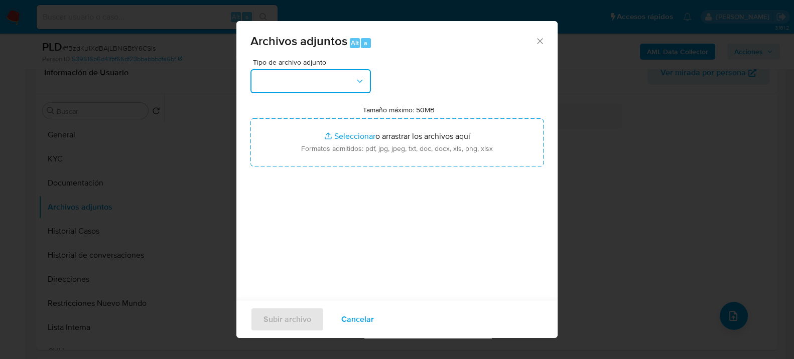
click at [332, 89] on button "button" at bounding box center [310, 81] width 120 height 24
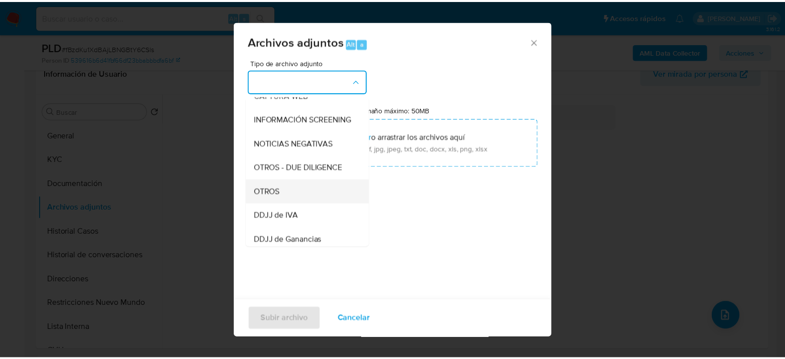
scroll to position [111, 0]
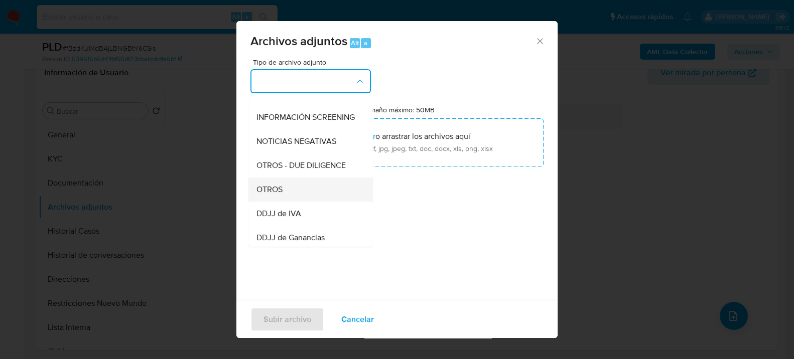
click at [266, 194] on span "OTROS" at bounding box center [269, 189] width 26 height 10
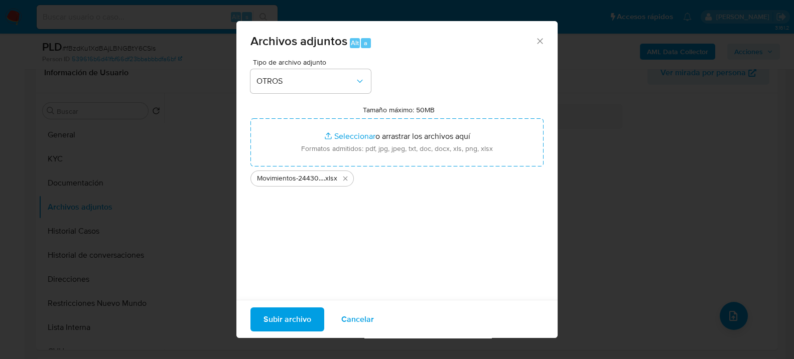
click at [296, 327] on span "Subir archivo" at bounding box center [287, 319] width 48 height 22
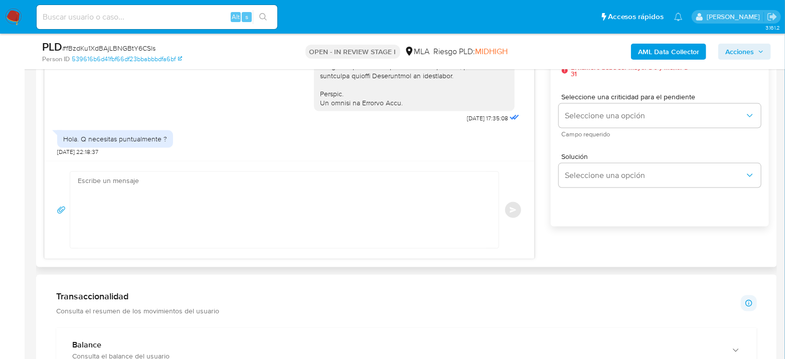
scroll to position [613, 0]
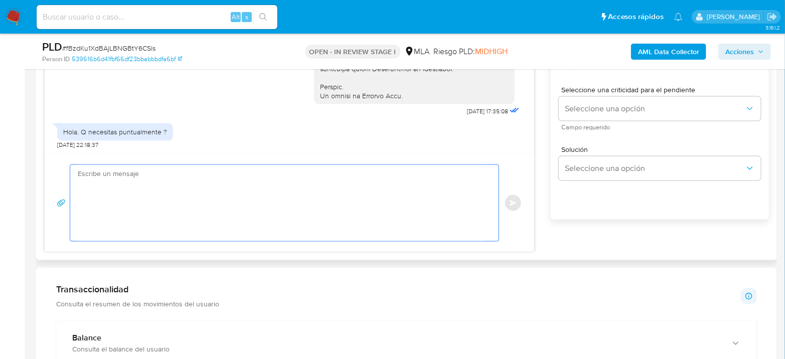
click at [150, 230] on textarea at bounding box center [282, 203] width 408 height 76
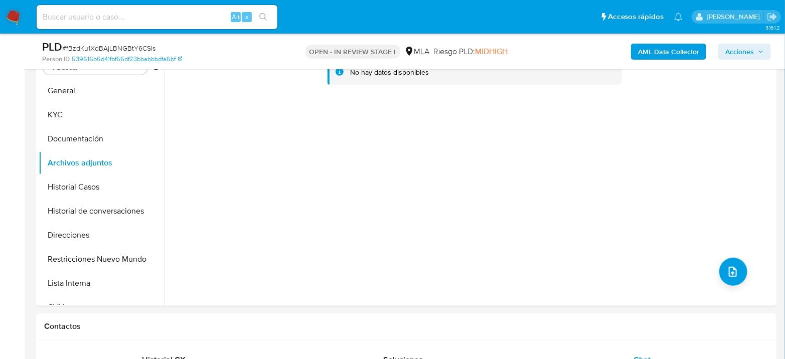
scroll to position [167, 0]
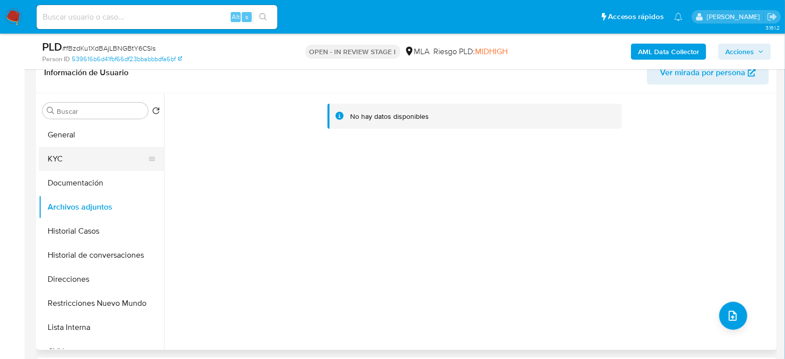
click at [70, 159] on button "KYC" at bounding box center [97, 159] width 117 height 24
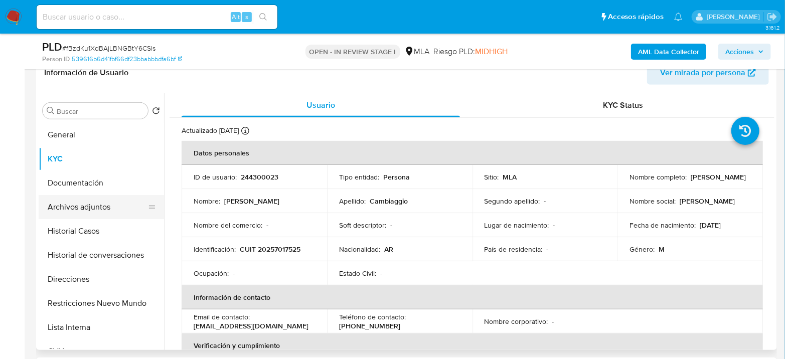
click at [116, 215] on button "Archivos adjuntos" at bounding box center [97, 207] width 117 height 24
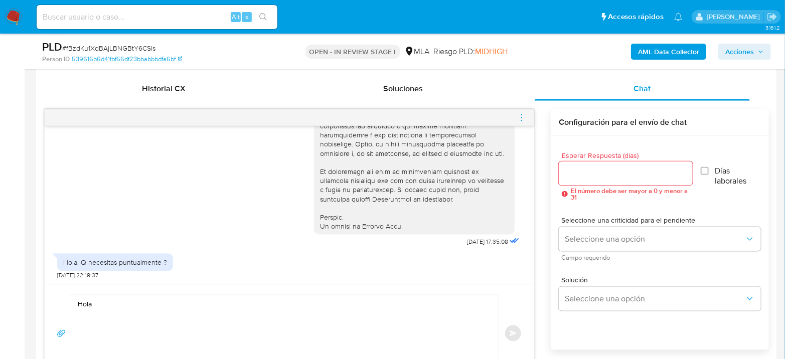
scroll to position [502, 0]
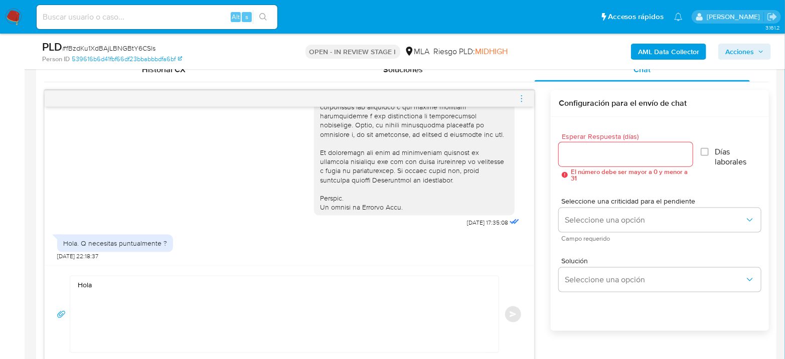
click at [129, 282] on textarea "Hola" at bounding box center [282, 314] width 408 height 76
paste textarea "VENTA DE AUTOS, CAMIONETAS Y UTILITARIOS NUEVOS"
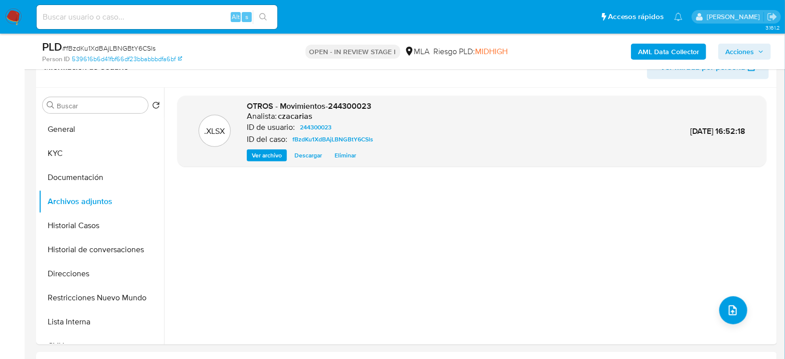
scroll to position [167, 0]
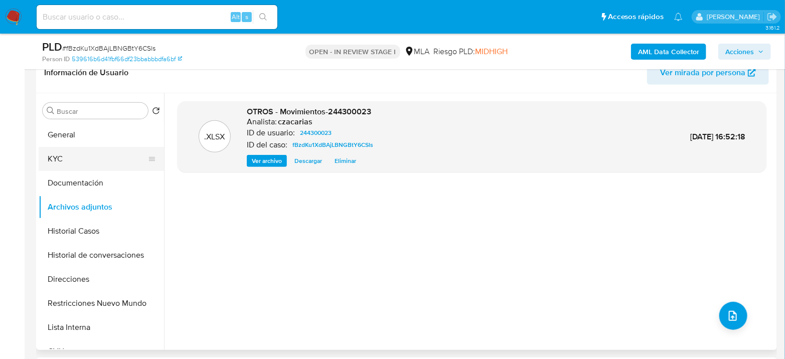
click at [77, 162] on button "KYC" at bounding box center [97, 159] width 117 height 24
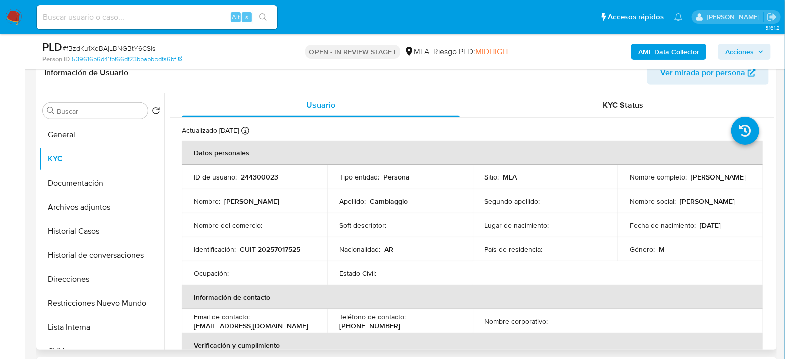
drag, startPoint x: 627, startPoint y: 182, endPoint x: 722, endPoint y: 185, distance: 94.9
click at [722, 182] on div "Nombre completo : Nicolas Agustin Cambiaggio" at bounding box center [690, 177] width 121 height 9
copy p "Nicolas Agustin Cambiaggio"
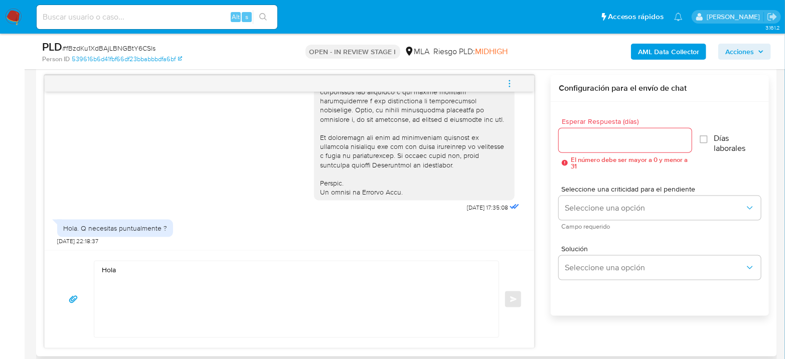
scroll to position [557, 0]
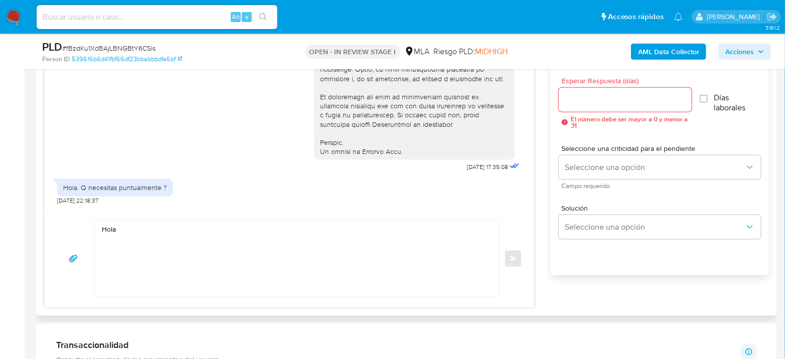
click at [136, 227] on textarea "Hola" at bounding box center [294, 259] width 384 height 76
paste textarea "Nicolas Agustin Cambiaggio"
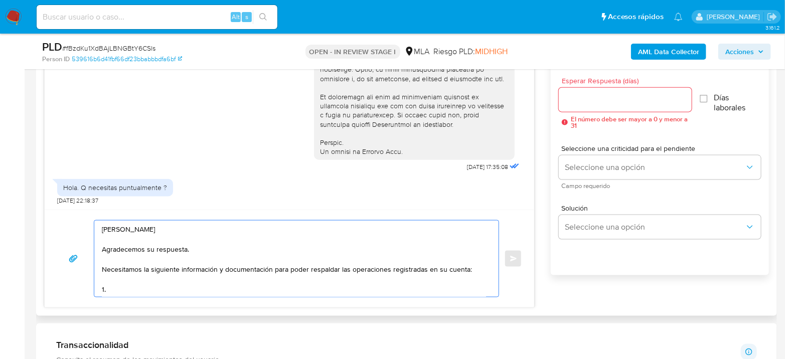
paste textarea "1. Descripción de la actividad: - Detalla la actividad que realizas a través de…"
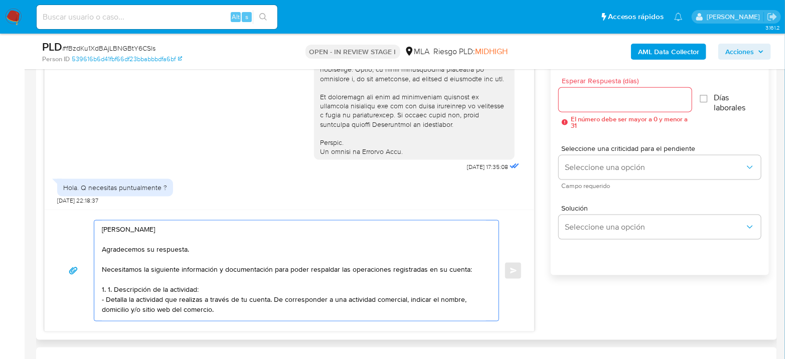
scroll to position [2, 0]
click at [113, 286] on textarea "Hola Nicolas Agustin Cambiaggio Agradecemos su respuesta. Necesitamos la siguie…" at bounding box center [294, 271] width 384 height 100
click at [226, 312] on textarea "Hola Nicolas Agustin Cambiaggio Agradecemos su respuesta. Necesitamos la siguie…" at bounding box center [294, 271] width 384 height 100
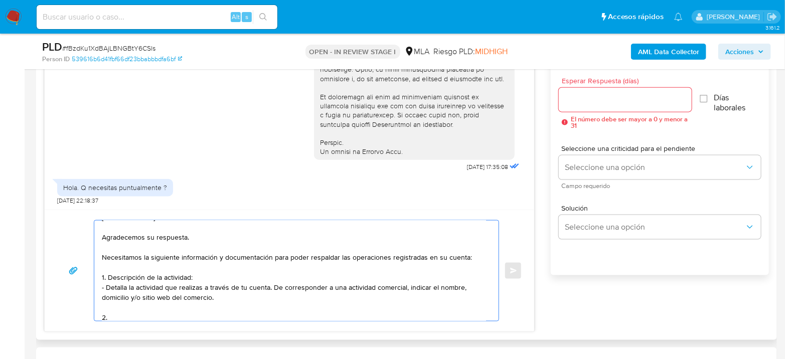
paste textarea ". De acuerdo a la actividad que realices en tu cuenta, adjunta la siguiente doc…"
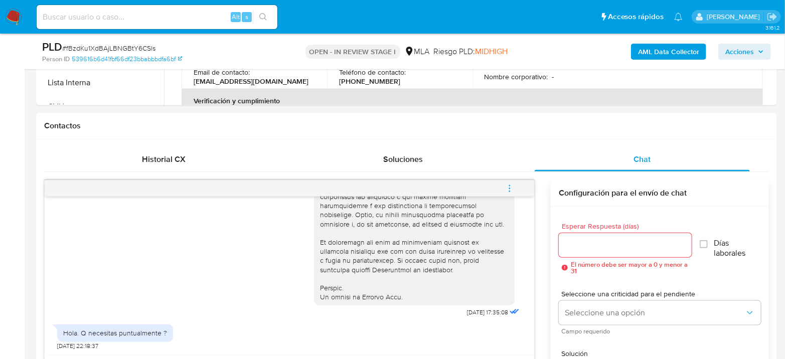
scroll to position [278, 0]
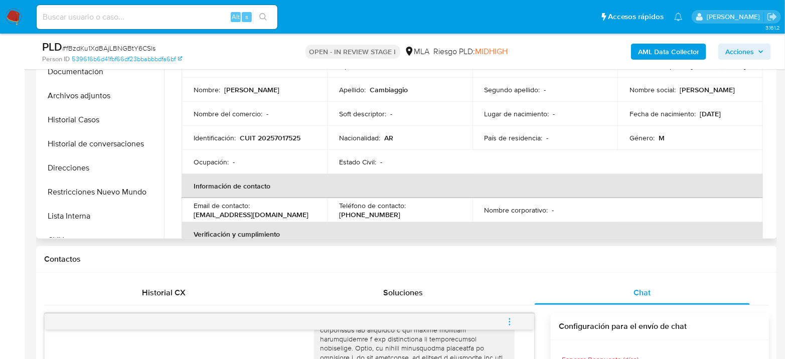
click at [259, 138] on p "CUIT 20257017525" at bounding box center [270, 137] width 61 height 9
copy p "20257017525"
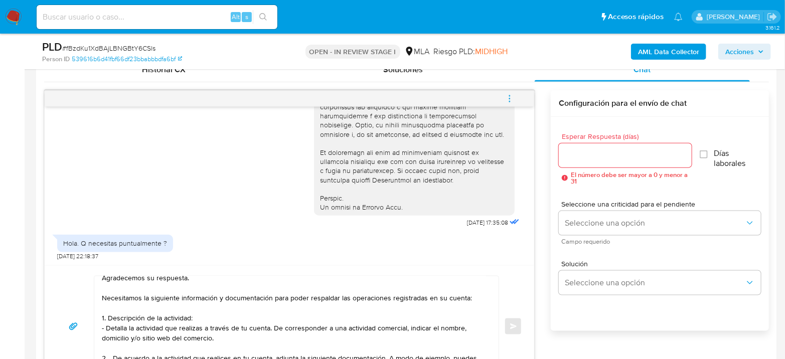
scroll to position [613, 0]
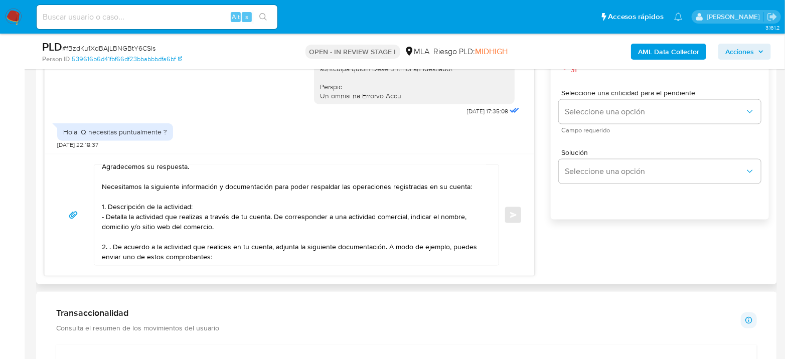
click at [133, 259] on textarea "Hola Nicolas Agustin Cambiaggio Agradecemos su respuesta. Necesitamos la siguie…" at bounding box center [294, 215] width 384 height 100
paste textarea "- Últimas 6 Declaraciones Juradas de Ingresos Brutos (donde se visualice la bas…"
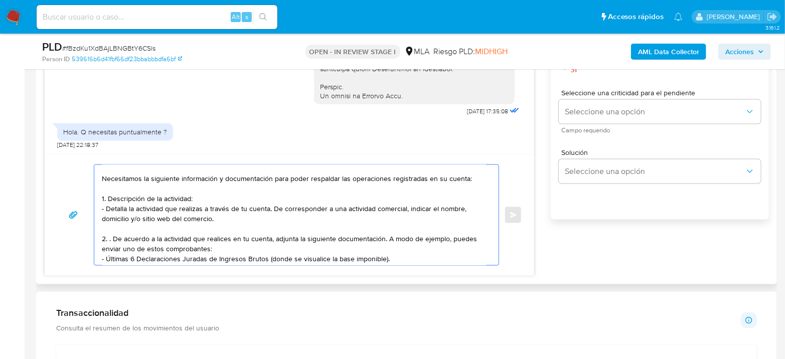
scroll to position [62, 0]
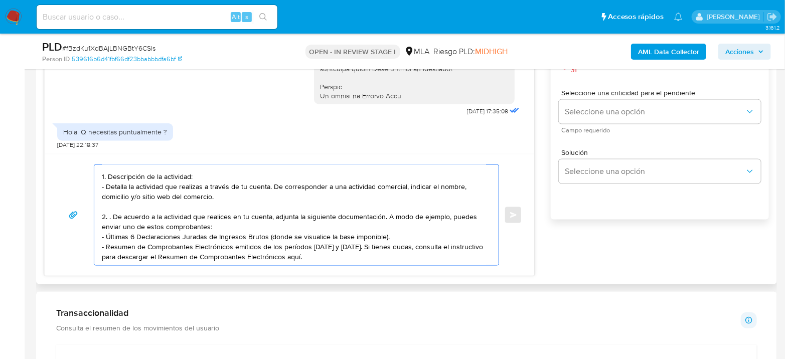
click at [108, 211] on textarea "Hola Nicolas Agustin Cambiaggio Agradecemos su respuesta. Necesitamos la siguie…" at bounding box center [294, 215] width 384 height 100
click at [229, 221] on textarea "Hola Nicolas Agustin Cambiaggio Agradecemos su respuesta. Necesitamos la siguie…" at bounding box center [294, 215] width 384 height 100
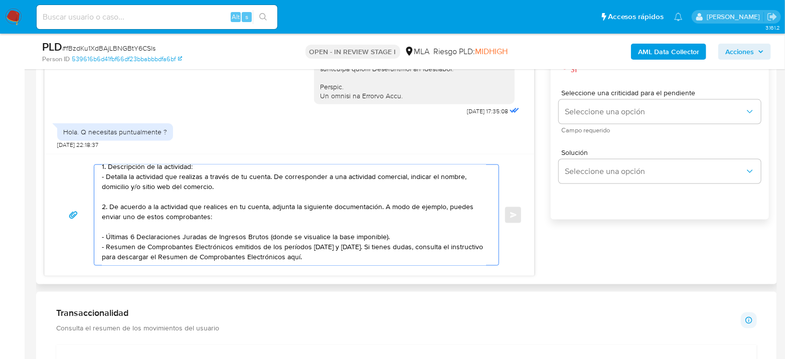
scroll to position [75, 0]
click at [328, 254] on textarea "Hola Nicolas Agustin Cambiaggio Agradecemos su respuesta. Necesitamos la siguie…" at bounding box center [294, 215] width 384 height 100
paste textarea "Tené en cuenta que, además de los ejemplos mencionados, podés adjuntar voluntar…"
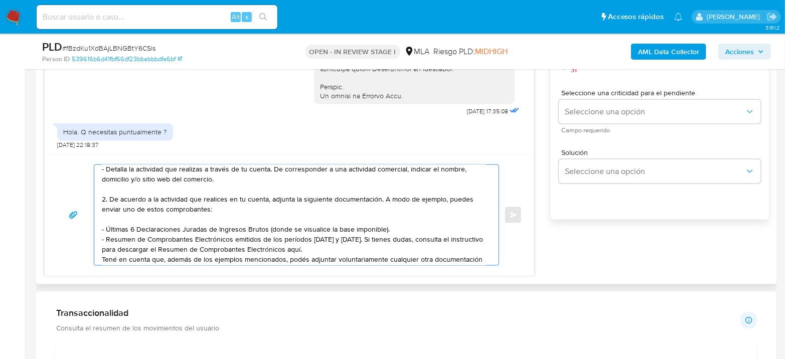
scroll to position [91, 0]
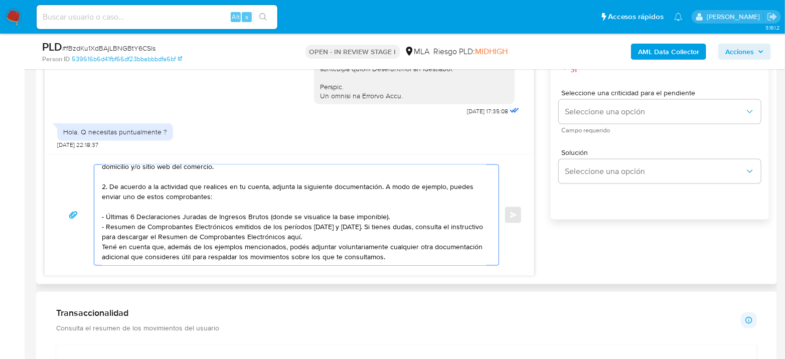
click at [335, 227] on textarea "Hola Nicolas Agustin Cambiaggio Agradecemos su respuesta. Necesitamos la siguie…" at bounding box center [294, 215] width 384 height 100
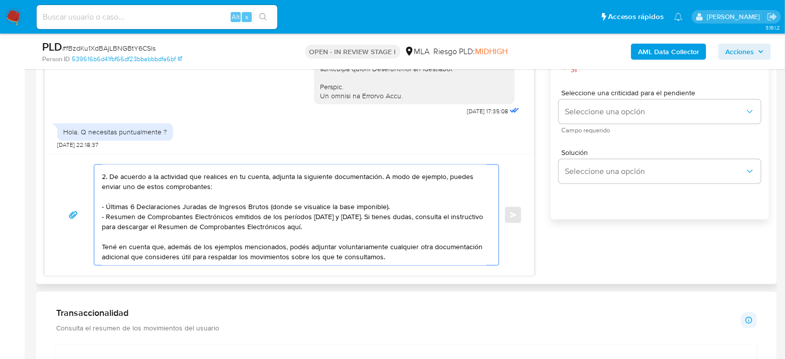
click at [217, 254] on textarea "Hola Nicolas Agustin Cambiaggio Agradecemos su respuesta. Necesitamos la siguie…" at bounding box center [294, 215] width 384 height 100
paste textarea "Proporciona el vínculo con las siguientes contrapartes con las que operaste, el…"
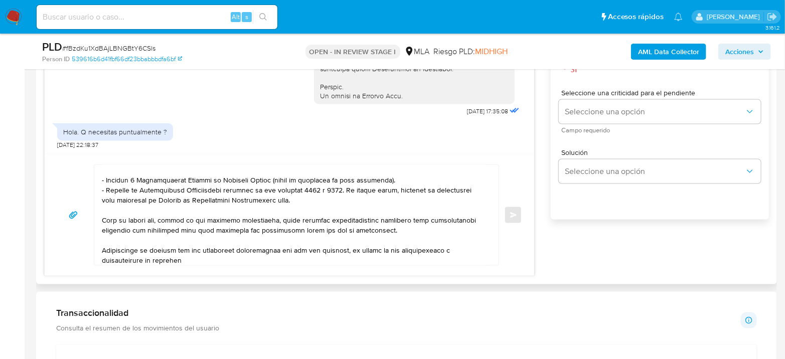
scroll to position [124, 0]
click at [102, 249] on textarea at bounding box center [294, 215] width 384 height 100
click at [150, 246] on textarea at bounding box center [294, 215] width 384 height 100
drag, startPoint x: 219, startPoint y: 248, endPoint x: 367, endPoint y: 242, distance: 148.1
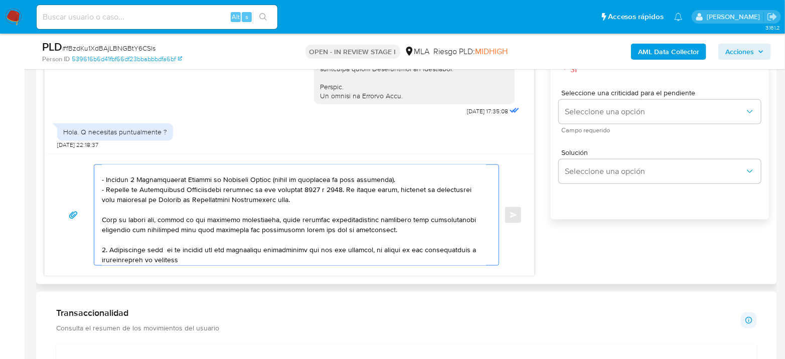
click at [367, 242] on textarea at bounding box center [294, 215] width 384 height 100
paste textarea "Gustavo Enrique Leon Vielma"
click at [309, 245] on textarea at bounding box center [294, 215] width 384 height 100
paste textarea "20956658528"
click at [469, 249] on textarea at bounding box center [294, 215] width 384 height 100
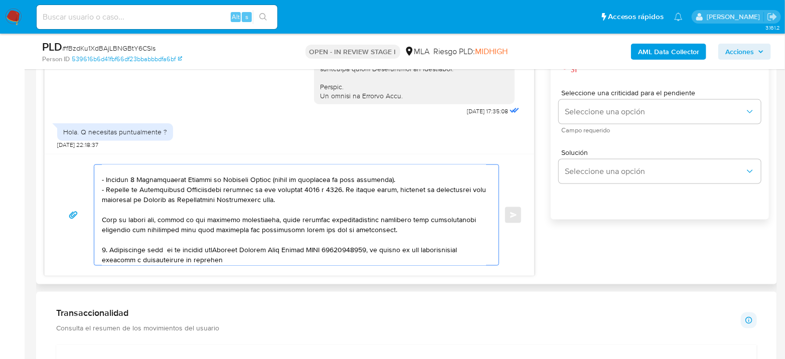
click at [234, 257] on textarea at bounding box center [294, 215] width 384 height 100
click at [215, 246] on textarea at bounding box center [294, 215] width 384 height 100
click at [377, 249] on textarea at bounding box center [294, 215] width 384 height 100
drag, startPoint x: 238, startPoint y: 256, endPoint x: 128, endPoint y: 256, distance: 109.4
click at [128, 256] on textarea at bounding box center [294, 215] width 384 height 100
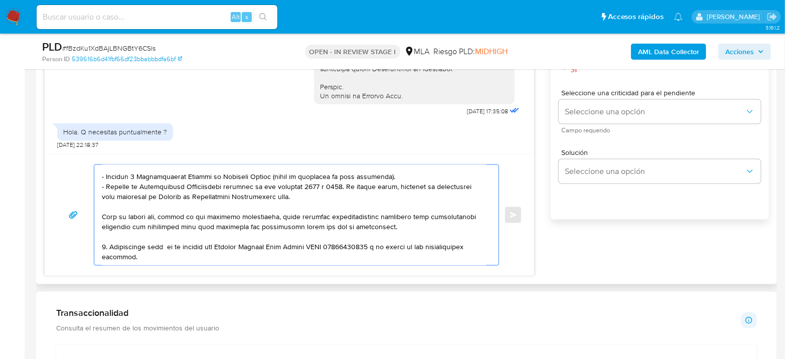
scroll to position [141, 0]
paste textarea "Es importante que sepas que, en el caso de que no respondas a lo solicitado, tu…"
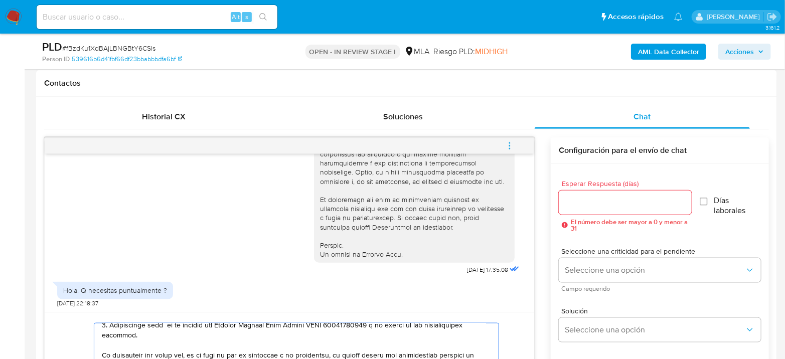
scroll to position [446, 0]
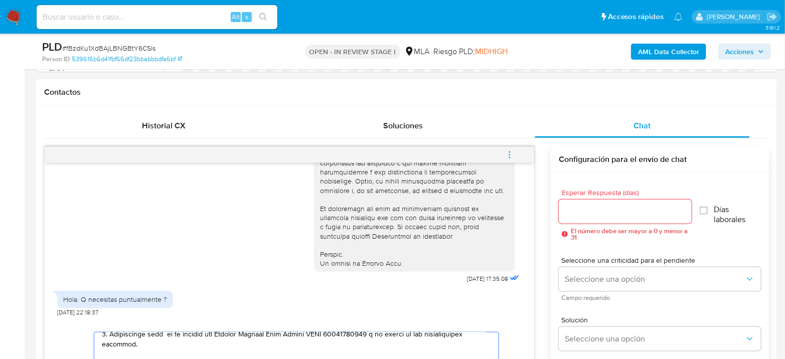
type textarea "Hola Nicolas Agustin Cambiaggio Agradecemos su respuesta. Necesitamos la siguie…"
click at [587, 207] on input "Esperar Respuesta (días)" at bounding box center [625, 211] width 133 height 13
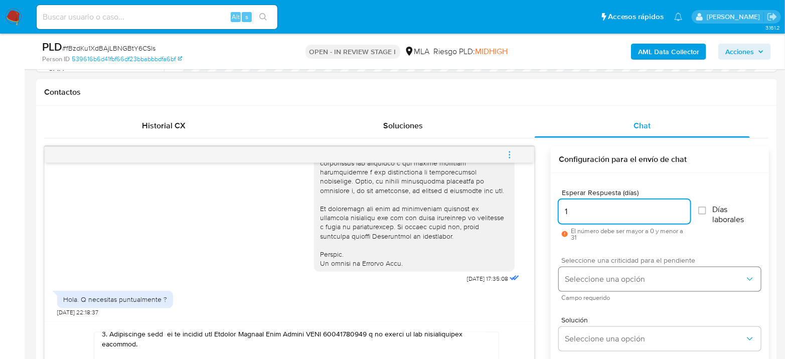
type input "1"
click at [589, 274] on span "Seleccione una opción" at bounding box center [655, 279] width 180 height 10
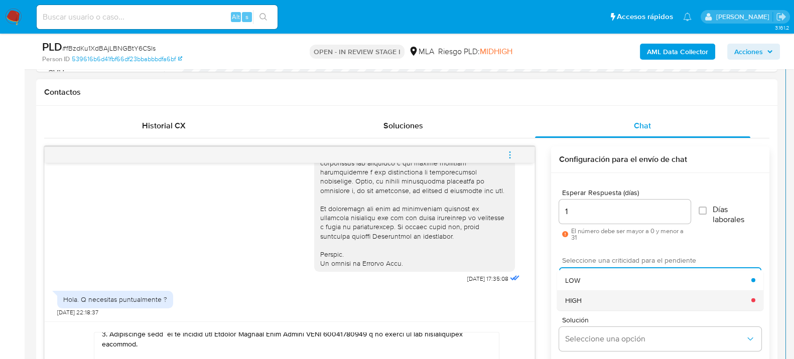
click at [594, 302] on div "HIGH" at bounding box center [658, 300] width 186 height 20
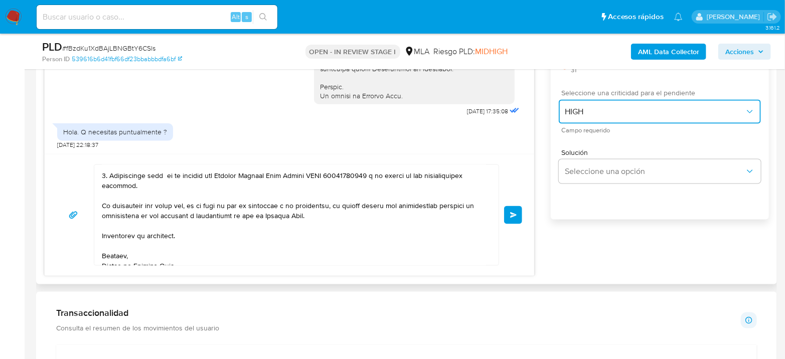
scroll to position [214, 0]
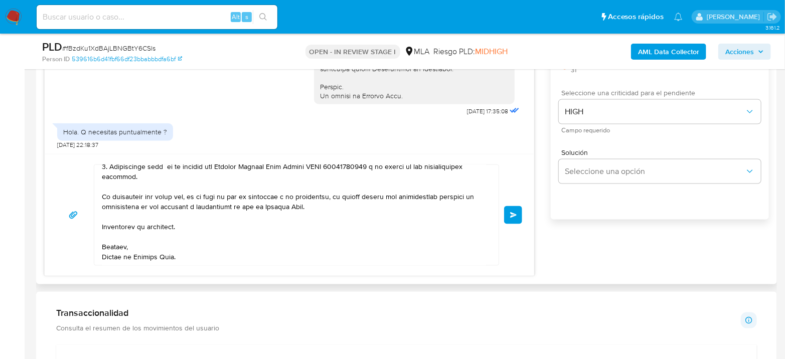
click at [509, 217] on button "Enviar" at bounding box center [513, 215] width 18 height 18
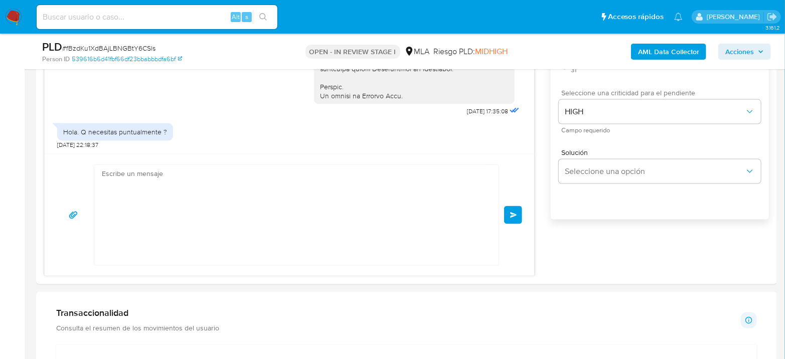
scroll to position [0, 0]
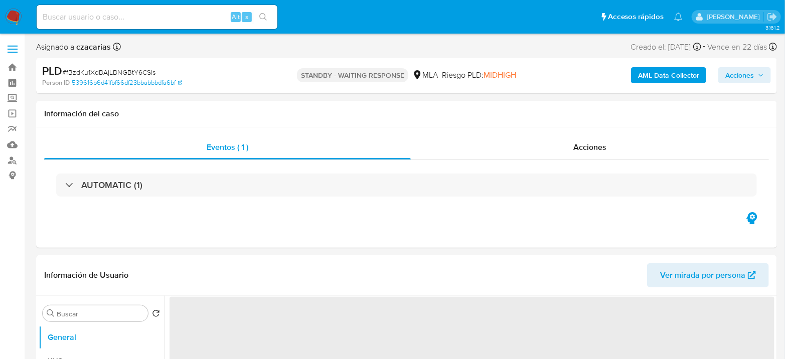
select select "10"
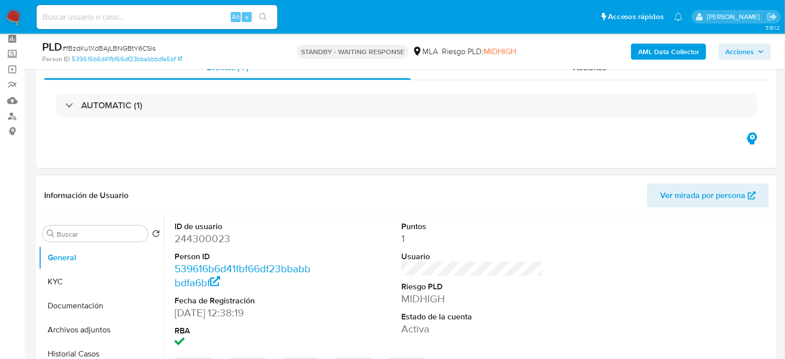
scroll to position [111, 0]
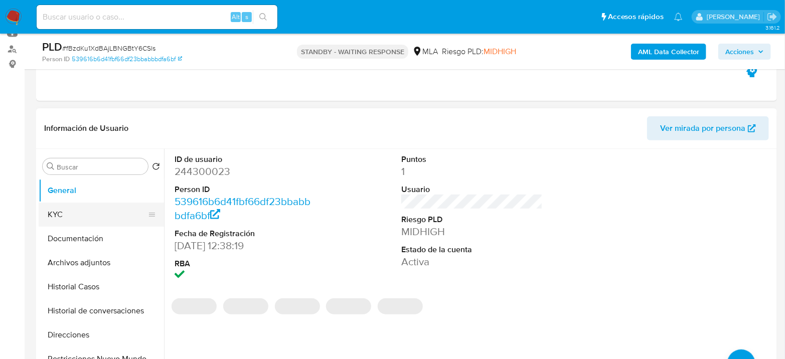
click at [116, 221] on button "KYC" at bounding box center [97, 215] width 117 height 24
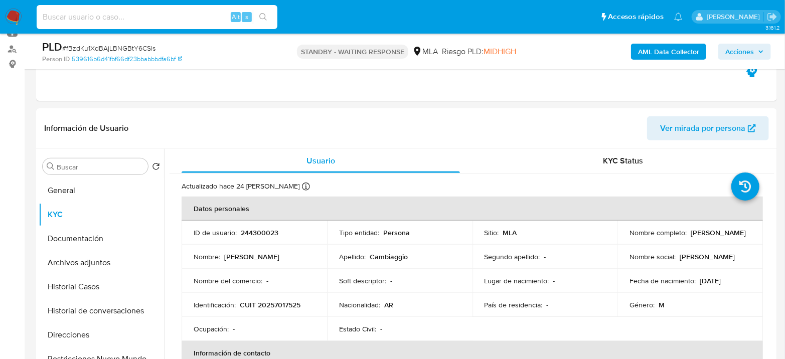
click at [223, 16] on input at bounding box center [157, 17] width 241 height 13
paste input "1531998416"
drag, startPoint x: 106, startPoint y: 20, endPoint x: 16, endPoint y: 19, distance: 89.8
click at [16, 19] on nav "Pausado Ver notificaciones 1531998416 Alt s Accesos rápidos Presiona las siguie…" at bounding box center [392, 17] width 785 height 34
paste input "zbmHn5iRsqSg5isNMiARYNWq"
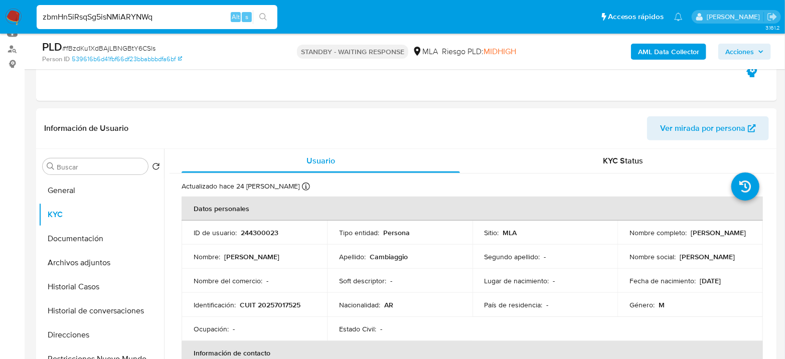
type input "zbmHn5iRsqSg5isNMiARYNWq"
click at [284, 19] on ul "Pausado Ver notificaciones zbmHn5iRsqSg5isNMiARYNWq Alt s Accesos rápidos Presi…" at bounding box center [360, 16] width 656 height 25
click at [270, 21] on button "search-icon" at bounding box center [263, 17] width 21 height 14
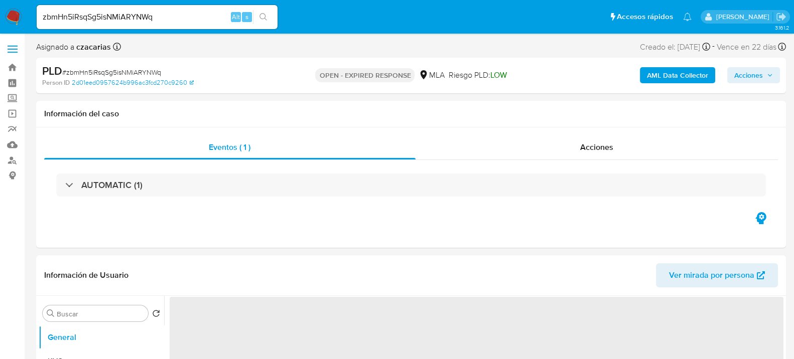
select select "10"
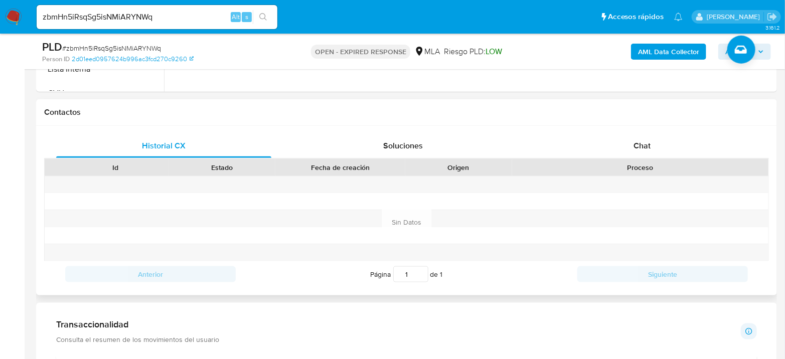
scroll to position [446, 0]
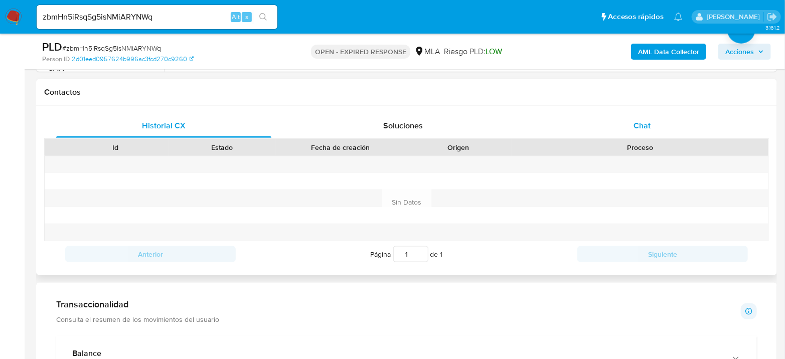
click at [658, 136] on div "Chat" at bounding box center [642, 126] width 215 height 24
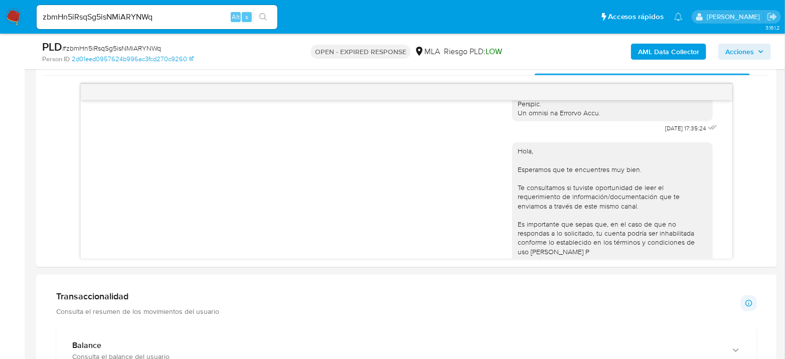
scroll to position [278, 0]
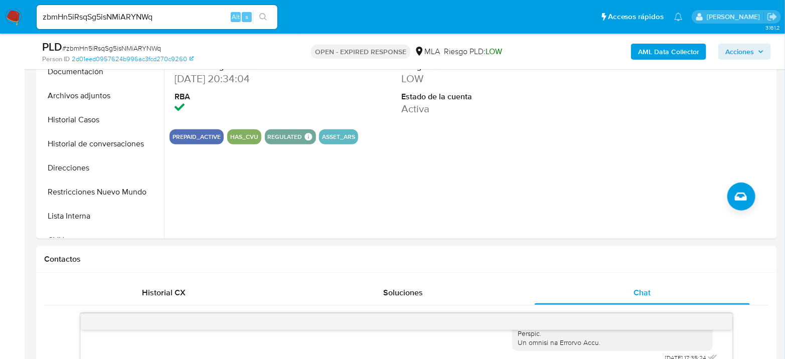
click at [116, 48] on span "# zbmHn5iRsqSg5isNMiARYNWq" at bounding box center [111, 48] width 99 height 10
copy span "zbmHn5iRsqSg5isNMiARYNWq"
click at [128, 17] on input "zbmHn5iRsqSg5isNMiARYNWq" at bounding box center [157, 17] width 241 height 13
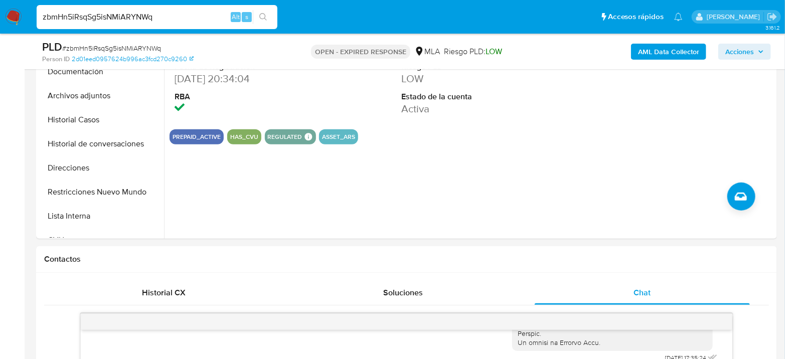
paste input "scQTCty3PCS4Z53fxqO48Ofk"
type input "scQTCty3PCS4Z53fxqO48Ofk"
click at [261, 16] on icon "search-icon" at bounding box center [263, 17] width 8 height 8
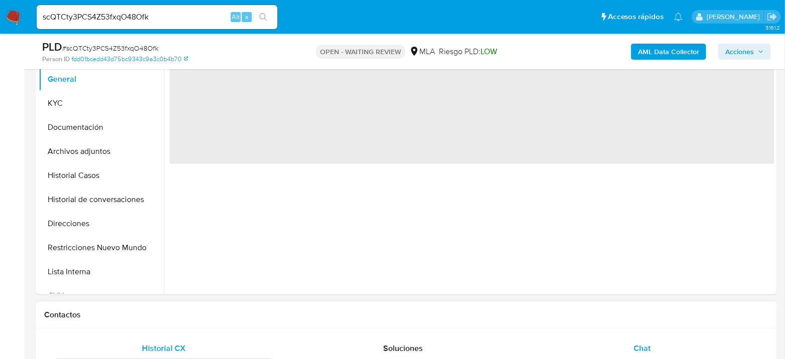
select select "10"
click at [661, 344] on div "Chat" at bounding box center [642, 349] width 215 height 24
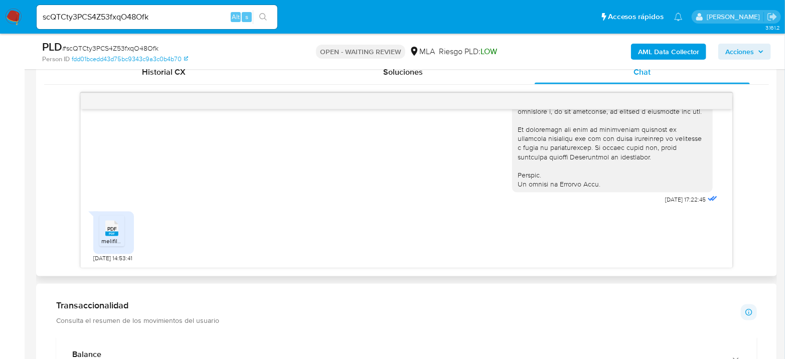
scroll to position [502, 0]
click at [109, 231] on rect at bounding box center [111, 231] width 13 height 5
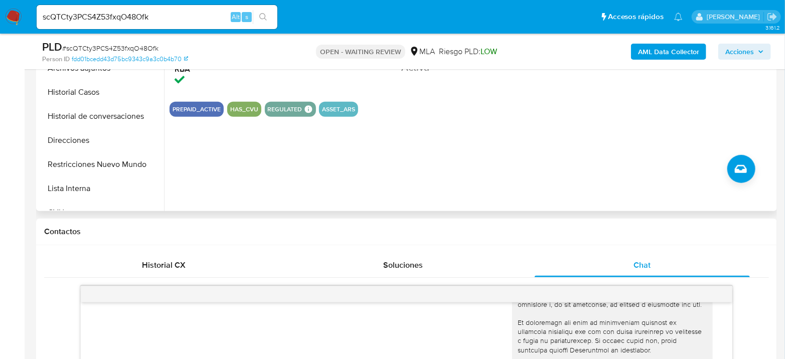
scroll to position [278, 0]
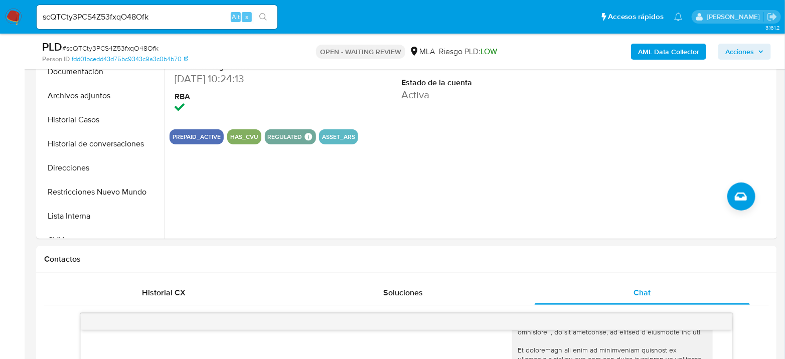
click at [132, 45] on span "# scQTCty3PCS4Z53fxqO48Ofk" at bounding box center [110, 48] width 96 height 10
copy span "scQTCty3PCS4Z53fxqO48Ofk"
click at [12, 19] on img at bounding box center [13, 17] width 17 height 17
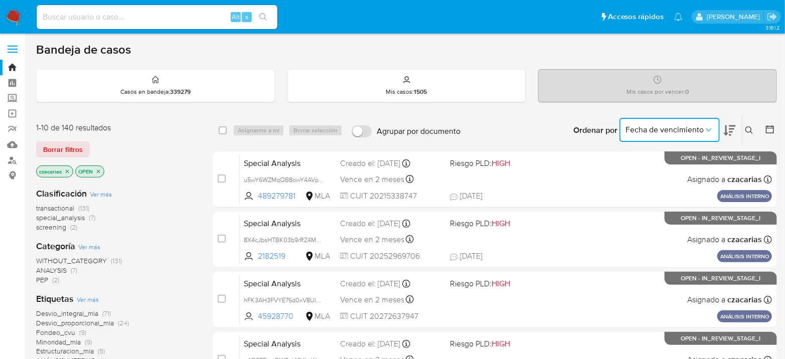
click at [703, 136] on button "Fecha de vencimiento" at bounding box center [670, 130] width 100 height 24
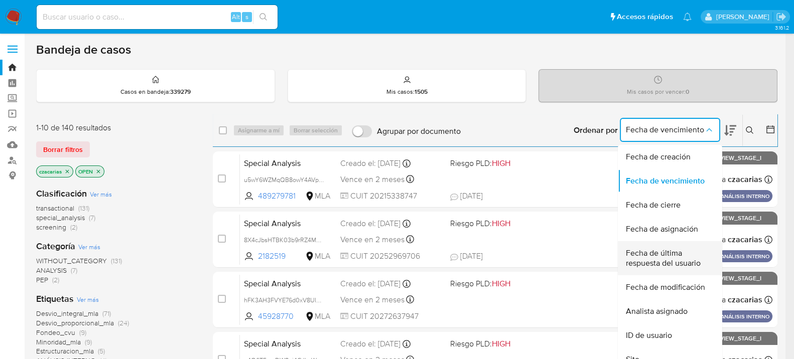
click at [679, 268] on div "Fecha de última respuesta del usuario" at bounding box center [667, 258] width 82 height 34
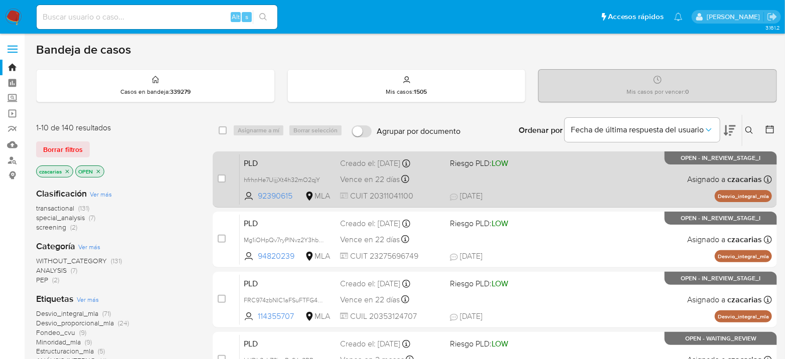
click at [581, 182] on div "PLD hfrhnHe7UijjXt4h32mO2qjY 92390615 MLA Riesgo PLD: LOW Creado el: [DATE] Cre…" at bounding box center [506, 179] width 532 height 51
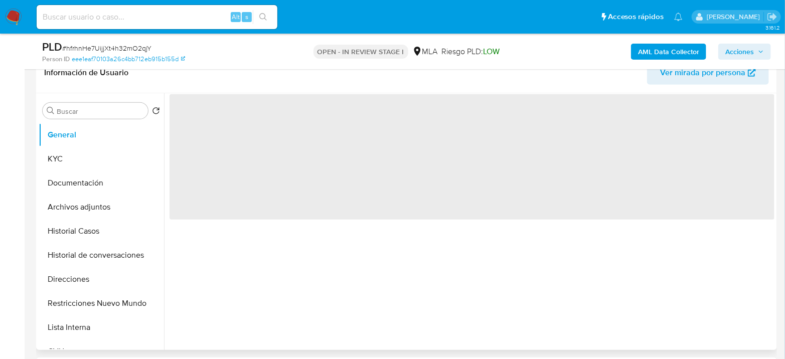
select select "10"
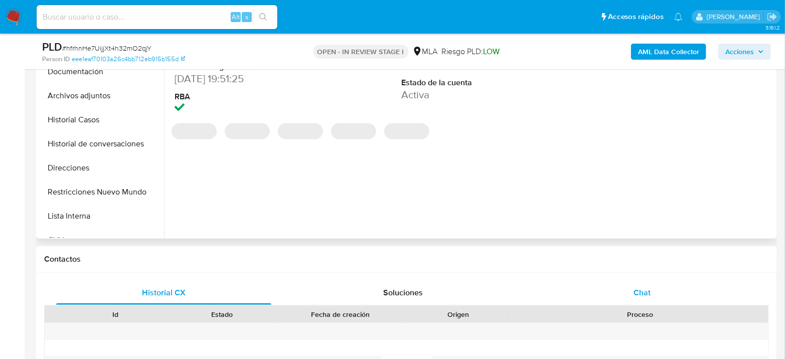
click at [662, 296] on div "Chat" at bounding box center [642, 293] width 215 height 24
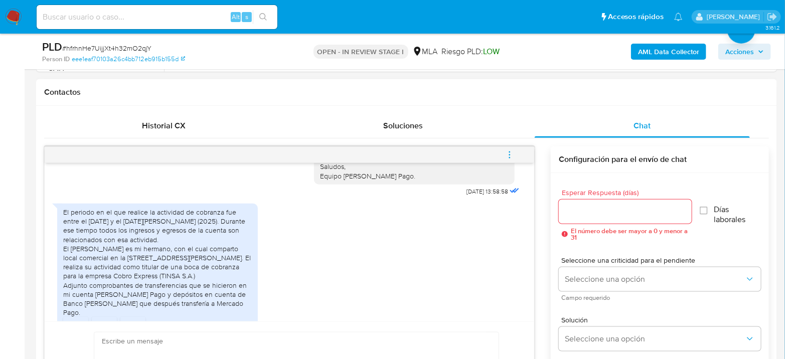
scroll to position [915, 0]
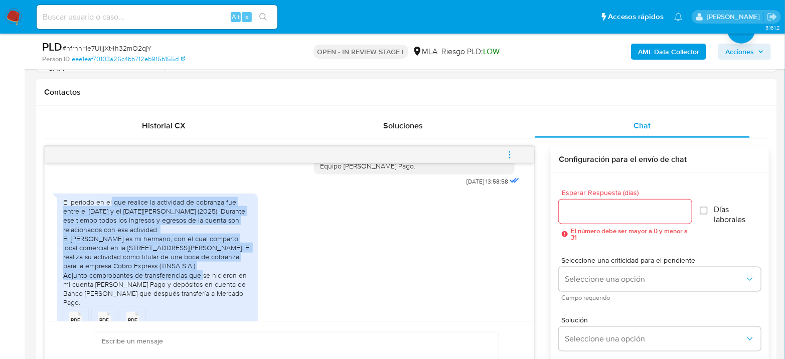
drag, startPoint x: 110, startPoint y: 223, endPoint x: 259, endPoint y: 290, distance: 163.3
click at [259, 290] on div "El periodo en el que realice la actividad de cobranza fue entre el [DATE] y el …" at bounding box center [289, 271] width 465 height 165
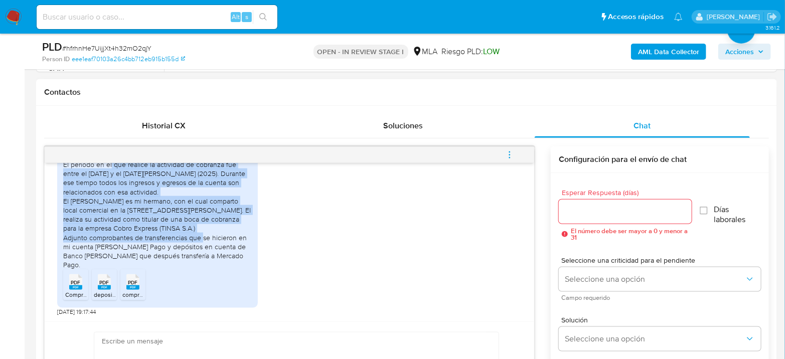
drag, startPoint x: 179, startPoint y: 244, endPoint x: 234, endPoint y: 265, distance: 59.5
click at [234, 265] on div "El periodo en el que realice la actividad de cobranza fue entre el [DATE] y el …" at bounding box center [157, 214] width 189 height 109
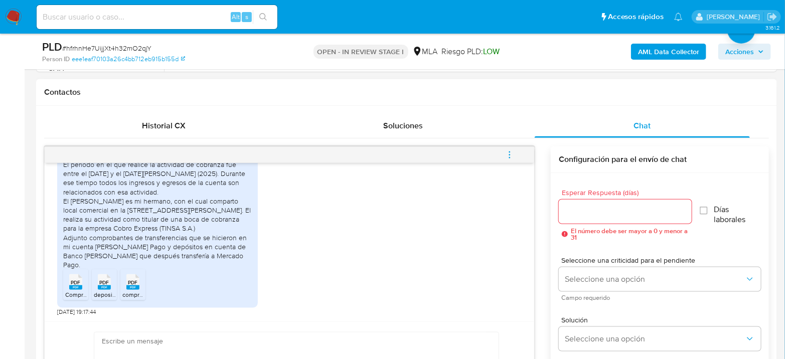
click at [81, 287] on rect at bounding box center [75, 287] width 13 height 5
click at [111, 290] on div "PDF PDF" at bounding box center [104, 281] width 21 height 20
click at [132, 292] on span "comprobantes [PERSON_NAME] pago.pdf" at bounding box center [178, 295] width 112 height 9
